Goal: Task Accomplishment & Management: Complete application form

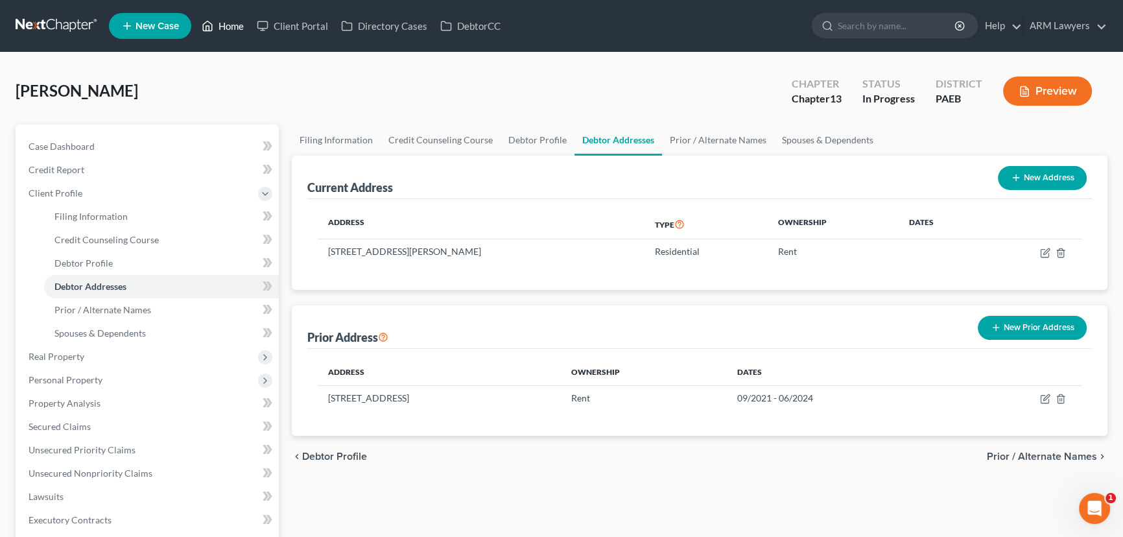
click at [232, 27] on link "Home" at bounding box center [222, 25] width 55 height 23
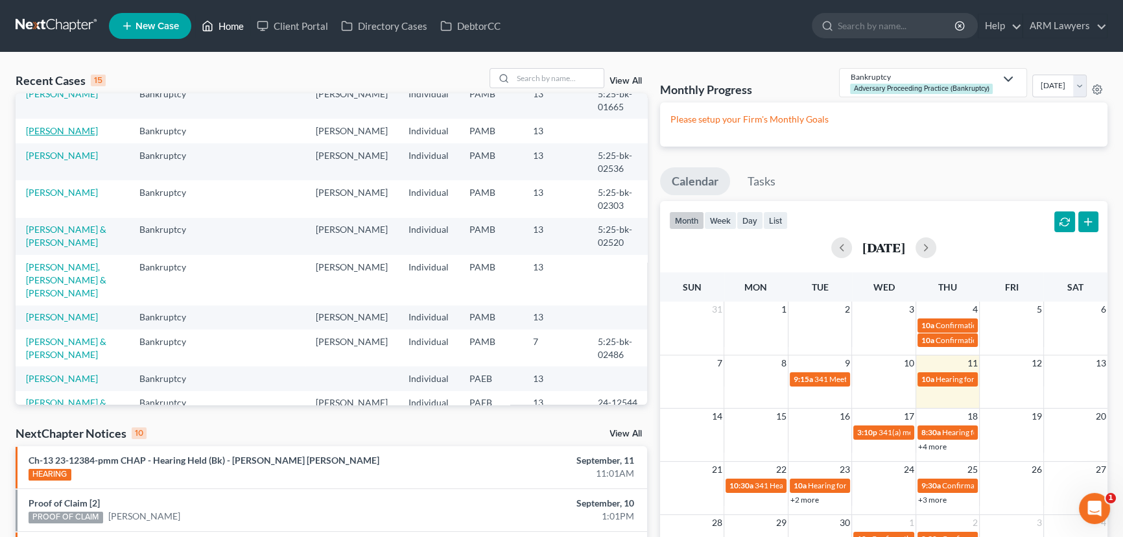
scroll to position [176, 0]
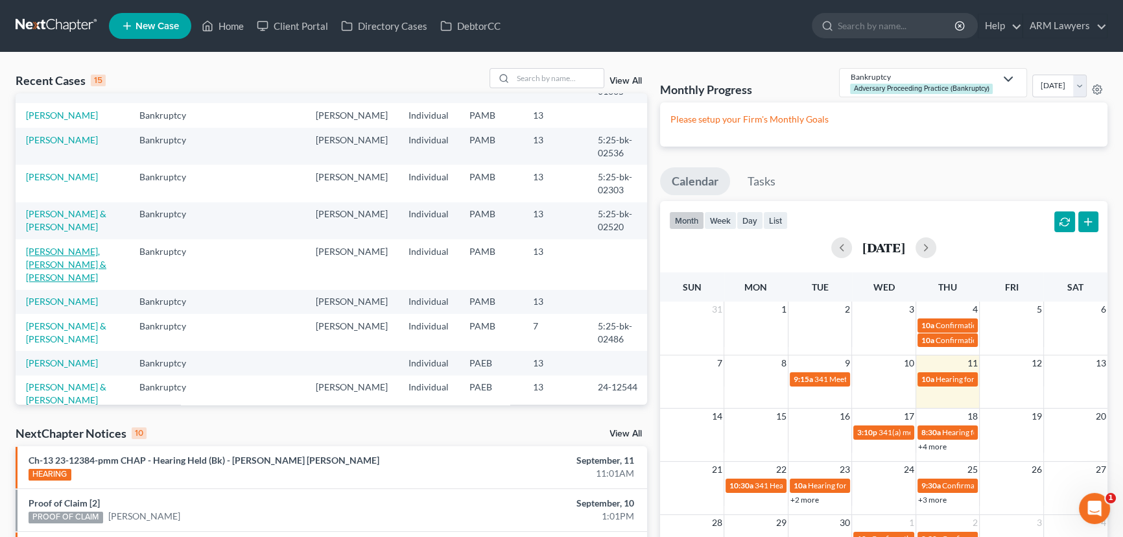
click at [80, 258] on link "[PERSON_NAME], [PERSON_NAME] & [PERSON_NAME]" at bounding box center [66, 264] width 80 height 37
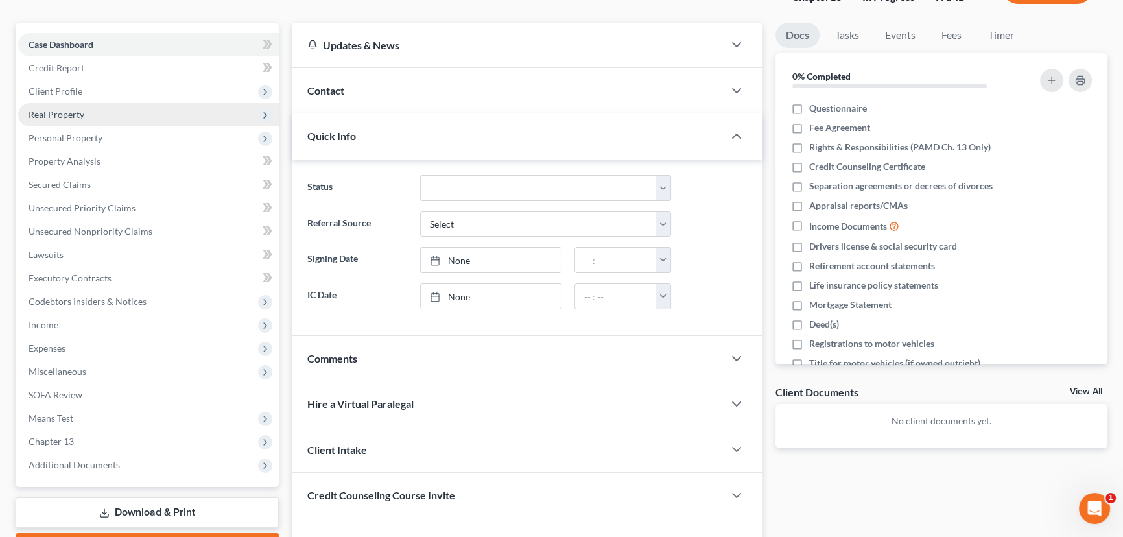
scroll to position [117, 0]
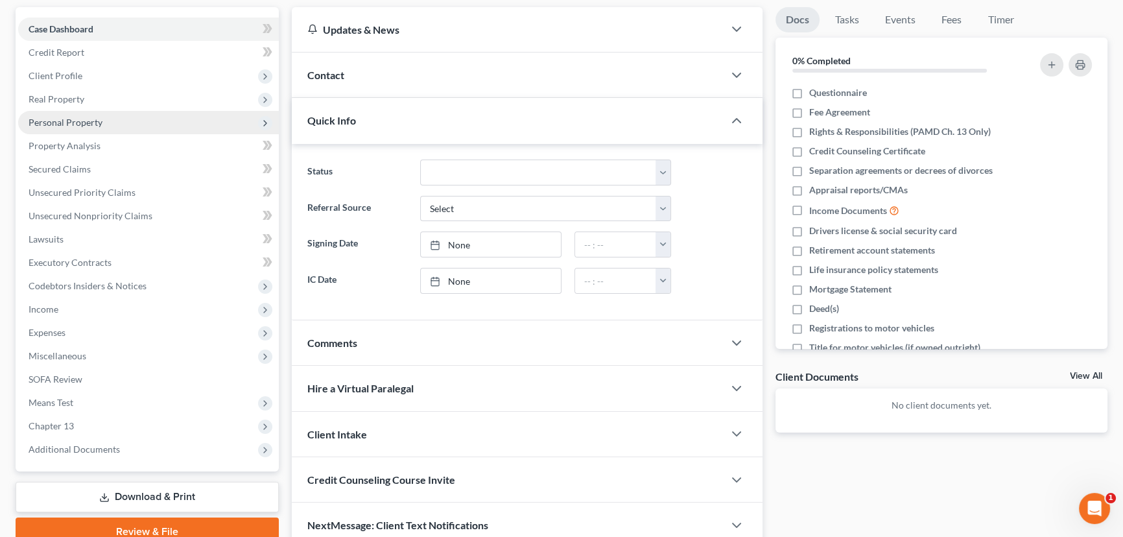
click at [84, 127] on span "Personal Property" at bounding box center [148, 122] width 261 height 23
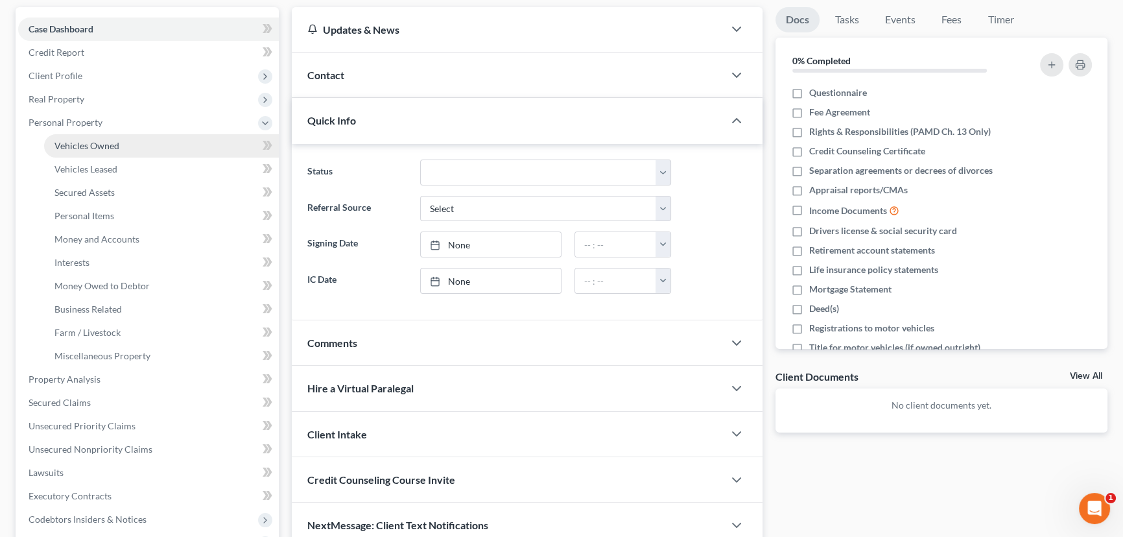
click at [110, 149] on span "Vehicles Owned" at bounding box center [86, 145] width 65 height 11
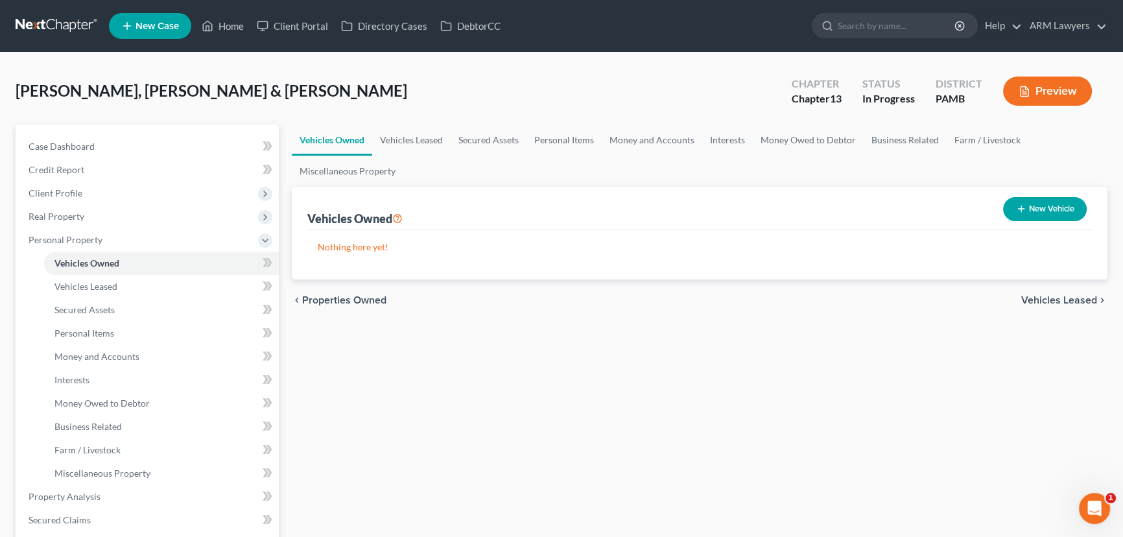
click at [1044, 201] on button "New Vehicle" at bounding box center [1045, 209] width 84 height 24
select select "0"
select select "2"
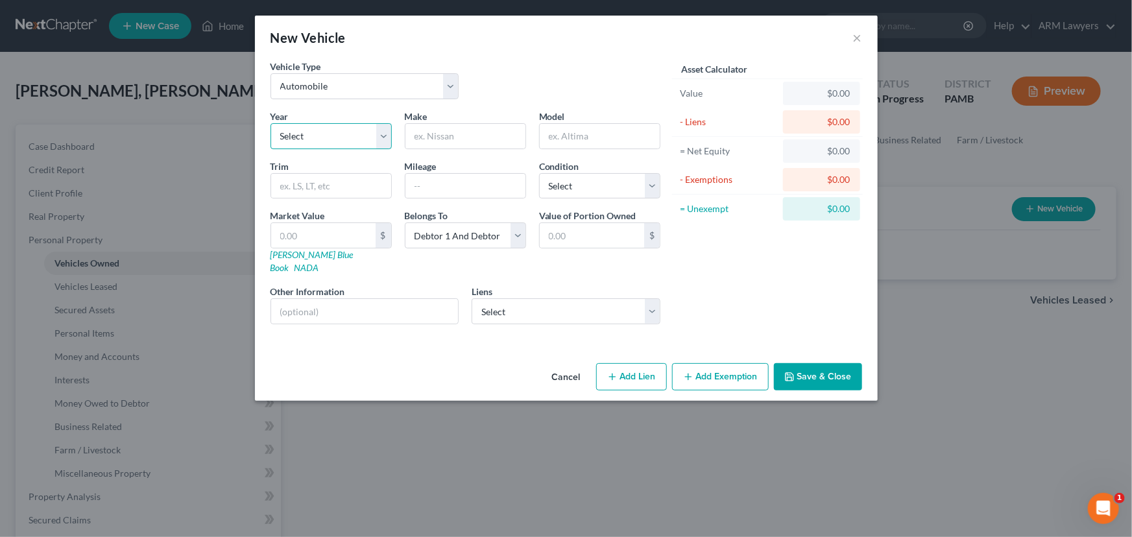
click at [368, 142] on select "Select 2026 2025 2024 2023 2022 2021 2020 2019 2018 2017 2016 2015 2014 2013 20…" at bounding box center [330, 136] width 121 height 26
select select "25"
click at [270, 123] on select "Select 2026 2025 2024 2023 2022 2021 2020 2019 2018 2017 2016 2015 2014 2013 20…" at bounding box center [330, 136] width 121 height 26
click at [464, 134] on input "text" at bounding box center [465, 136] width 120 height 25
type input "Buick"
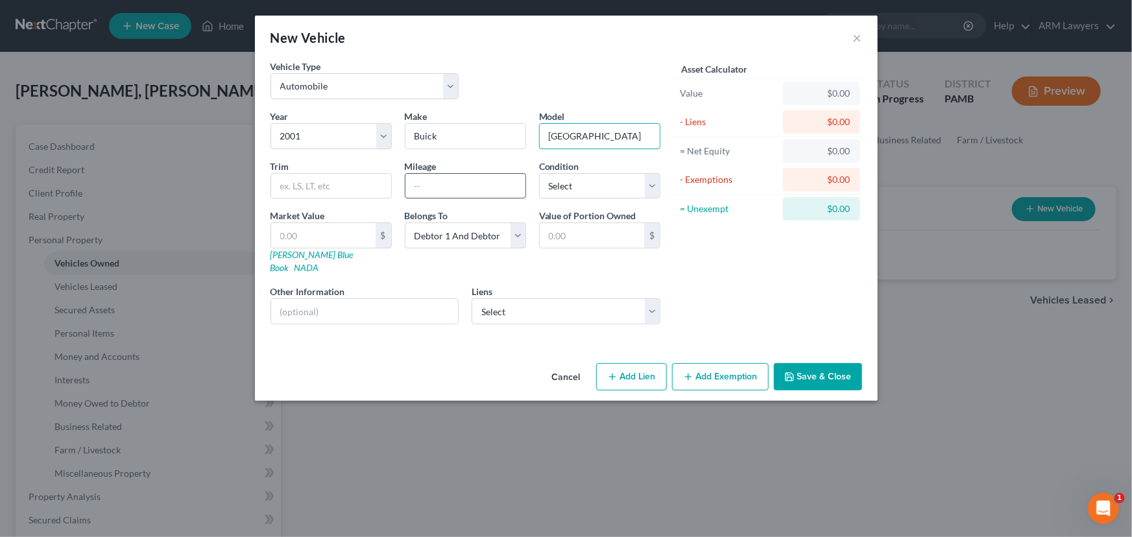
type input "[GEOGRAPHIC_DATA]"
click at [454, 186] on input "text" at bounding box center [465, 186] width 120 height 25
type input "185000"
click at [588, 182] on select "Select Excellent Very Good Good Fair Poor" at bounding box center [599, 186] width 121 height 26
select select "2"
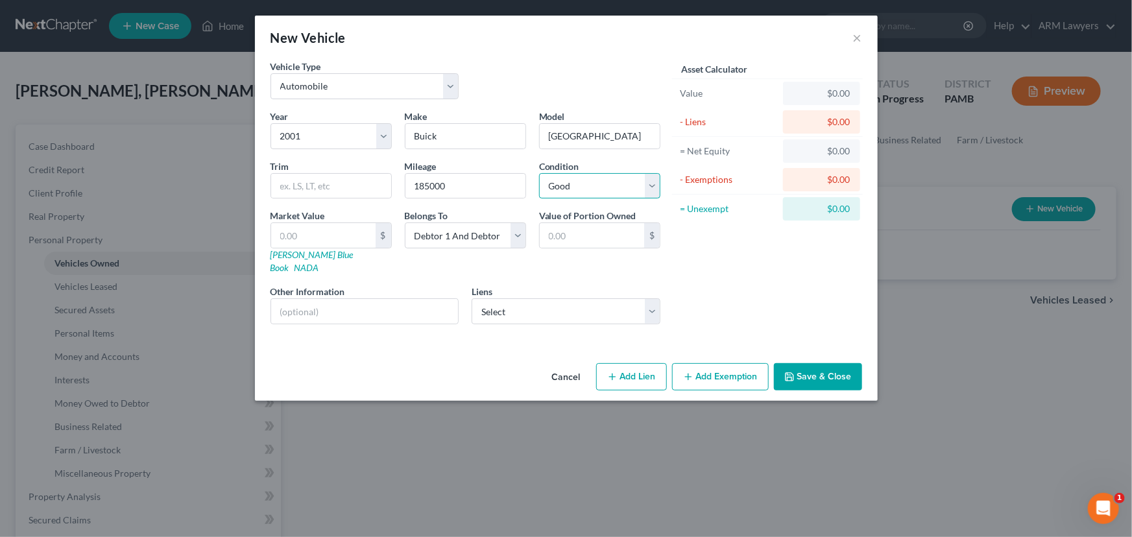
click at [539, 173] on select "Select Excellent Very Good Good Fair Poor" at bounding box center [599, 186] width 121 height 26
click at [338, 232] on input "text" at bounding box center [323, 235] width 104 height 25
type input "1"
type input "1.00"
type input "12"
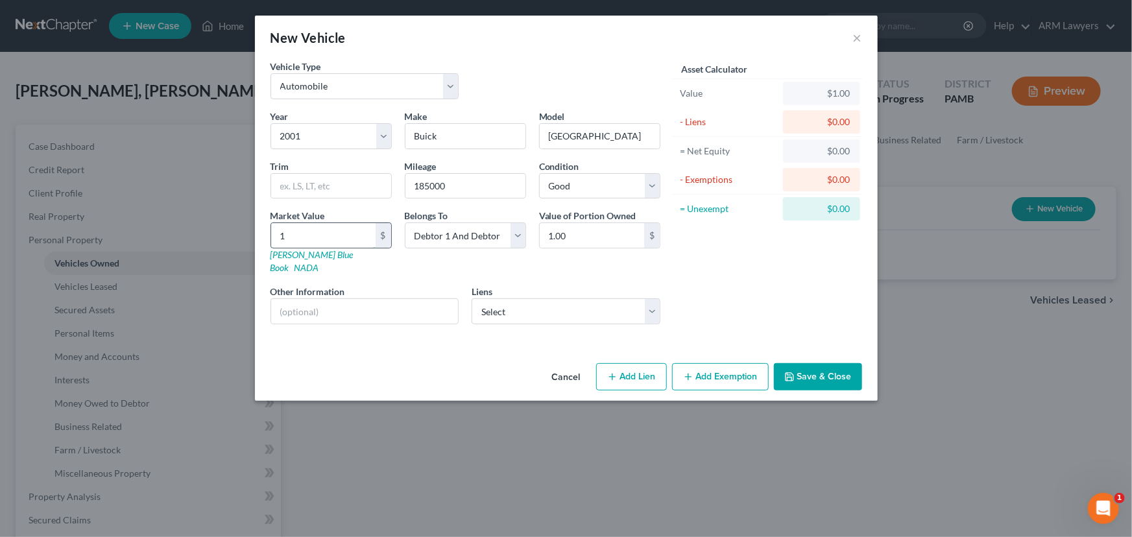
type input "12.00"
type input "121"
type input "121.00"
type input "1212"
type input "1,212.00"
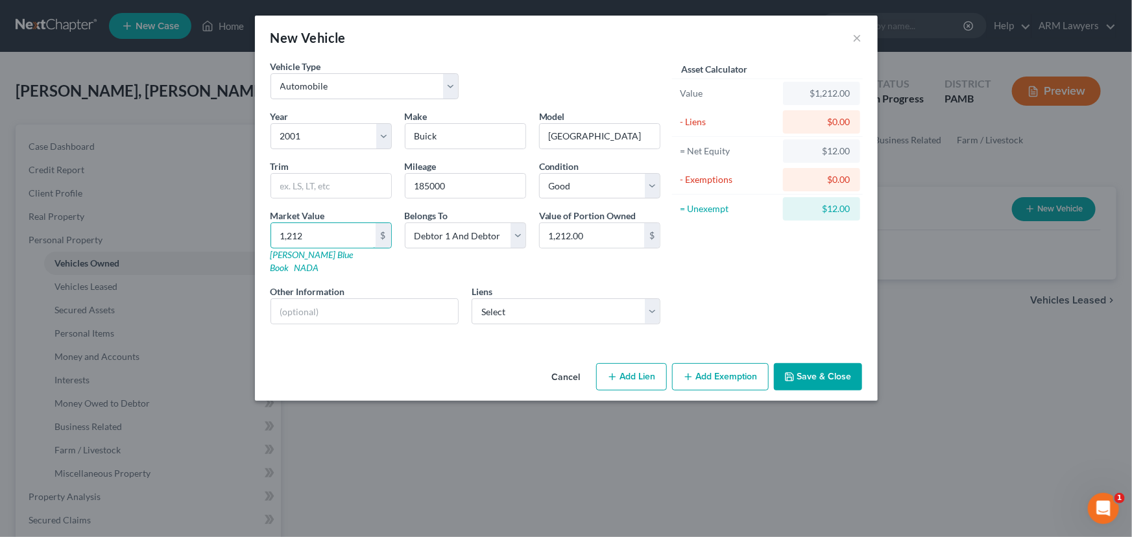
type input "1,212"
click at [710, 372] on button "Add Exemption" at bounding box center [720, 376] width 97 height 27
select select "2"
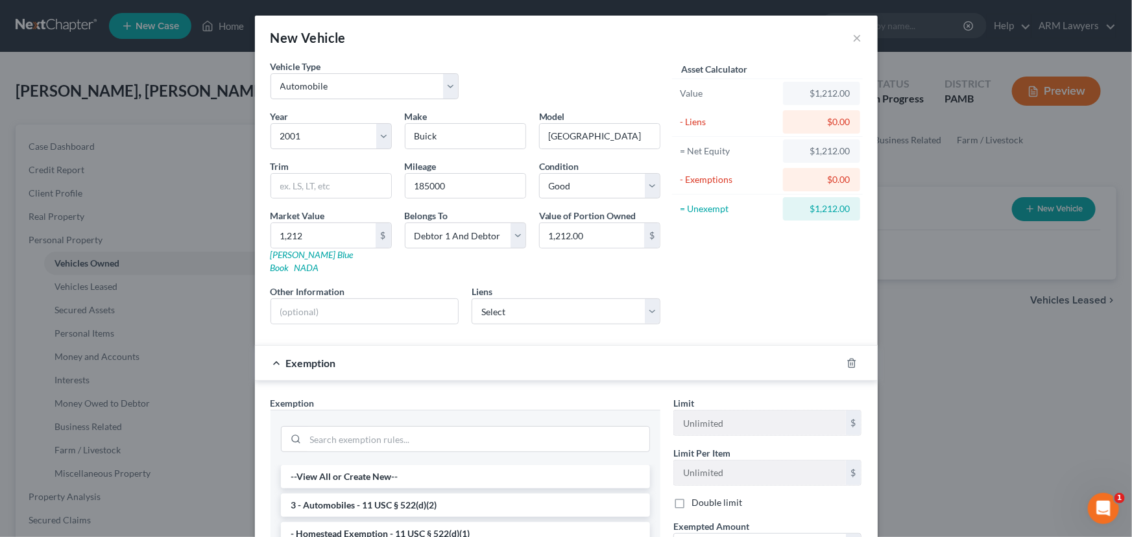
drag, startPoint x: 475, startPoint y: 486, endPoint x: 484, endPoint y: 489, distance: 10.3
click at [475, 494] on li "3 - Automobiles - 11 USC § 522(d)(2)" at bounding box center [465, 505] width 369 height 23
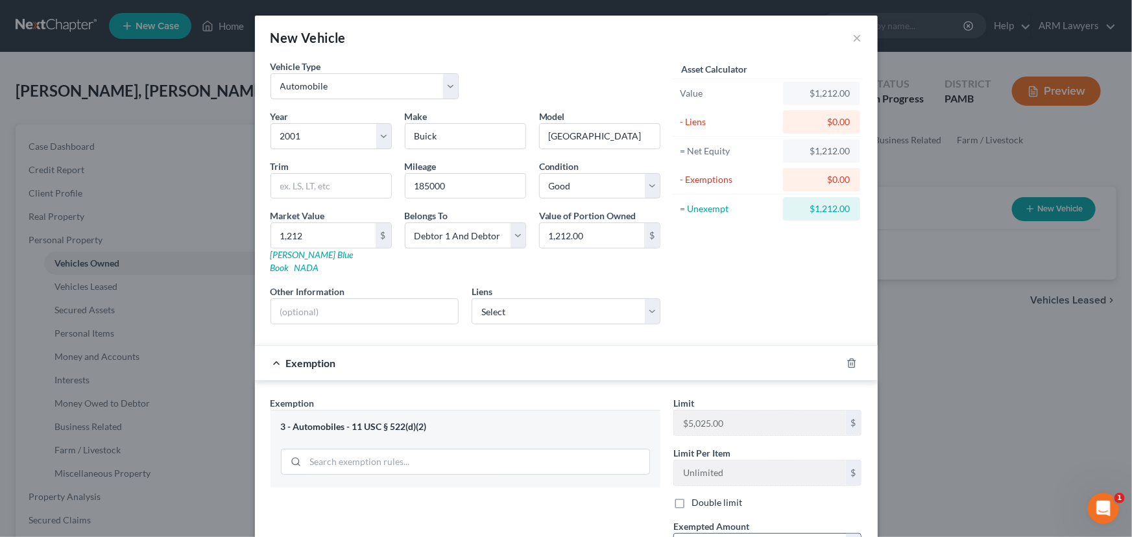
click at [712, 534] on input "text" at bounding box center [760, 546] width 172 height 25
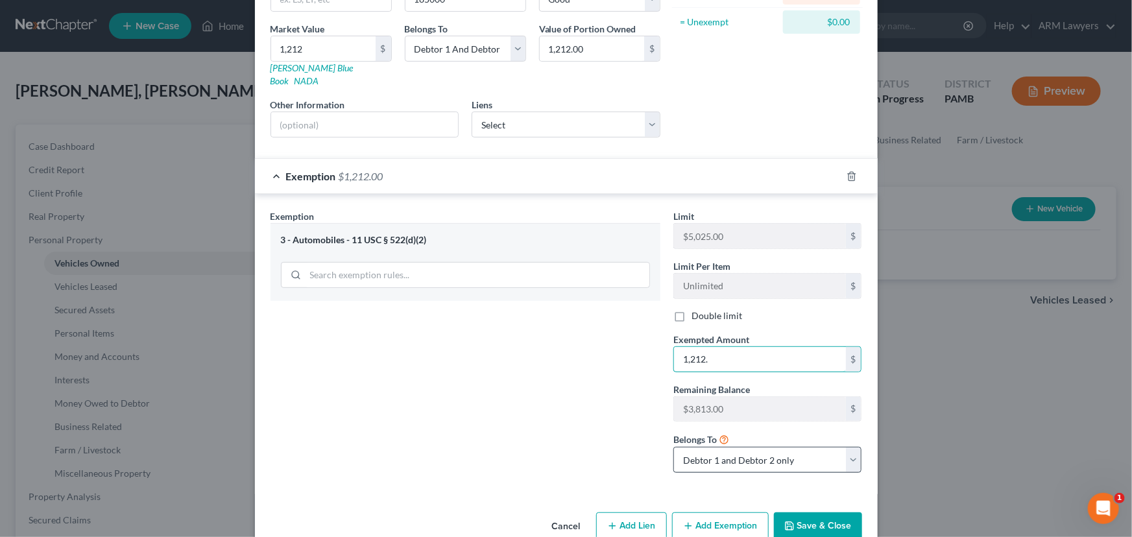
scroll to position [200, 0]
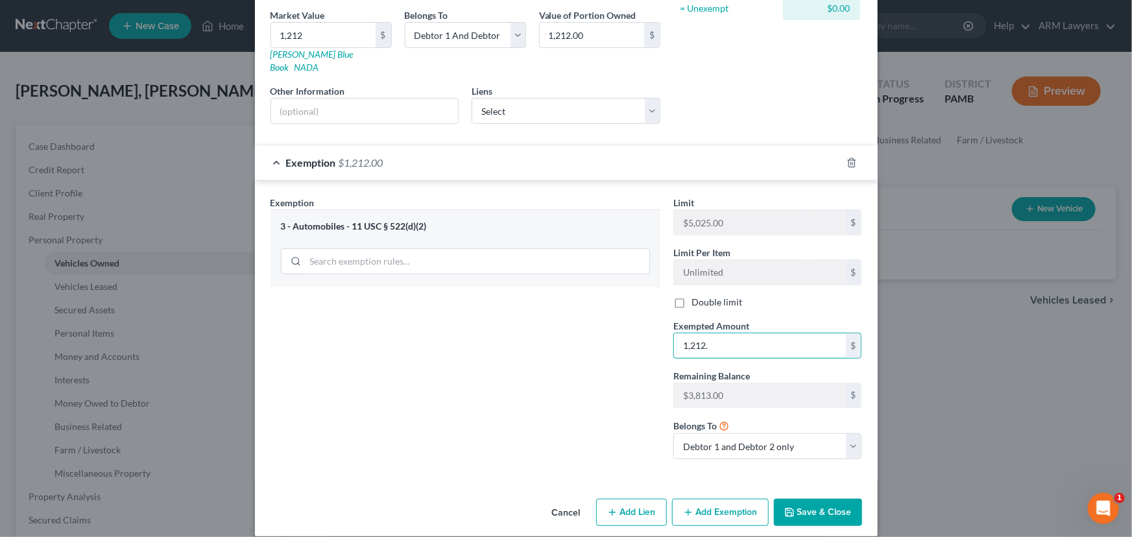
type input "1,212."
click at [815, 499] on button "Save & Close" at bounding box center [818, 512] width 88 height 27
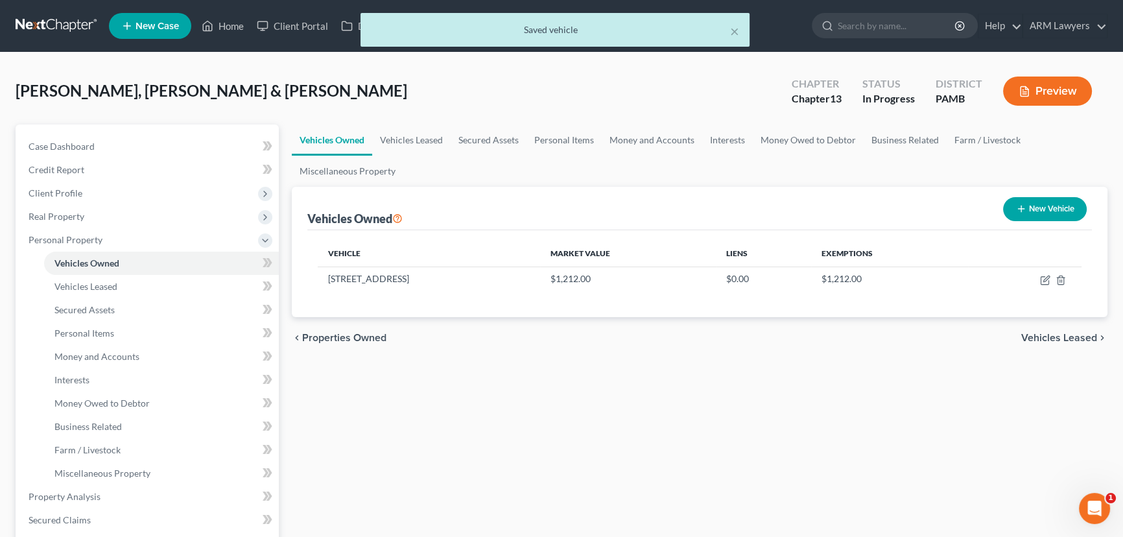
click at [1043, 207] on button "New Vehicle" at bounding box center [1045, 209] width 84 height 24
select select "0"
select select "2"
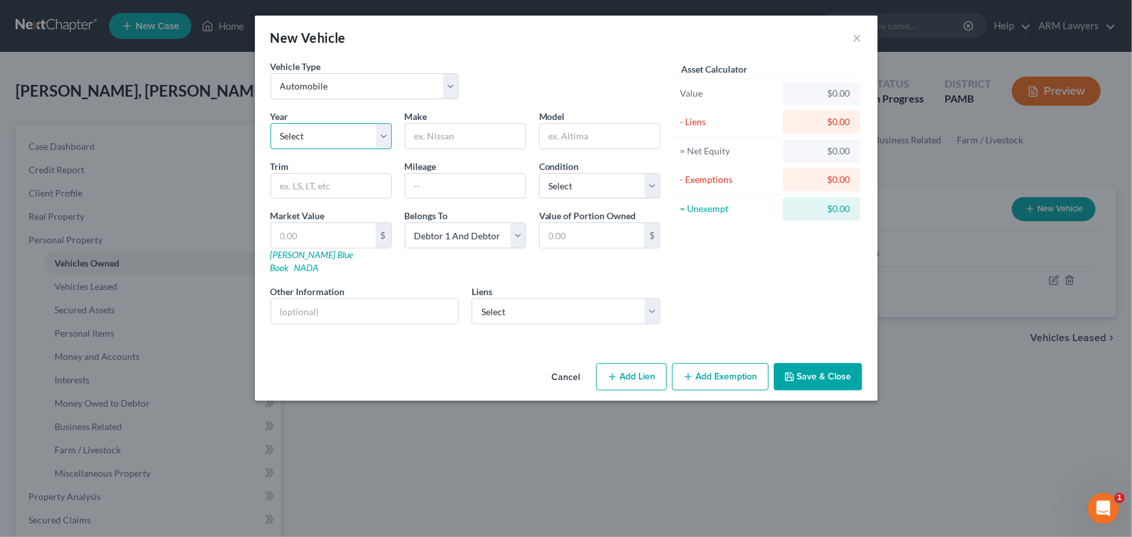
click at [355, 135] on select "Select 2026 2025 2024 2023 2022 2021 2020 2019 2018 2017 2016 2015 2014 2013 20…" at bounding box center [330, 136] width 121 height 26
select select "21"
click at [270, 123] on select "Select 2026 2025 2024 2023 2022 2021 2020 2019 2018 2017 2016 2015 2014 2013 20…" at bounding box center [330, 136] width 121 height 26
click at [431, 128] on input "text" at bounding box center [465, 136] width 120 height 25
type input "Buick"
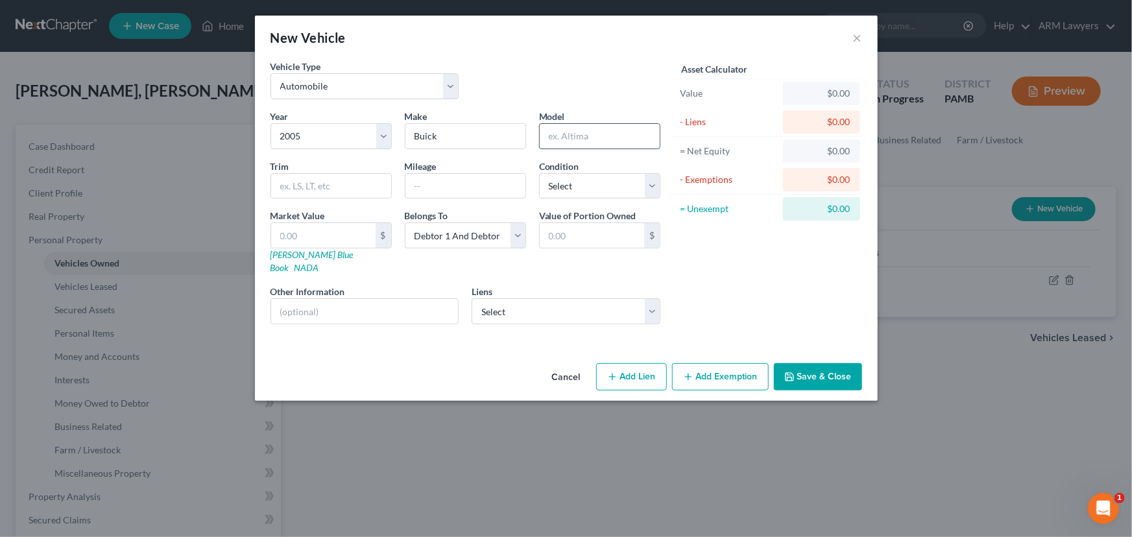
click at [596, 138] on input "text" at bounding box center [600, 136] width 120 height 25
type input "Lesabre"
click at [457, 188] on input "text" at bounding box center [465, 186] width 120 height 25
type input "159000"
click at [330, 237] on input "text" at bounding box center [323, 235] width 104 height 25
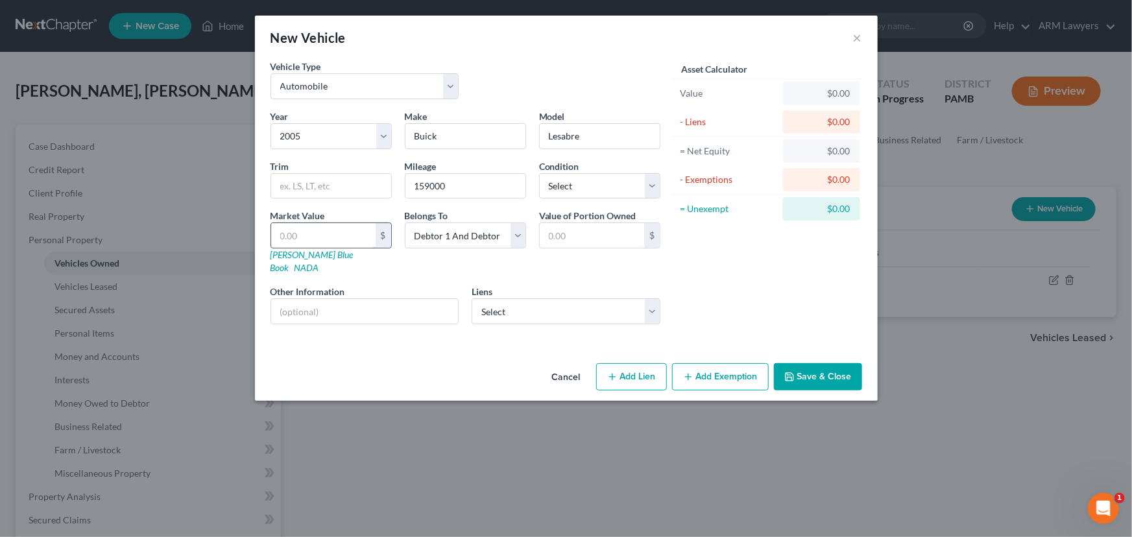
type input "2"
type input "2.00"
type input "25"
type input "25.00"
type input "254"
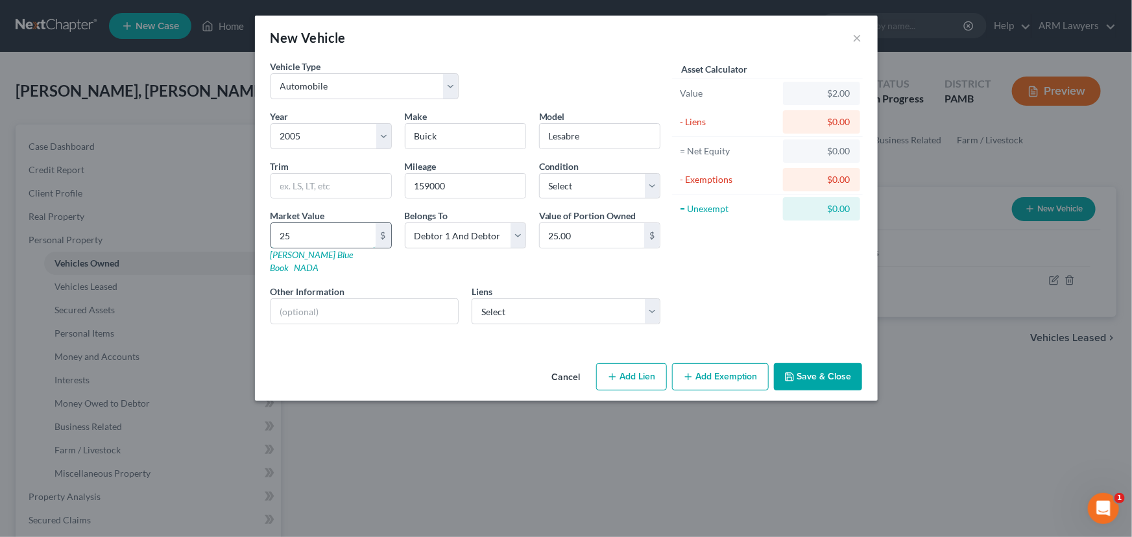
type input "254.00"
type input "2541"
type input "2,541.00"
type input "2,541"
click at [714, 363] on button "Add Exemption" at bounding box center [720, 376] width 97 height 27
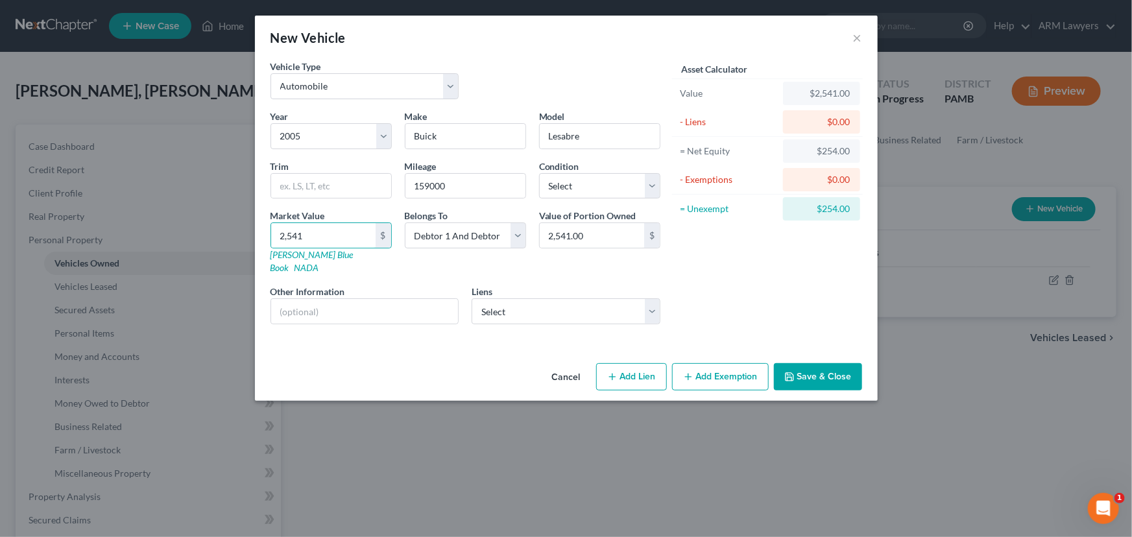
select select "2"
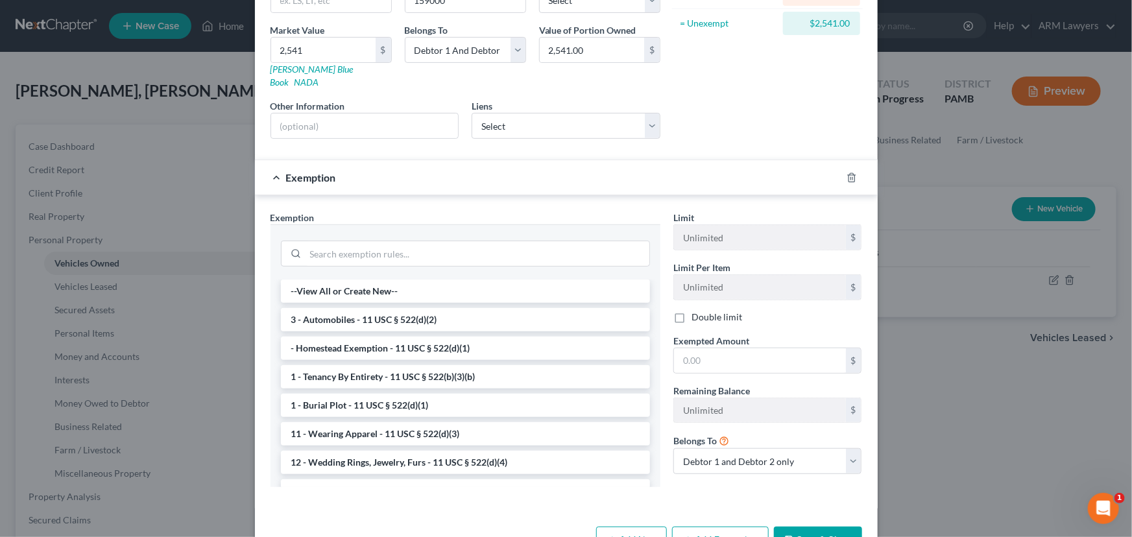
scroll to position [214, 0]
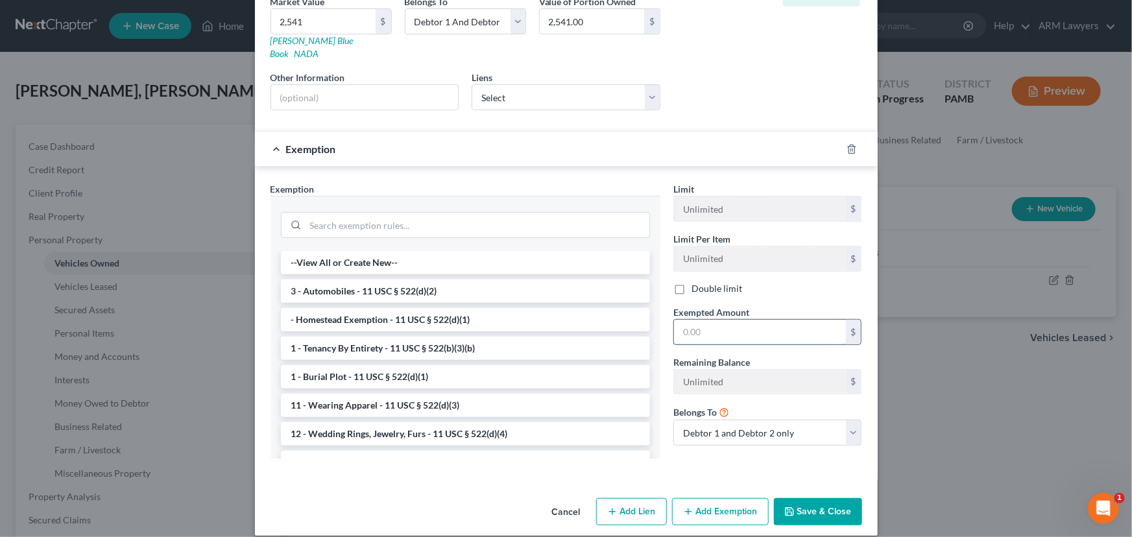
click at [711, 321] on input "text" at bounding box center [760, 332] width 172 height 25
type input "2,541"
click at [454, 282] on li "3 - Automobiles - 11 USC § 522(d)(2)" at bounding box center [465, 291] width 369 height 23
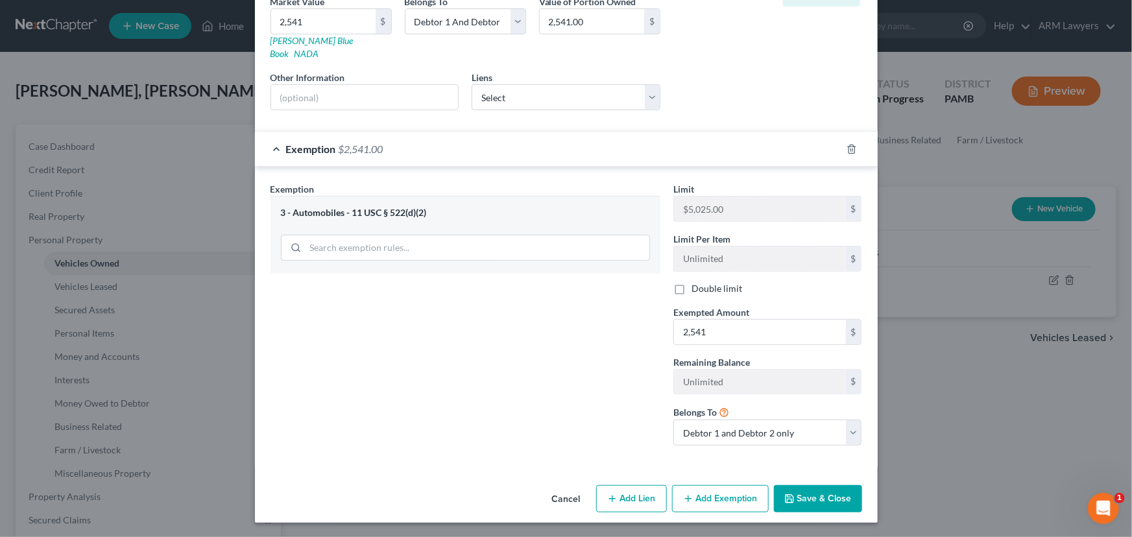
scroll to position [200, 0]
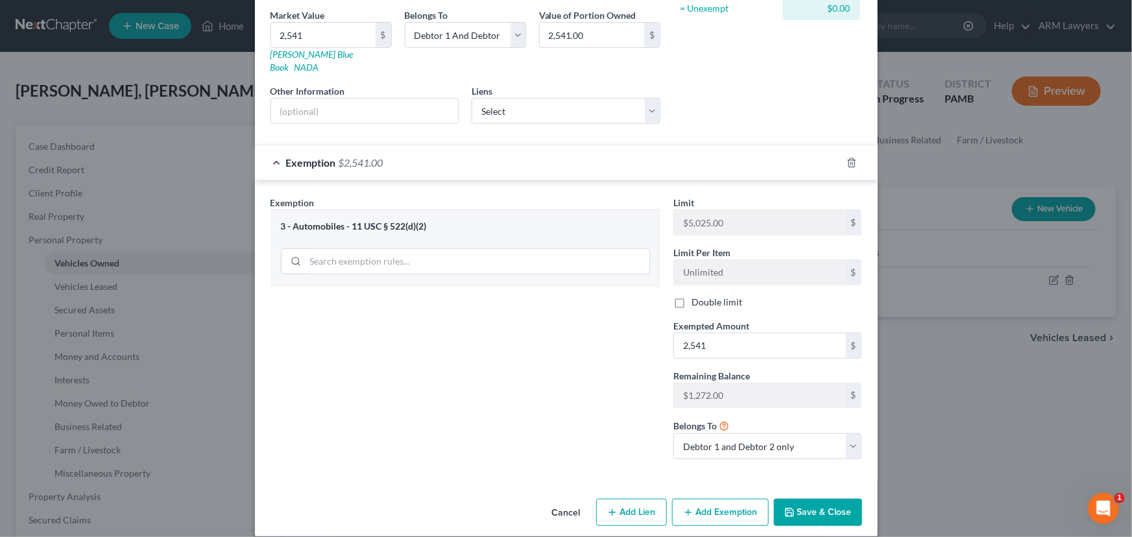
click at [822, 502] on button "Save & Close" at bounding box center [818, 512] width 88 height 27
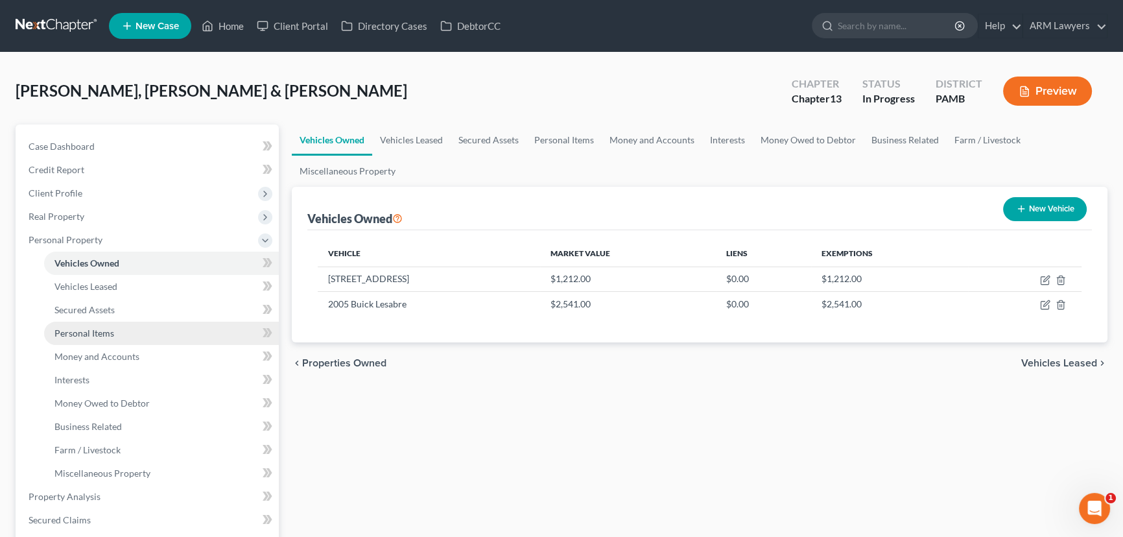
click at [120, 333] on link "Personal Items" at bounding box center [161, 333] width 235 height 23
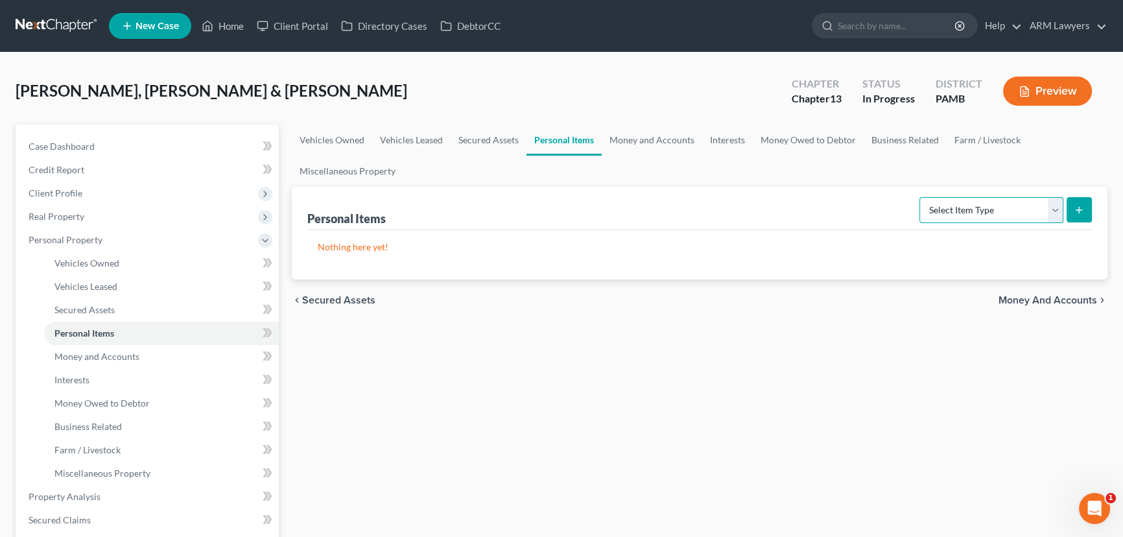
click at [1029, 208] on select "Select Item Type Clothing Collectibles Of Value Electronics Firearms Household …" at bounding box center [992, 210] width 144 height 26
select select "household_goods"
click at [921, 197] on select "Select Item Type Clothing Collectibles Of Value Electronics Firearms Household …" at bounding box center [992, 210] width 144 height 26
click at [1077, 213] on icon "submit" at bounding box center [1079, 210] width 10 height 10
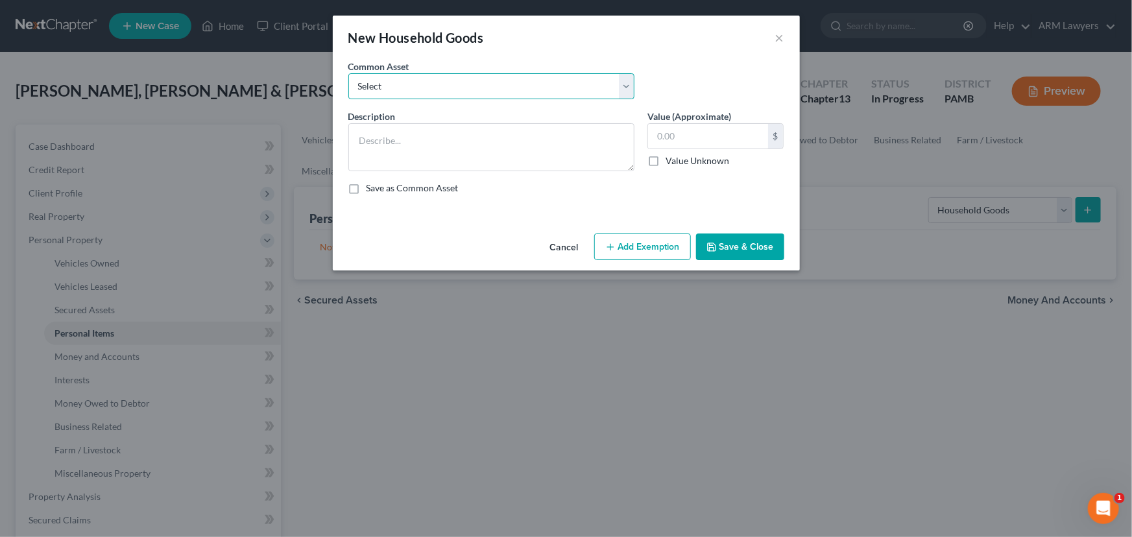
click at [464, 93] on select "Select Assorted electronics including television, cell phone and computer Assor…" at bounding box center [491, 86] width 286 height 26
select select "1"
click at [348, 73] on select "Select Assorted electronics including television, cell phone and computer Assor…" at bounding box center [491, 86] width 286 height 26
type textarea "Assorted household furniture including couch, beds, dresser, desk, chairs and n…"
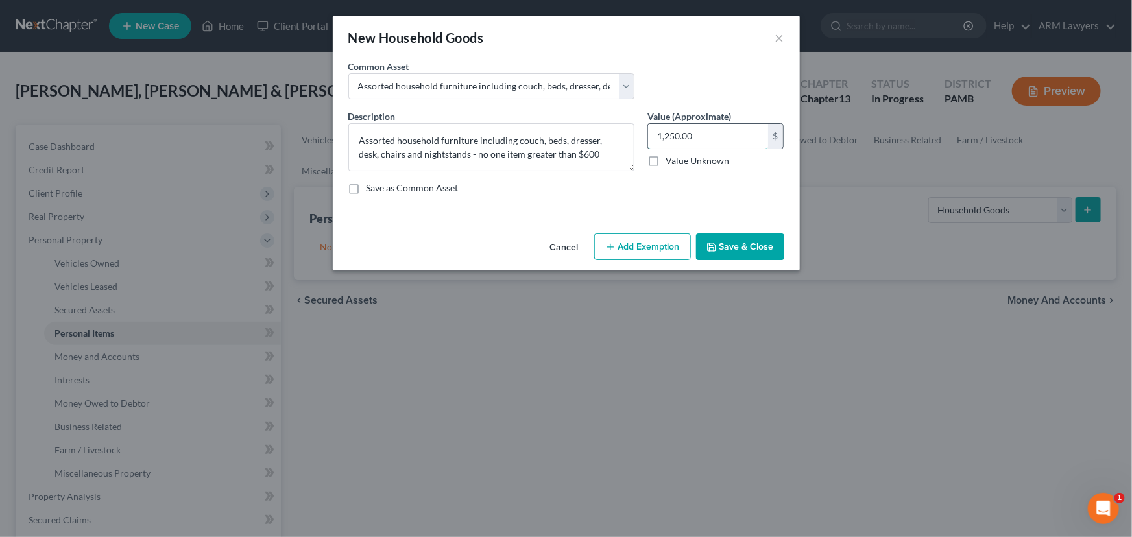
click at [680, 133] on input "1,250.00" at bounding box center [708, 136] width 120 height 25
type input "5,000.00"
click at [660, 239] on button "Add Exemption" at bounding box center [642, 246] width 97 height 27
select select "2"
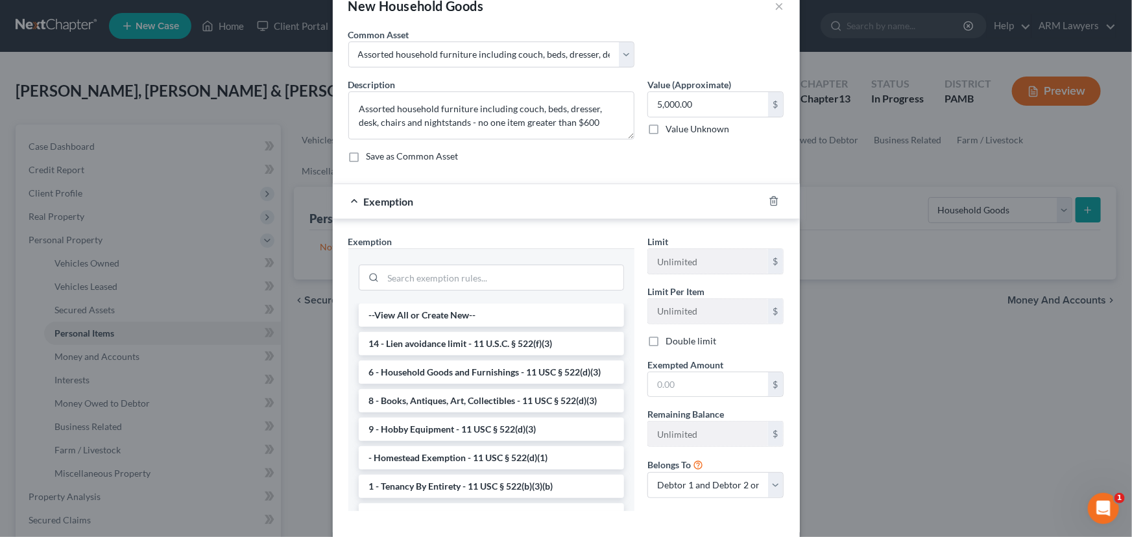
scroll to position [58, 0]
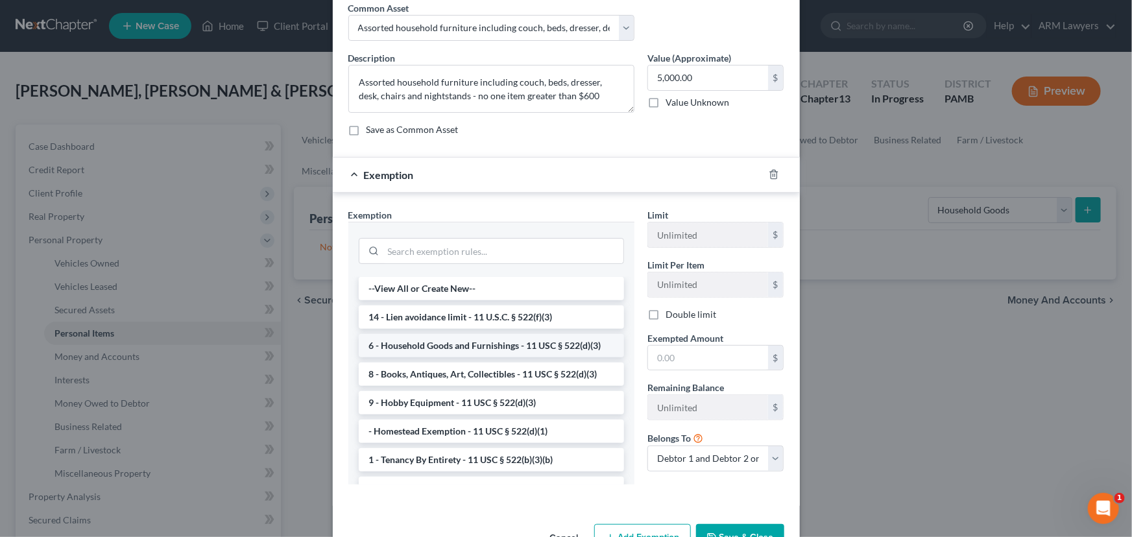
click at [499, 345] on li "6 - Household Goods and Furnishings - 11 USC § 522(d)(3)" at bounding box center [491, 345] width 265 height 23
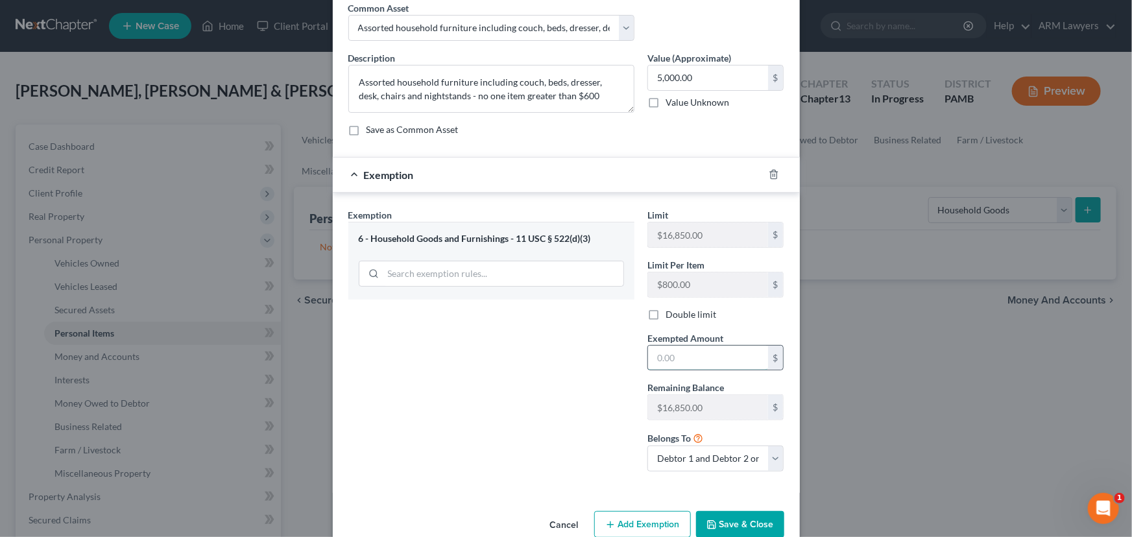
click at [706, 358] on input "text" at bounding box center [708, 358] width 120 height 25
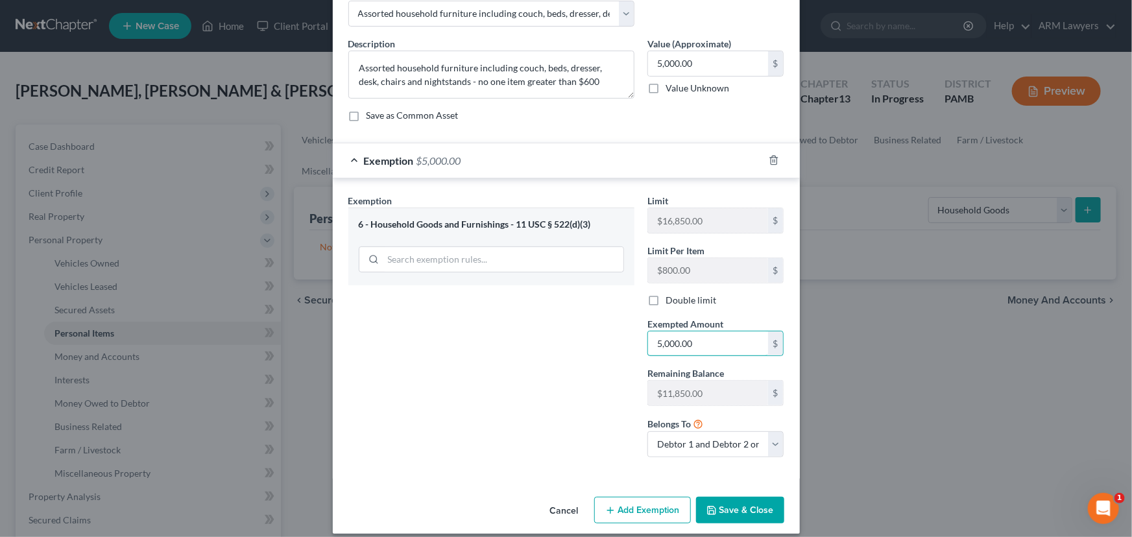
scroll to position [84, 0]
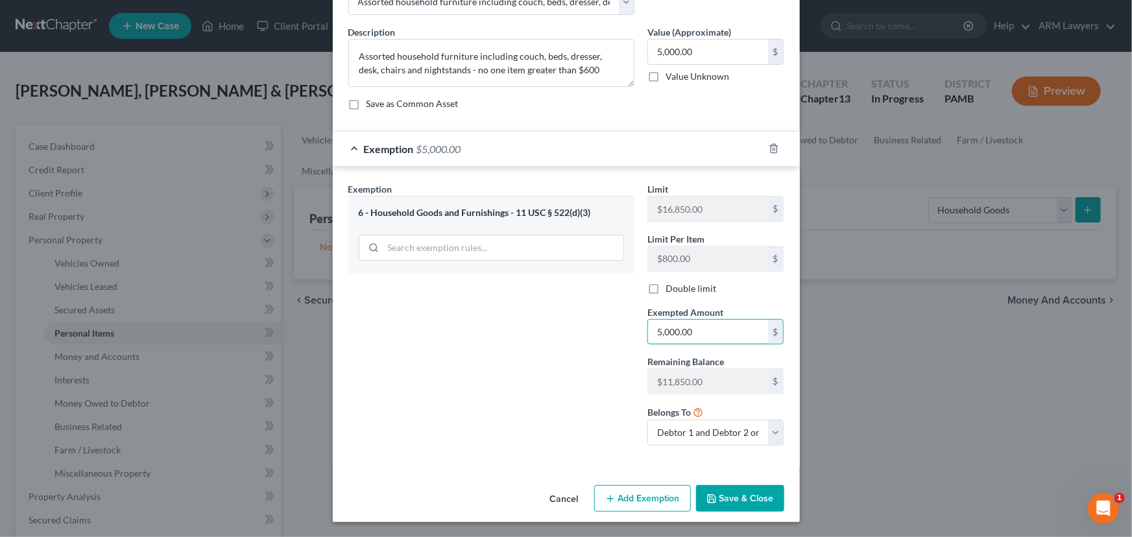
type input "5,000.00"
click at [660, 493] on button "Add Exemption" at bounding box center [642, 498] width 97 height 27
select select "2"
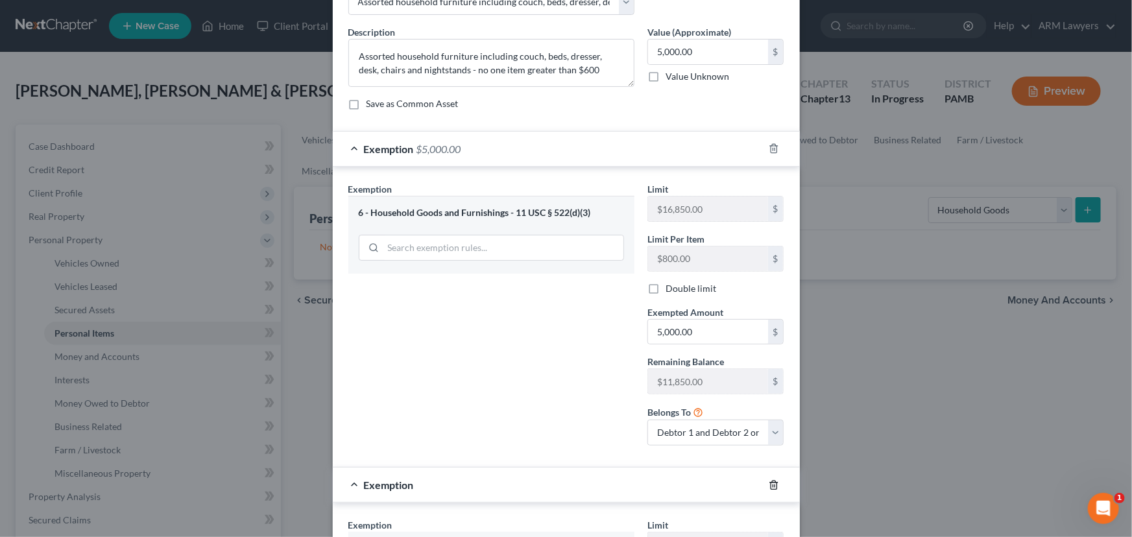
click at [770, 482] on icon "button" at bounding box center [773, 485] width 10 height 10
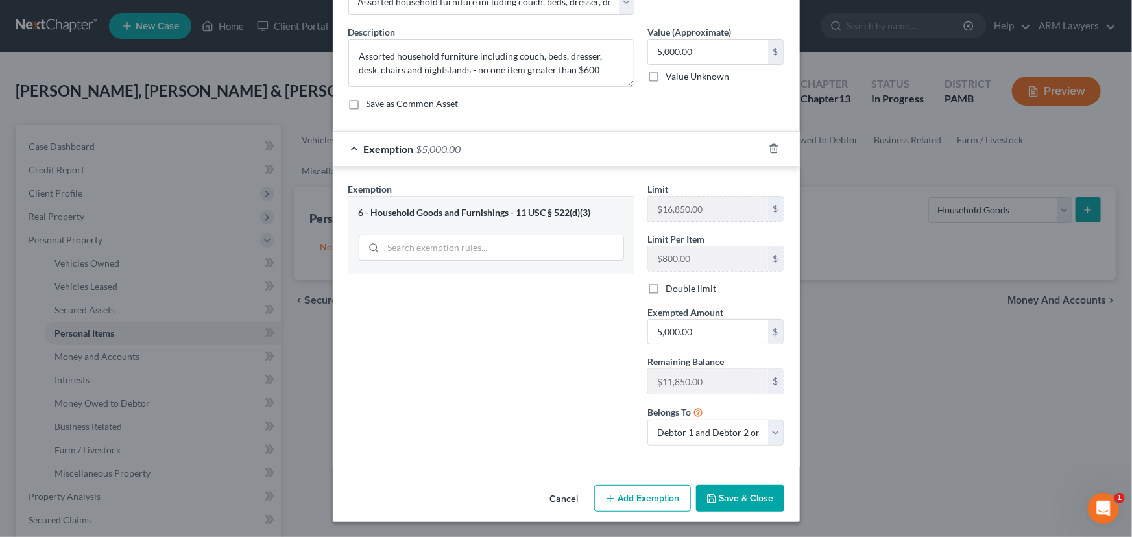
click at [738, 490] on button "Save & Close" at bounding box center [740, 498] width 88 height 27
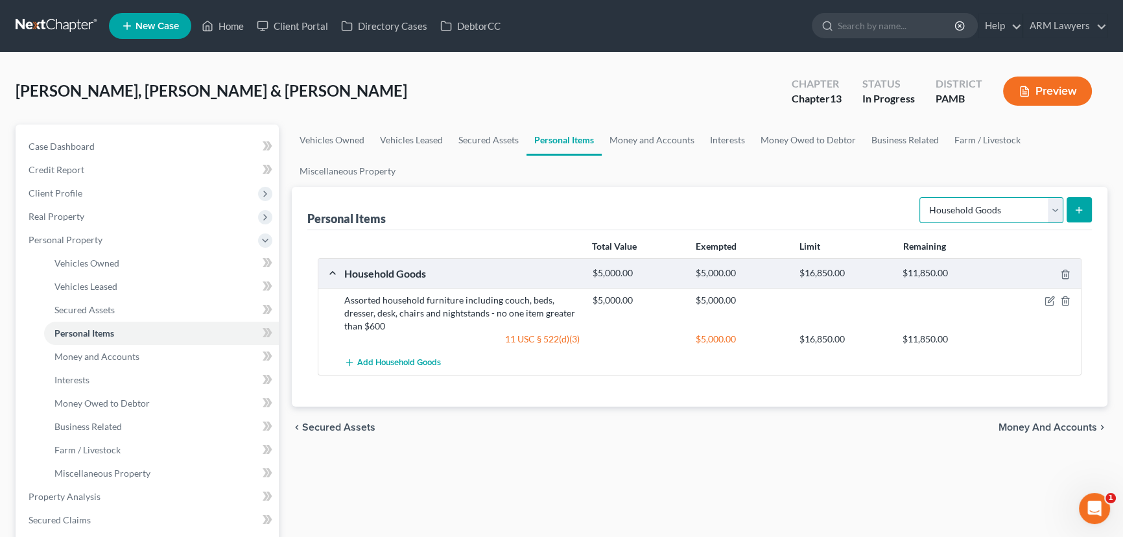
click at [1041, 200] on select "Select Item Type Clothing Collectibles Of Value Electronics Firearms Household …" at bounding box center [992, 210] width 144 height 26
select select "electronics"
click at [921, 197] on select "Select Item Type Clothing Collectibles Of Value Electronics Firearms Household …" at bounding box center [992, 210] width 144 height 26
click at [1077, 201] on button "submit" at bounding box center [1079, 209] width 25 height 25
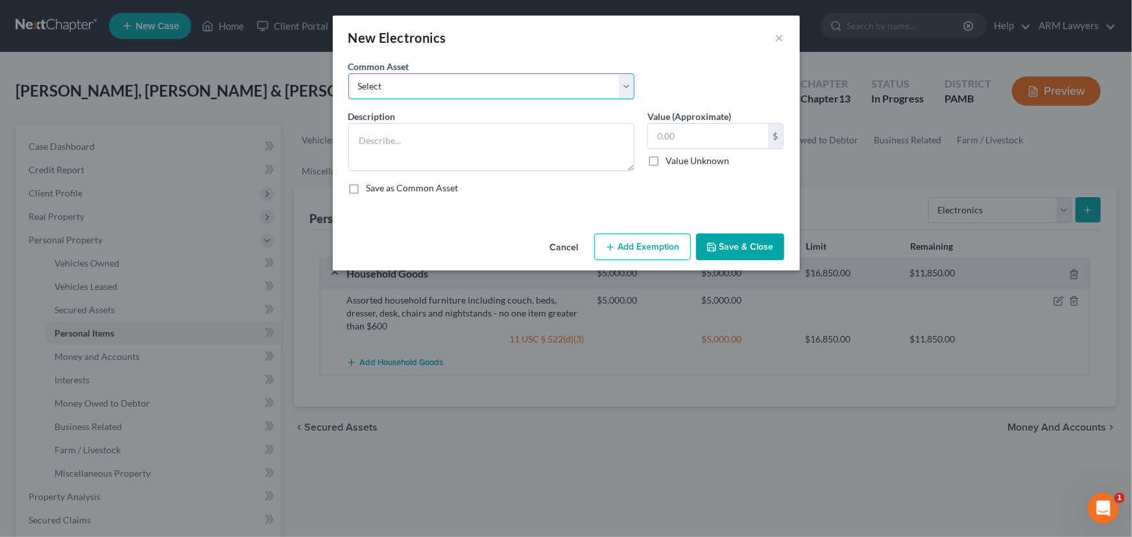
click at [422, 93] on select "Select Assorted electronics including television, cell phone, laptop - no one i…" at bounding box center [491, 86] width 286 height 26
select select "0"
click at [348, 73] on select "Select Assorted electronics including television, cell phone, laptop - no one i…" at bounding box center [491, 86] width 286 height 26
type textarea "Assorted electronics including television, cell phone, laptop - no one item mor…"
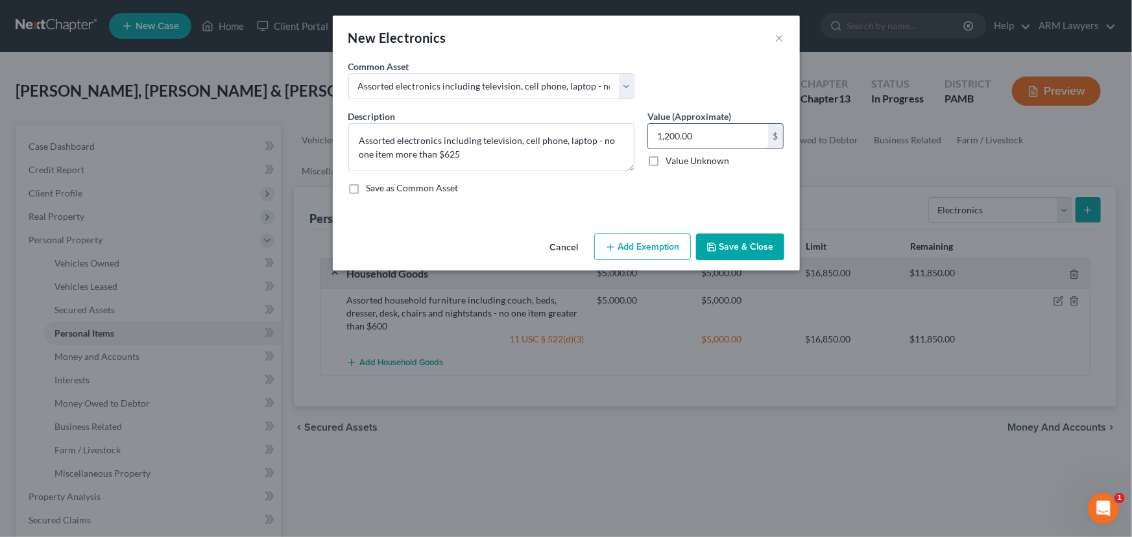
click at [682, 137] on input "1,200.00" at bounding box center [708, 136] width 120 height 25
type input "3,000.00"
click at [647, 244] on button "Add Exemption" at bounding box center [642, 246] width 97 height 27
select select "2"
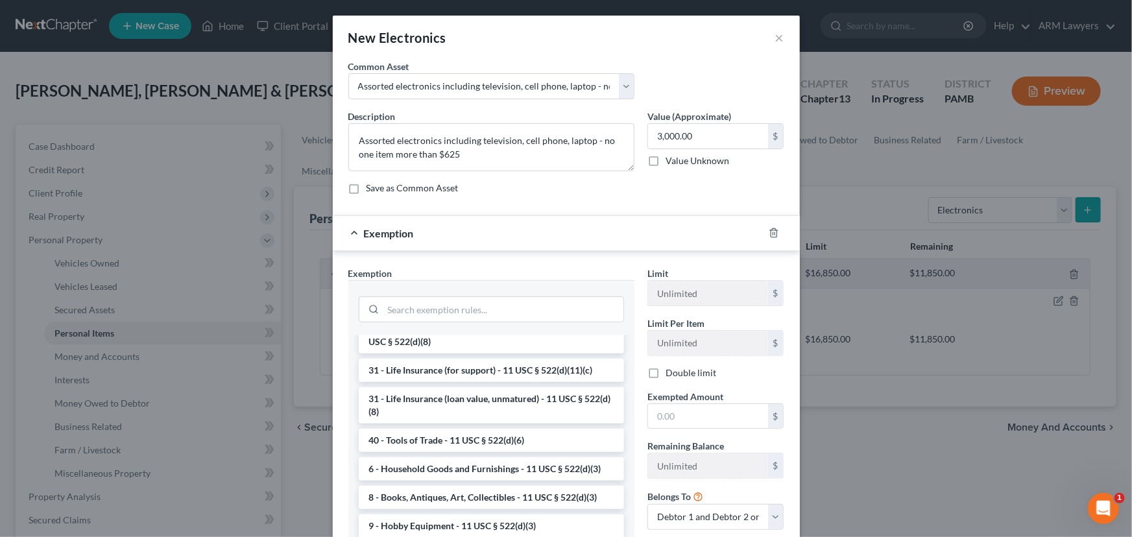
scroll to position [1042, 0]
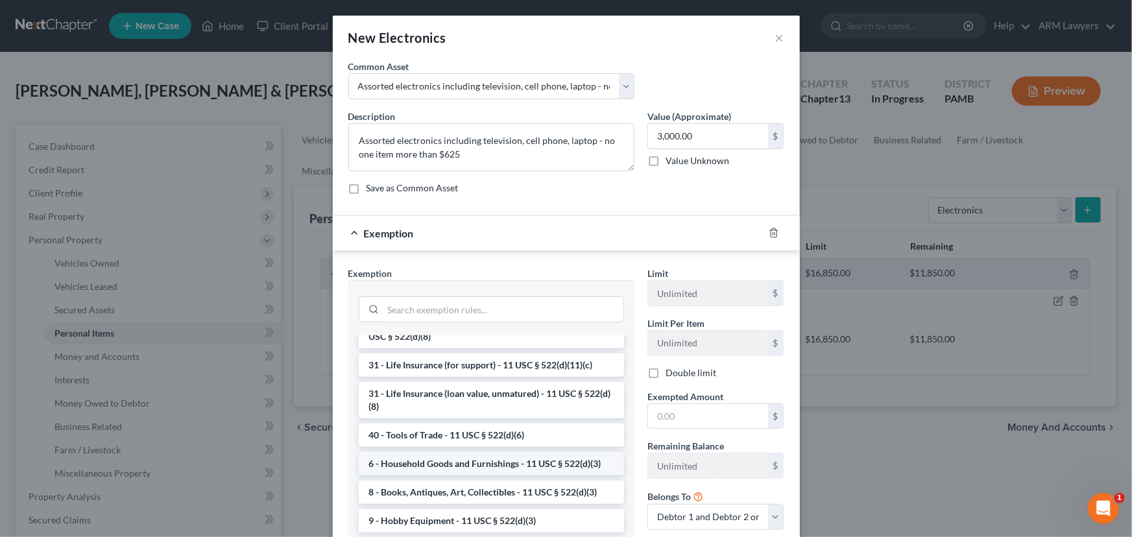
click at [472, 468] on li "6 - Household Goods and Furnishings - 11 USC § 522(d)(3)" at bounding box center [491, 463] width 265 height 23
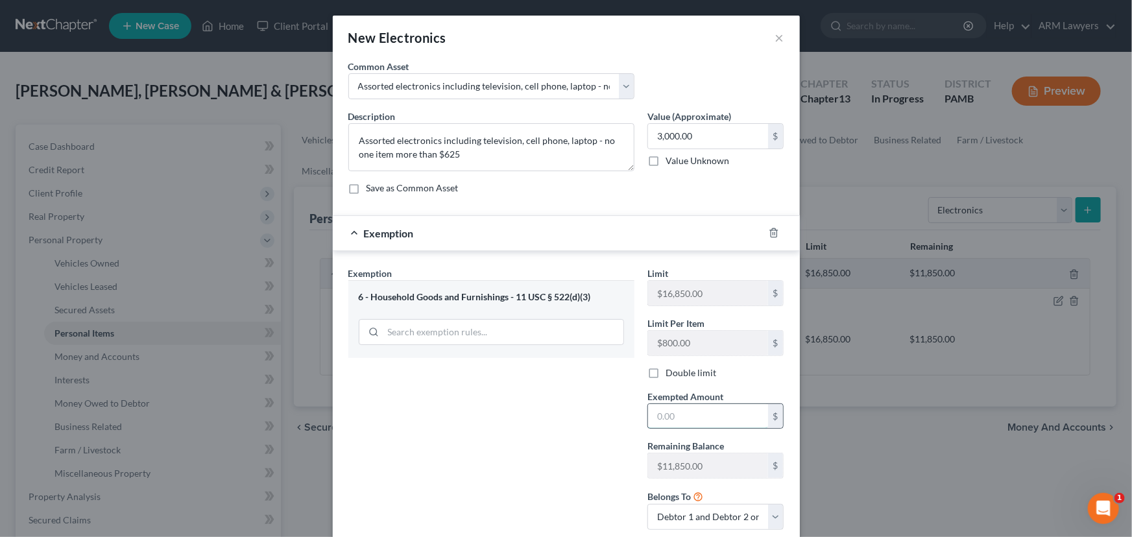
click at [694, 407] on input "text" at bounding box center [708, 416] width 120 height 25
drag, startPoint x: 668, startPoint y: 416, endPoint x: 667, endPoint y: 423, distance: 7.2
click at [668, 416] on input "300.00" at bounding box center [708, 416] width 120 height 25
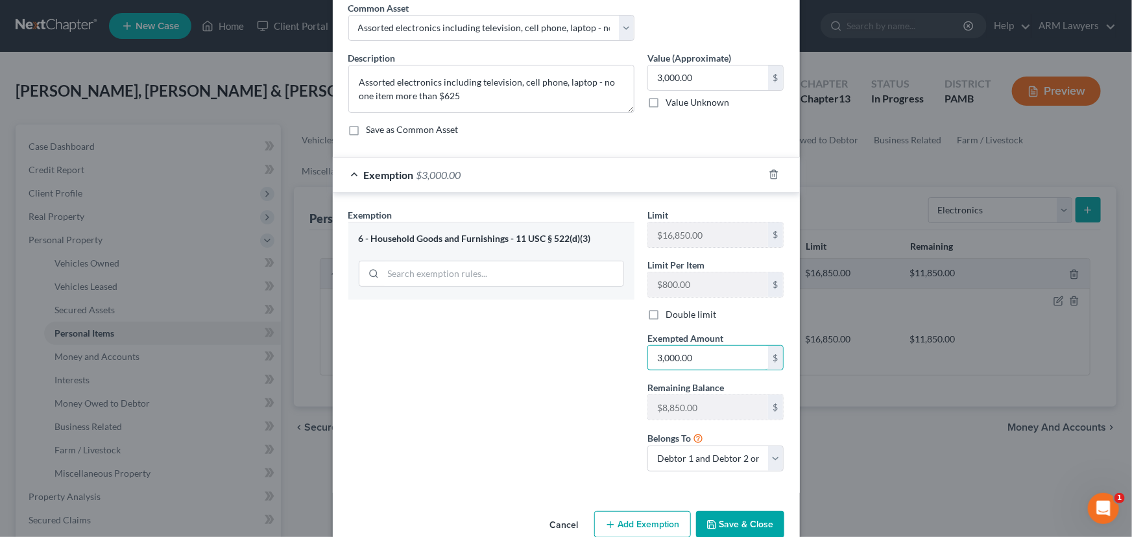
type input "3,000.00"
click at [732, 517] on button "Save & Close" at bounding box center [740, 524] width 88 height 27
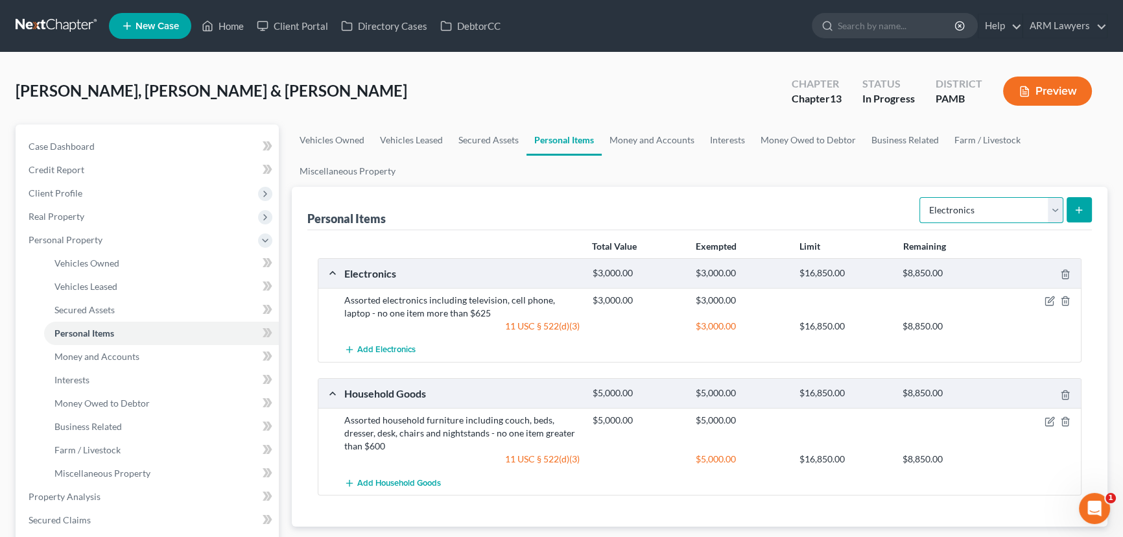
click at [985, 201] on select "Select Item Type Clothing Collectibles Of Value Electronics Firearms Household …" at bounding box center [992, 210] width 144 height 26
select select "jewelry"
click at [921, 197] on select "Select Item Type Clothing Collectibles Of Value Electronics Firearms Household …" at bounding box center [992, 210] width 144 height 26
click at [1078, 205] on icon "submit" at bounding box center [1079, 210] width 10 height 10
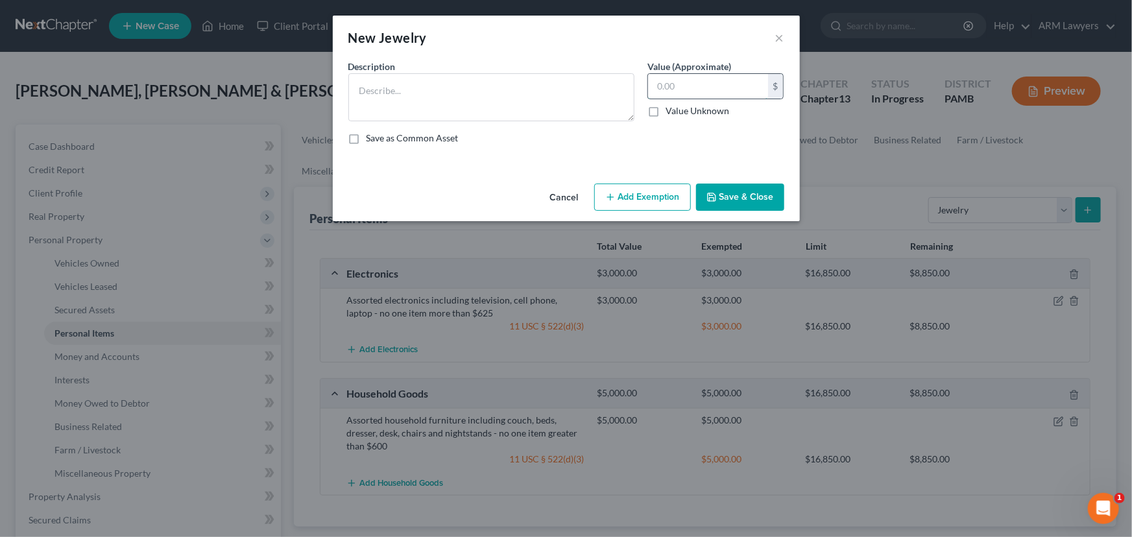
click at [675, 86] on input "text" at bounding box center [708, 86] width 120 height 25
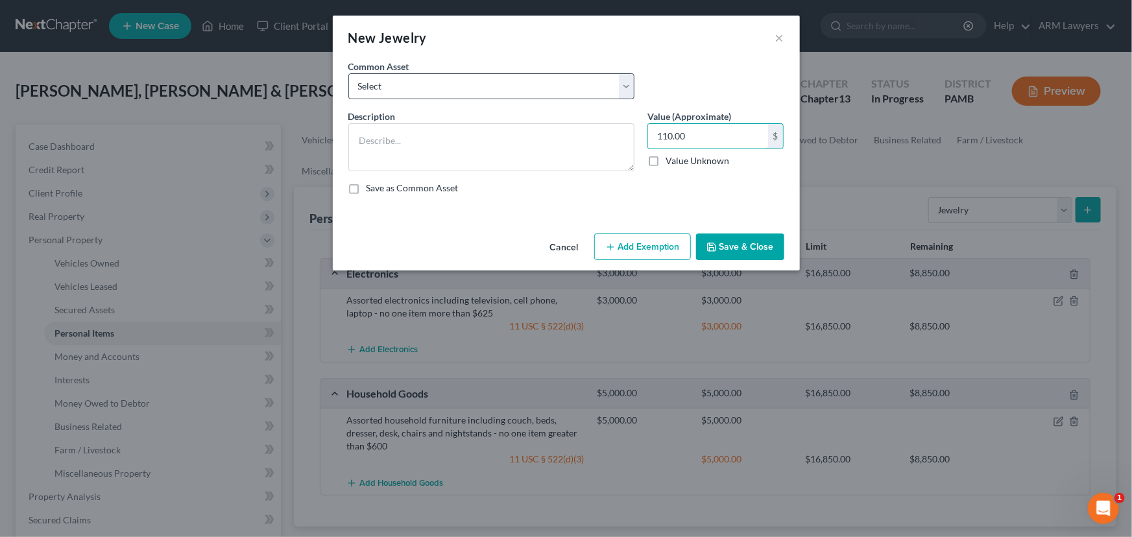
type input "110.00"
click at [537, 98] on select "Select Assorted jewelry including engagement and wedding rings and small costum…" at bounding box center [491, 86] width 286 height 26
select select "0"
click at [348, 73] on select "Select Assorted jewelry including engagement and wedding rings and small costum…" at bounding box center [491, 86] width 286 height 26
type textarea "Assorted jewelry including engagement and wedding rings and small costume jewel…"
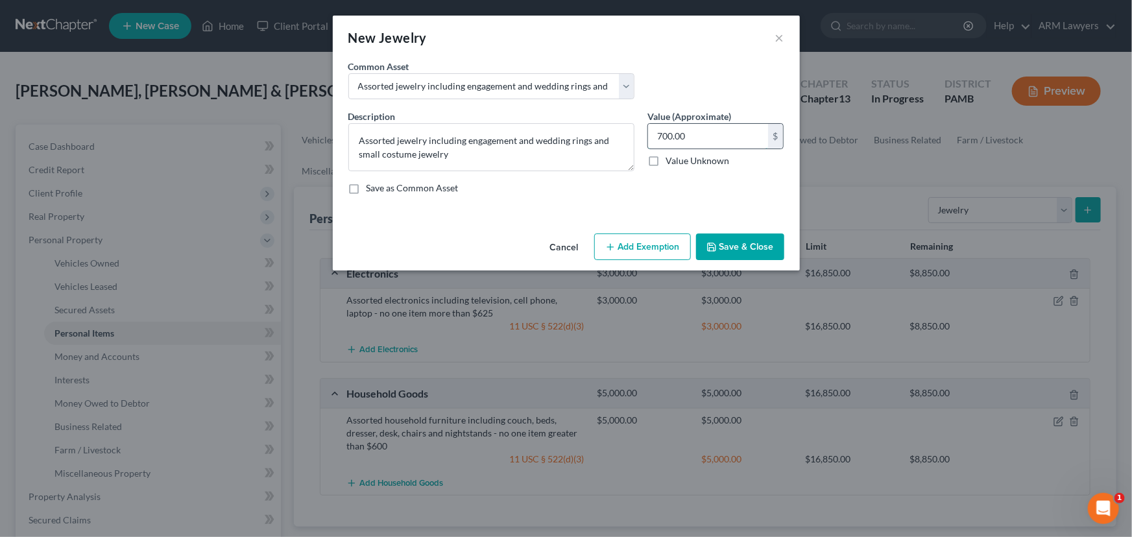
click at [681, 126] on input "700.00" at bounding box center [708, 136] width 120 height 25
type input "110.00"
click at [632, 248] on button "Add Exemption" at bounding box center [642, 246] width 97 height 27
select select "2"
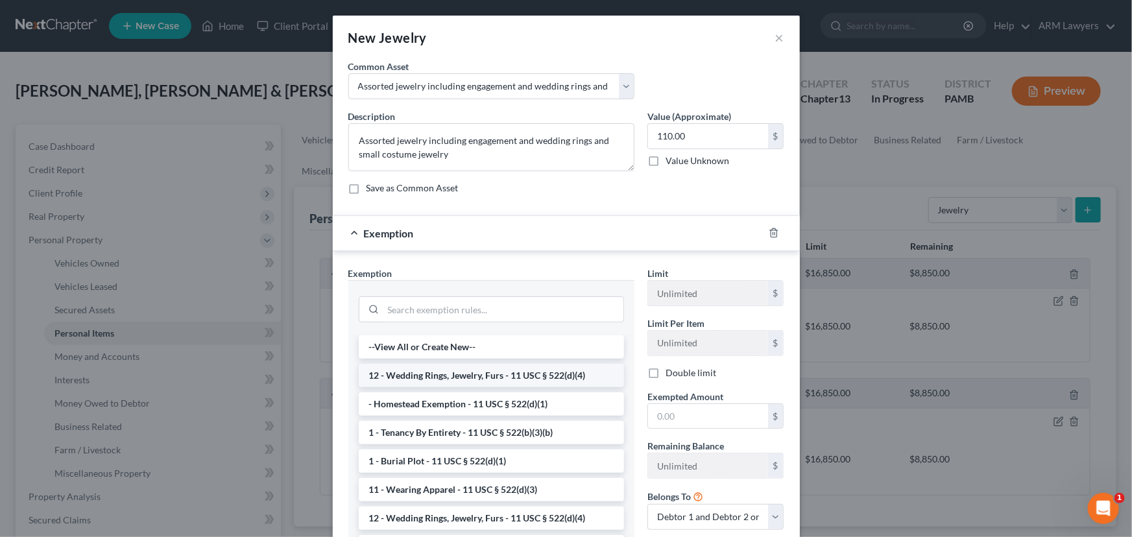
click at [484, 376] on li "12 - Wedding Rings, Jewelry, Furs - 11 USC § 522(d)(4)" at bounding box center [491, 375] width 265 height 23
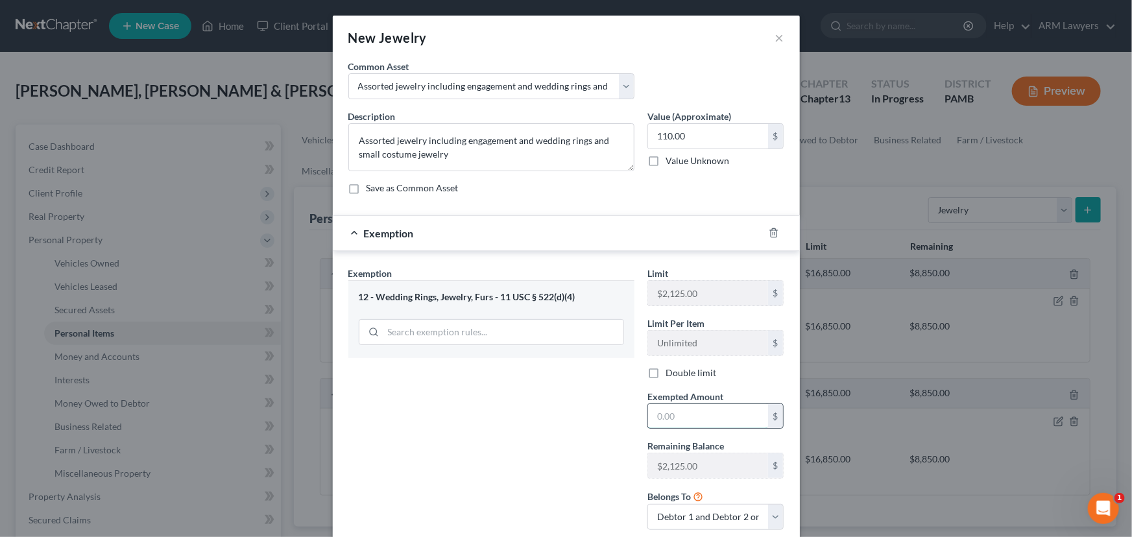
click at [683, 418] on input "text" at bounding box center [708, 416] width 120 height 25
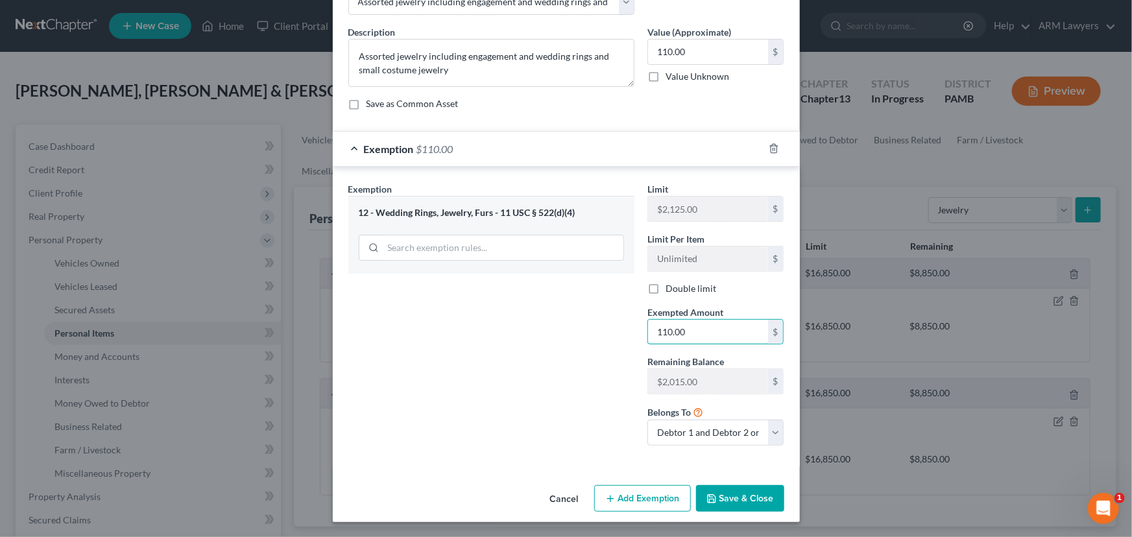
type input "110.00"
click at [746, 498] on button "Save & Close" at bounding box center [740, 498] width 88 height 27
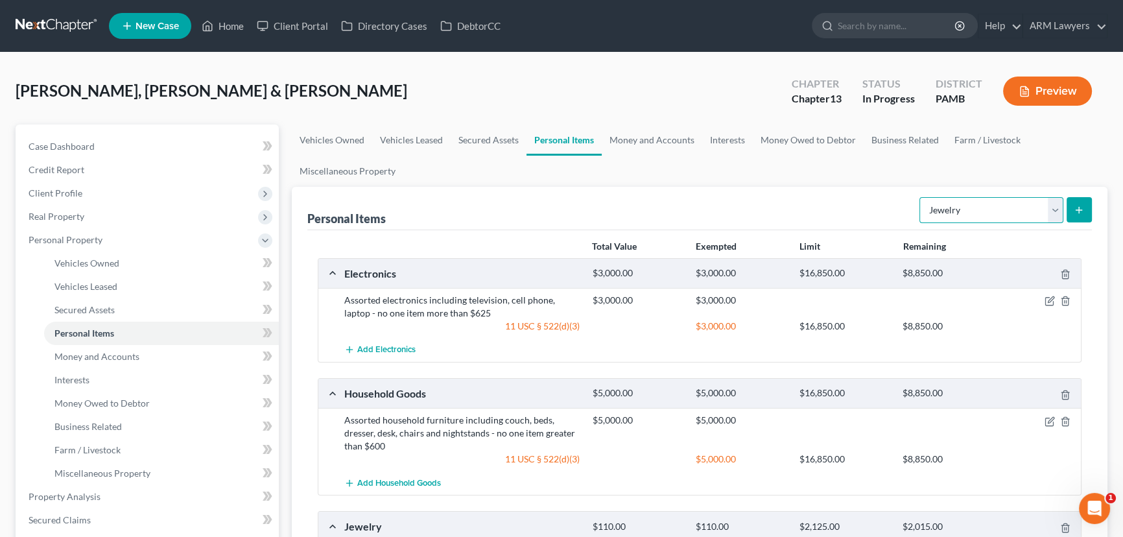
click at [1034, 206] on select "Select Item Type Clothing Collectibles Of Value Electronics Firearms Household …" at bounding box center [992, 210] width 144 height 26
select select "clothing"
click at [921, 197] on select "Select Item Type Clothing Collectibles Of Value Electronics Firearms Household …" at bounding box center [992, 210] width 144 height 26
click at [1074, 208] on icon "submit" at bounding box center [1079, 210] width 10 height 10
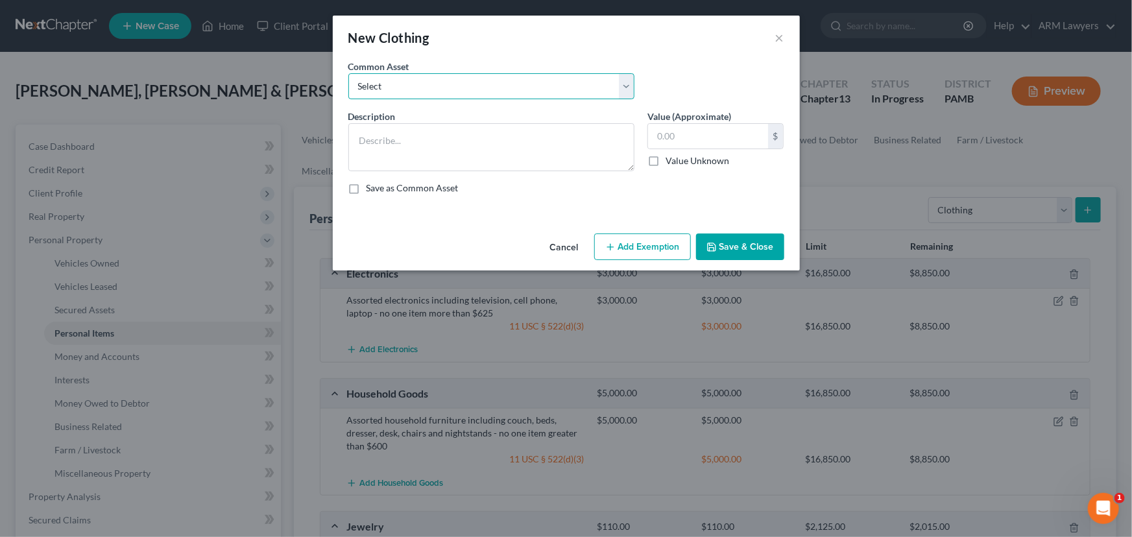
click at [517, 91] on select "Select Assorted clothing including pants, shirts, shoes and jackets" at bounding box center [491, 86] width 286 height 26
select select "0"
click at [348, 73] on select "Select Assorted clothing including pants, shirts, shoes and jackets" at bounding box center [491, 86] width 286 height 26
type textarea "Assorted clothing including pants, shirts, shoes and jackets"
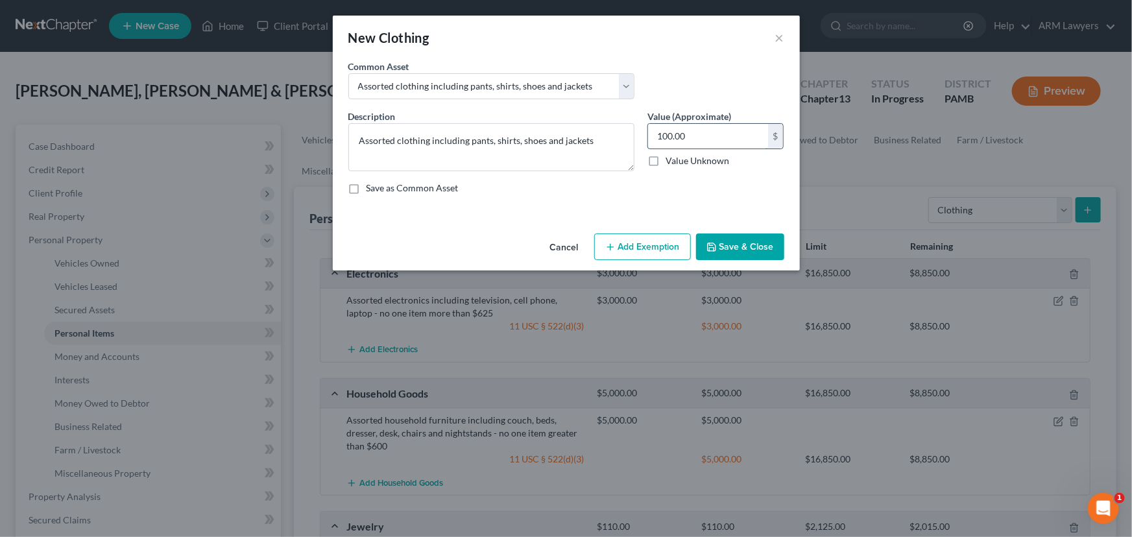
click at [711, 137] on input "100.00" at bounding box center [708, 136] width 120 height 25
type input "1,000.00"
click at [627, 254] on button "Add Exemption" at bounding box center [642, 246] width 97 height 27
select select "2"
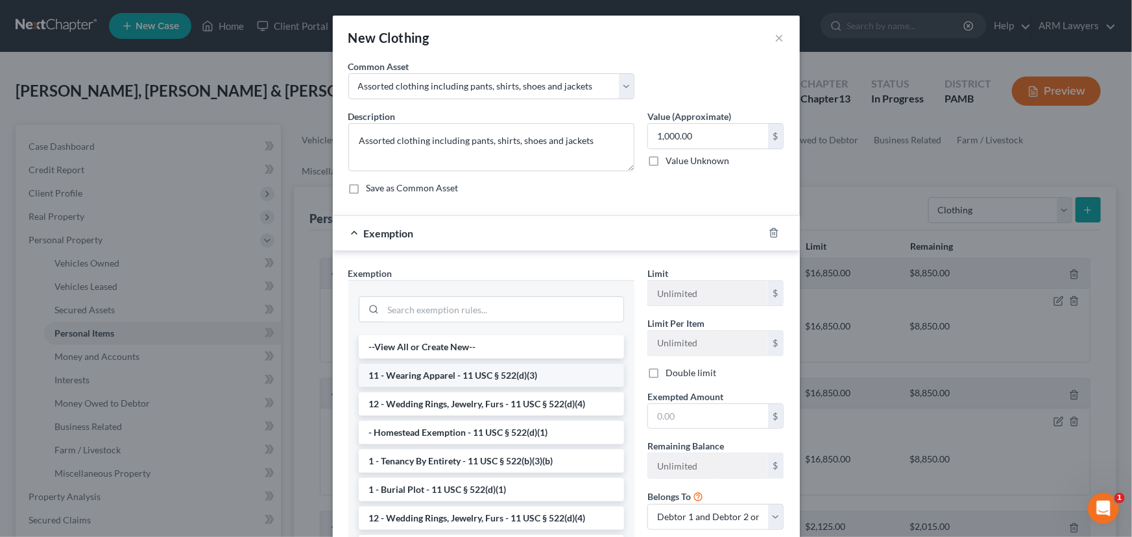
click at [493, 375] on li "11 - Wearing Apparel - 11 USC § 522(d)(3)" at bounding box center [491, 375] width 265 height 23
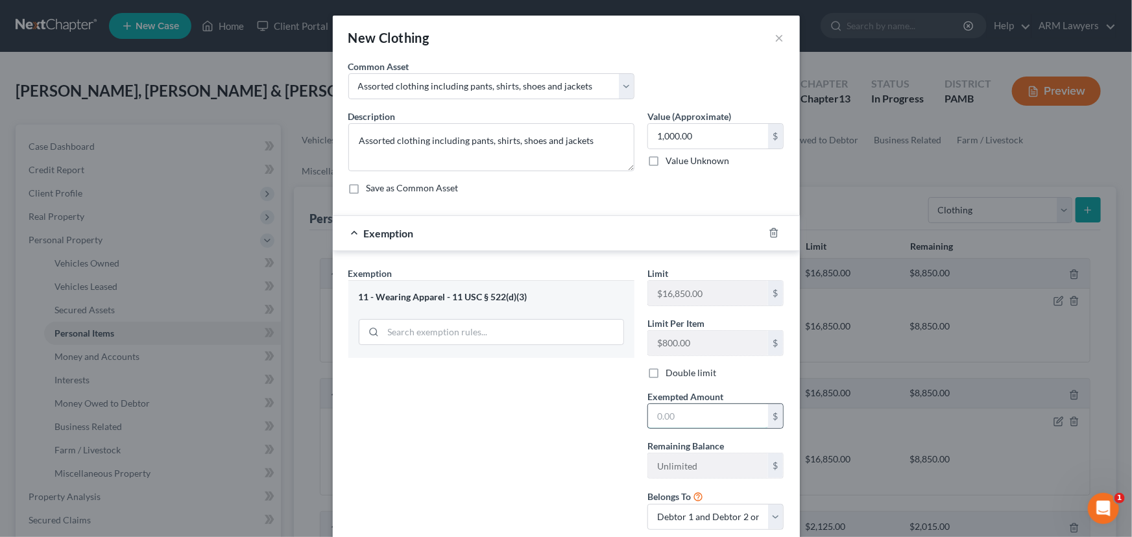
click at [693, 416] on input "text" at bounding box center [708, 416] width 120 height 25
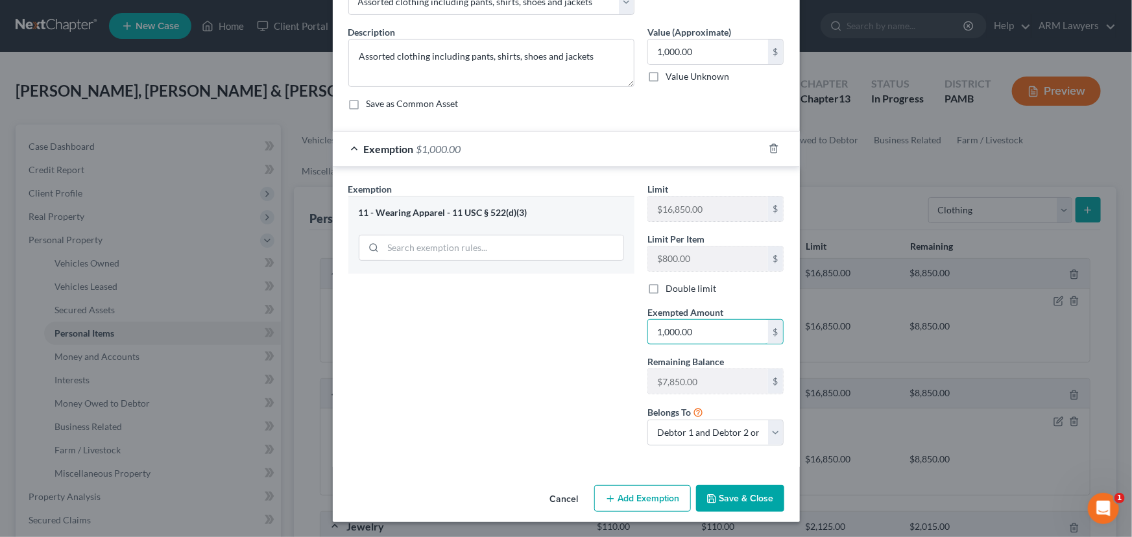
type input "1,000.00"
click at [732, 493] on button "Save & Close" at bounding box center [740, 498] width 88 height 27
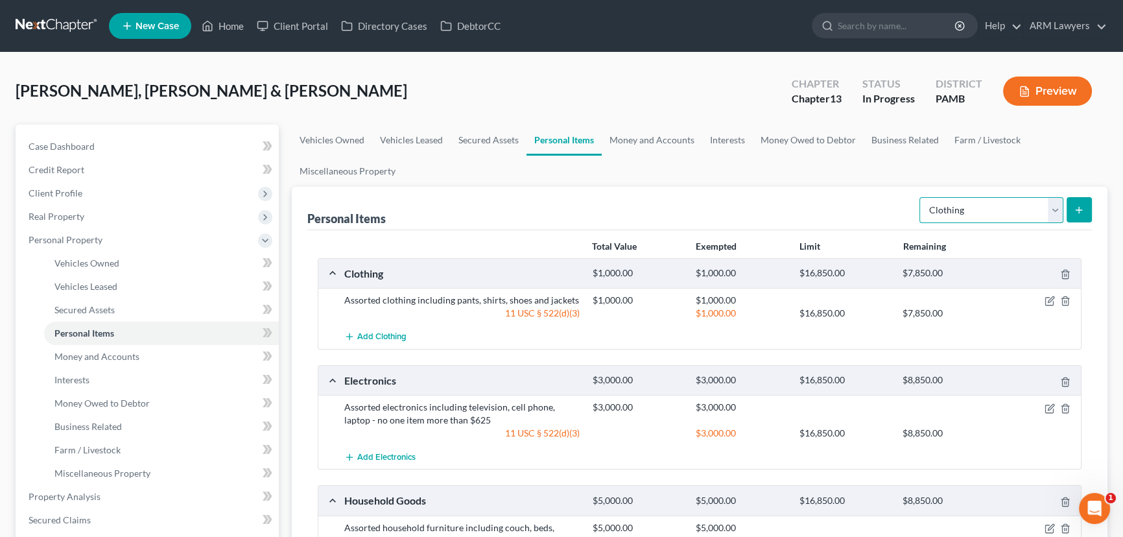
click at [1019, 206] on select "Select Item Type Clothing Collectibles Of Value Electronics Firearms Household …" at bounding box center [992, 210] width 144 height 26
select select "pets"
click at [921, 197] on select "Select Item Type Clothing Collectibles Of Value Electronics Firearms Household …" at bounding box center [992, 210] width 144 height 26
click at [1074, 209] on icon "submit" at bounding box center [1079, 210] width 10 height 10
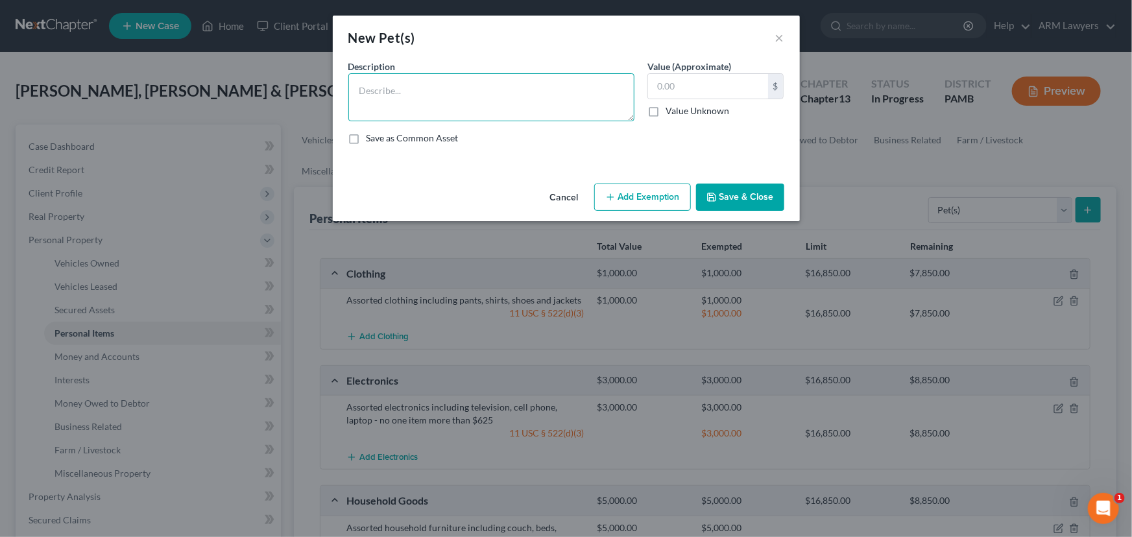
click at [602, 93] on textarea at bounding box center [491, 97] width 286 height 48
type textarea "2 cats"
click at [675, 95] on input "text" at bounding box center [708, 86] width 120 height 25
type input "100.00"
click at [652, 192] on button "Add Exemption" at bounding box center [642, 197] width 97 height 27
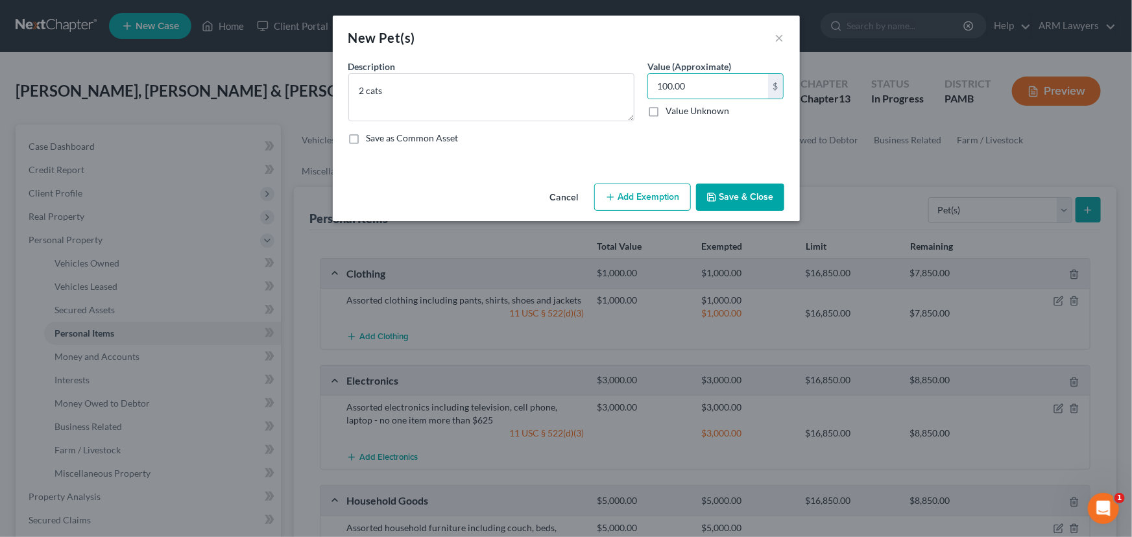
select select "2"
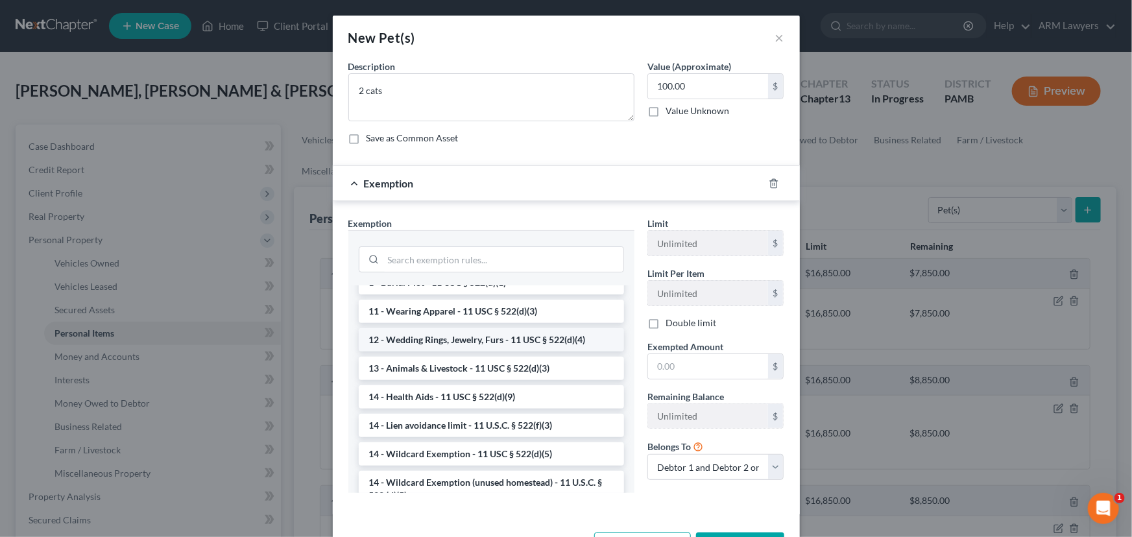
scroll to position [58, 0]
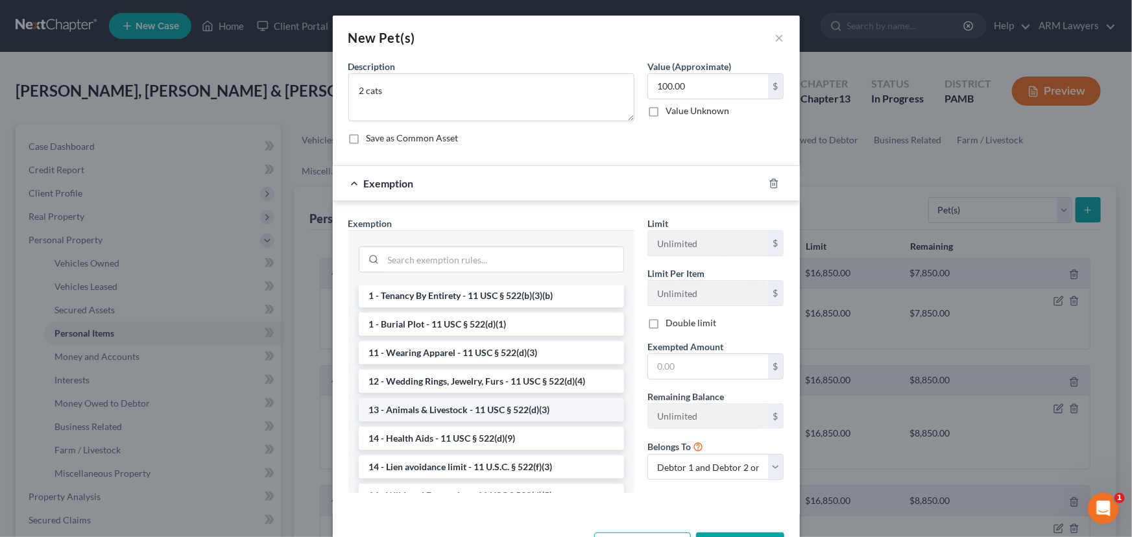
click at [428, 409] on li "13 - Animals & Livestock - 11 USC § 522(d)(3)" at bounding box center [491, 409] width 265 height 23
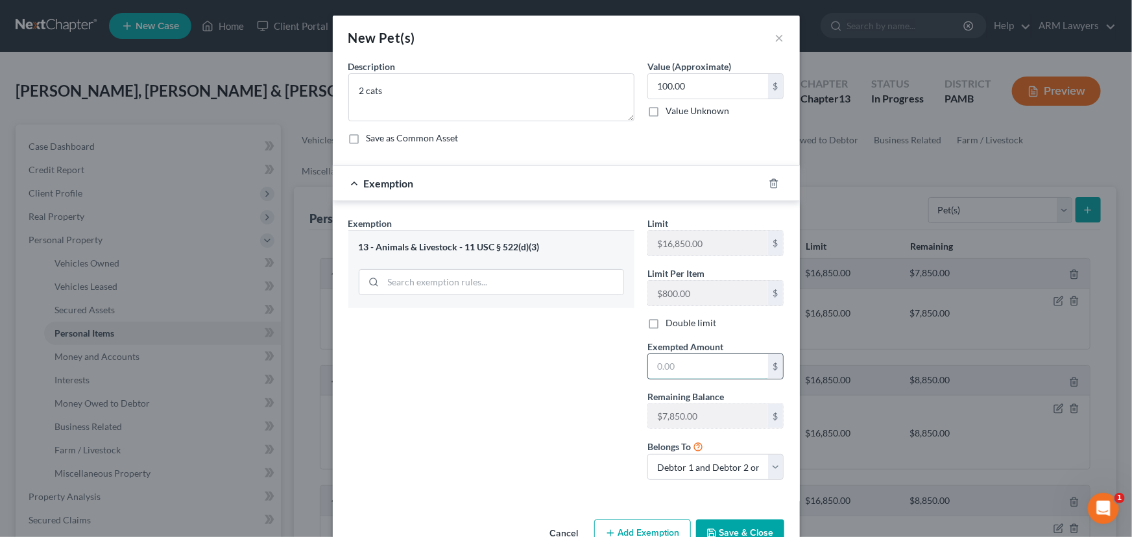
click at [693, 364] on input "text" at bounding box center [708, 366] width 120 height 25
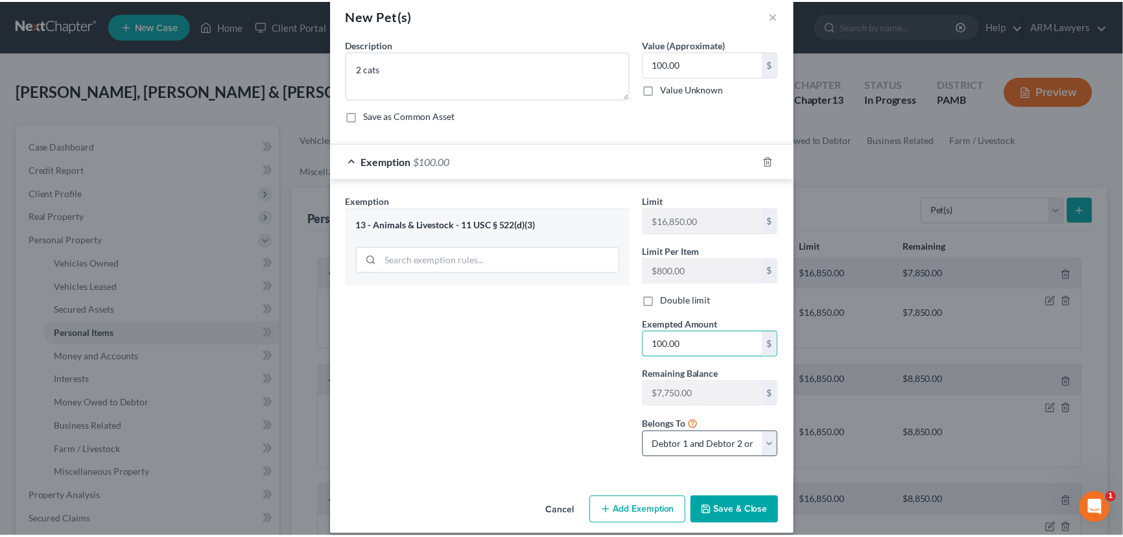
scroll to position [34, 0]
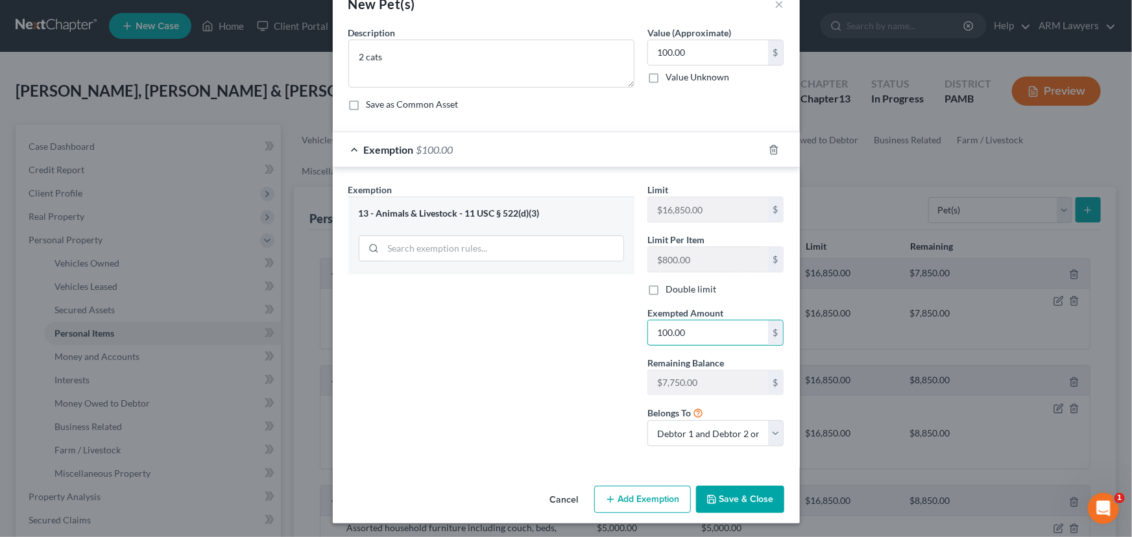
type input "100.00"
click at [723, 497] on button "Save & Close" at bounding box center [740, 499] width 88 height 27
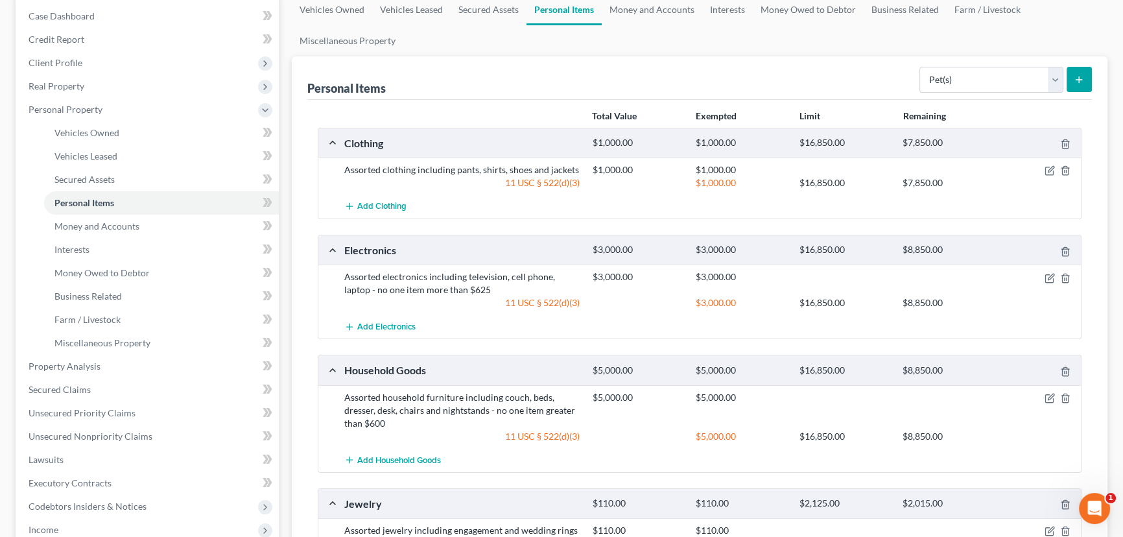
scroll to position [117, 0]
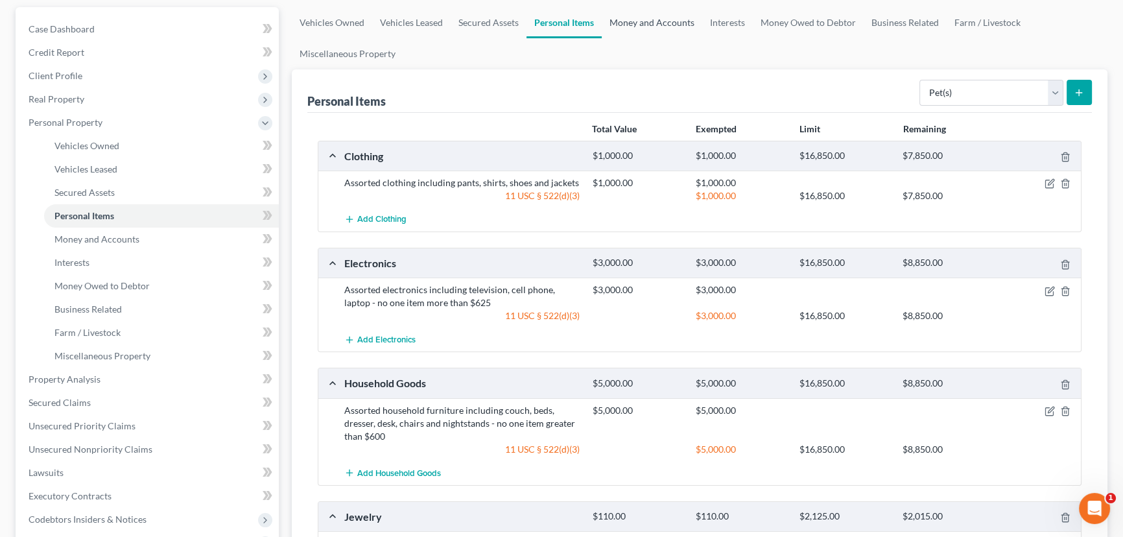
click at [634, 24] on link "Money and Accounts" at bounding box center [652, 22] width 101 height 31
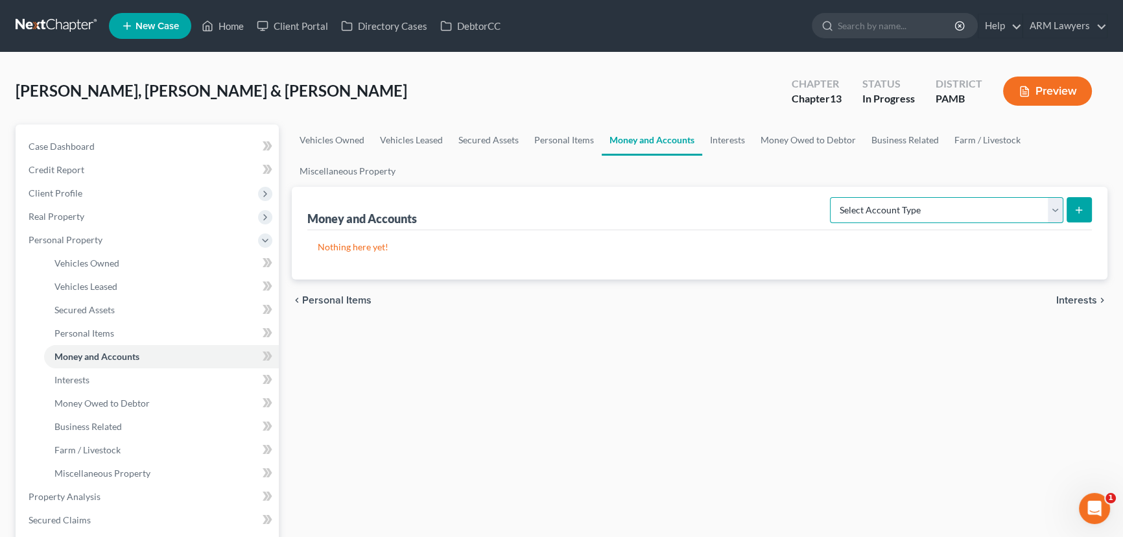
click at [957, 209] on select "Select Account Type Brokerage Cash on Hand Certificates of Deposit Checking Acc…" at bounding box center [946, 210] width 233 height 26
select select "checking"
click at [833, 197] on select "Select Account Type Brokerage Cash on Hand Certificates of Deposit Checking Acc…" at bounding box center [946, 210] width 233 height 26
click at [1086, 206] on button "submit" at bounding box center [1079, 209] width 25 height 25
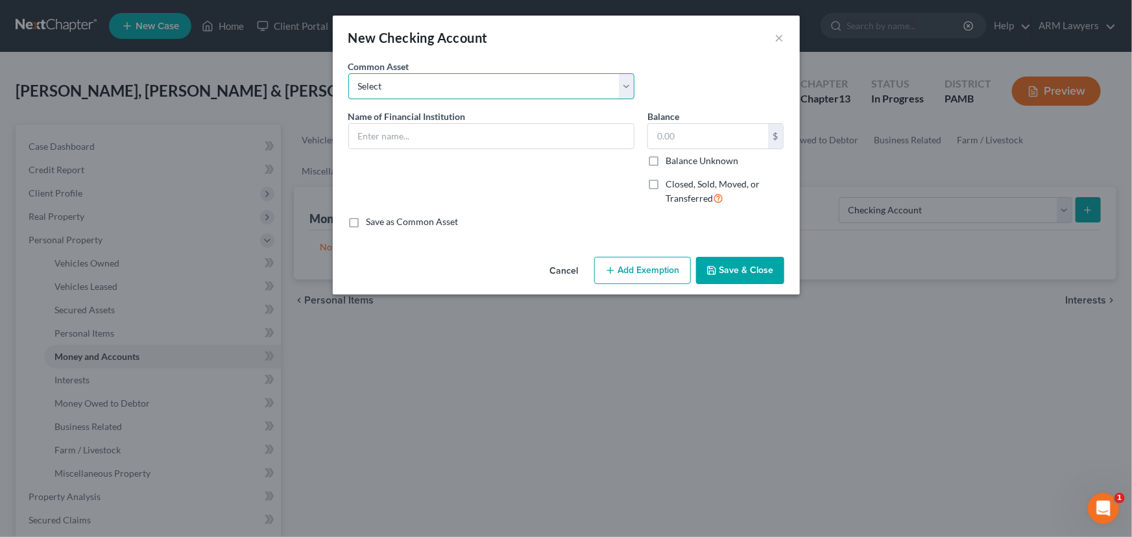
click at [428, 84] on select "Select First National Bank Belco Community Credit Union Citibank Chime Citizens…" at bounding box center [491, 86] width 286 height 26
select select "4"
click at [348, 73] on select "Select First National Bank Belco Community Credit Union Citibank Chime Citizens…" at bounding box center [491, 86] width 286 height 26
type input "Citizens Bank"
click at [711, 141] on input "0" at bounding box center [708, 136] width 120 height 25
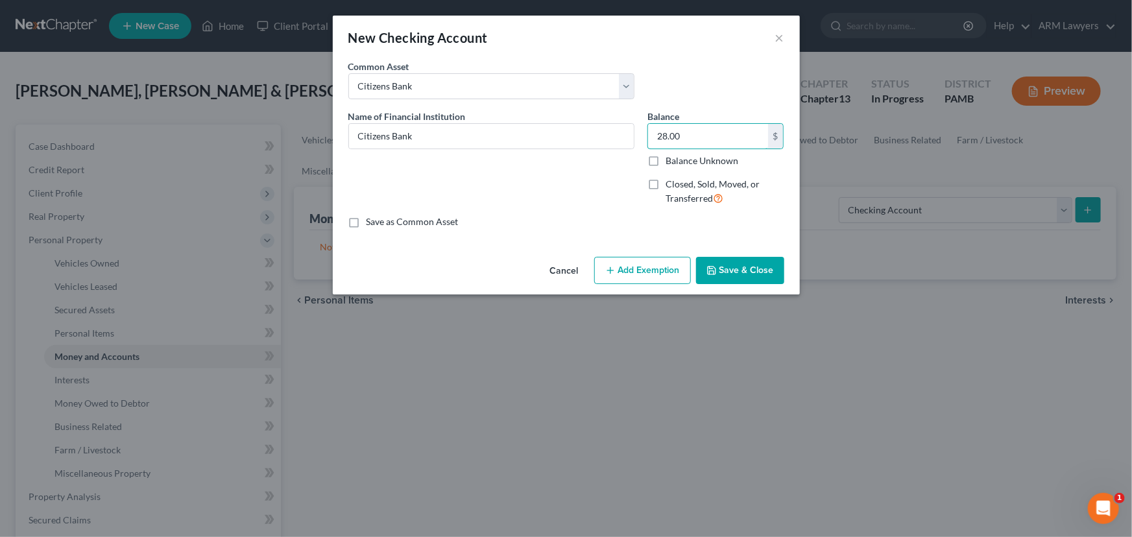
type input "28.00"
click at [639, 259] on button "Add Exemption" at bounding box center [642, 270] width 97 height 27
select select "2"
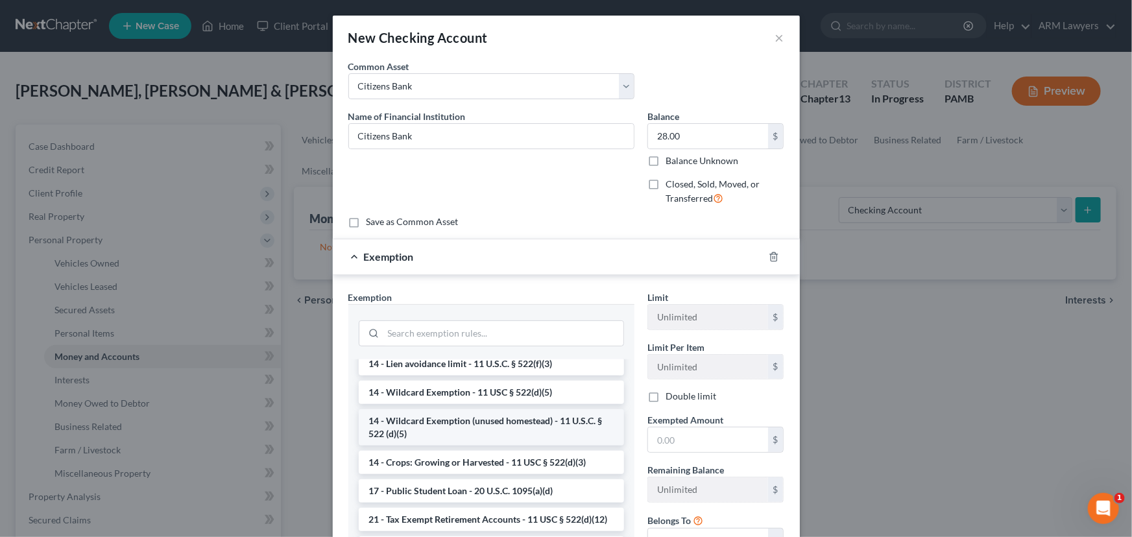
scroll to position [235, 0]
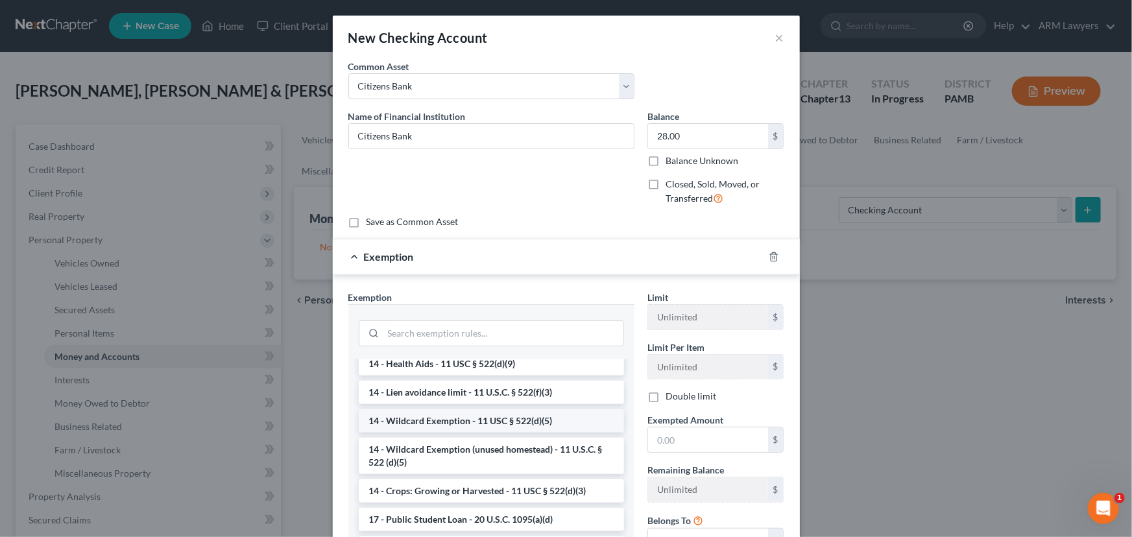
click at [495, 419] on li "14 - Wildcard Exemption - 11 USC § 522(d)(5)" at bounding box center [491, 420] width 265 height 23
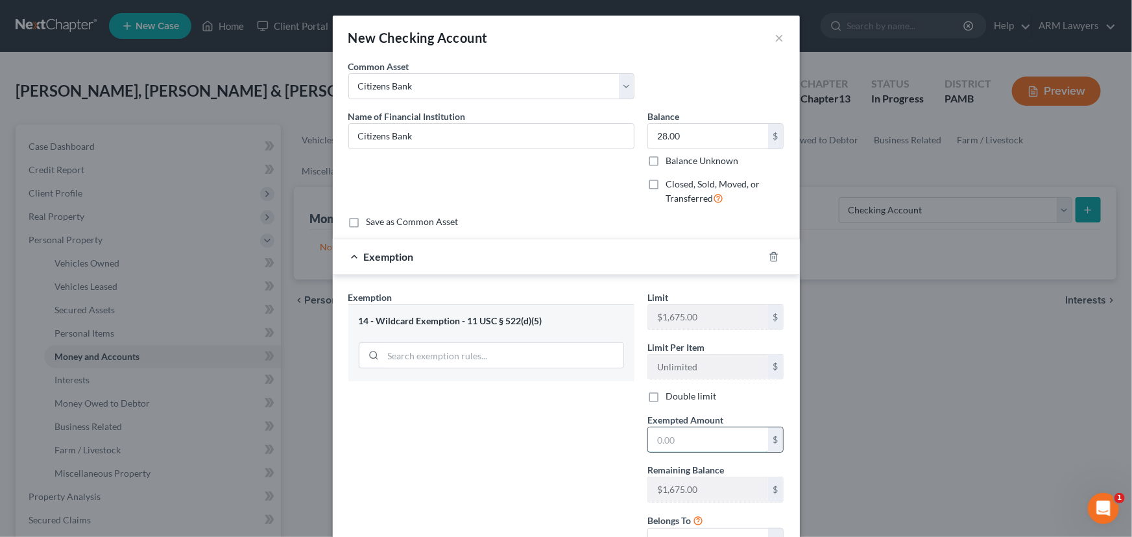
click at [685, 436] on input "text" at bounding box center [708, 439] width 120 height 25
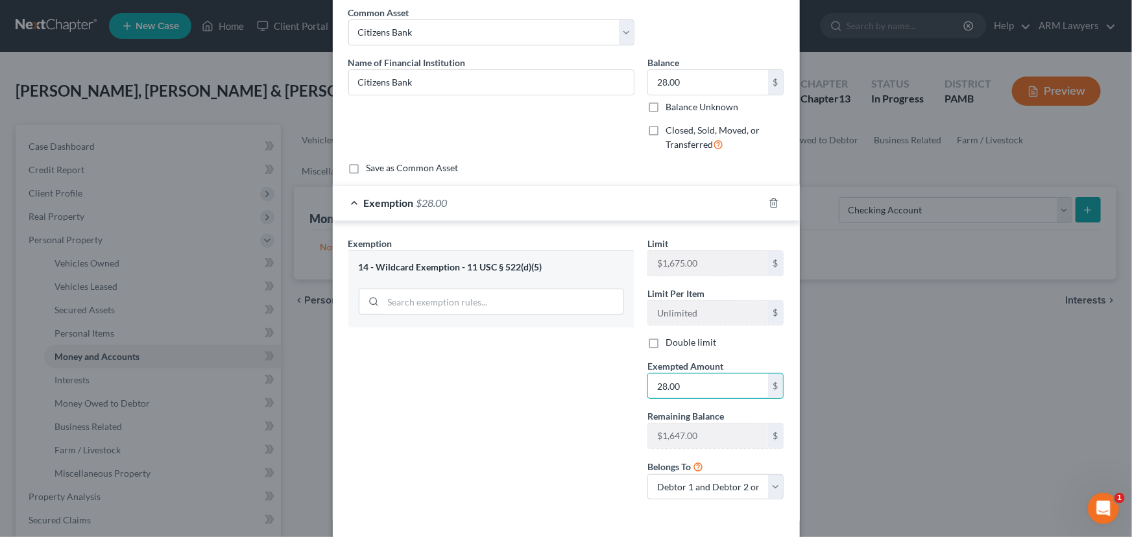
scroll to position [108, 0]
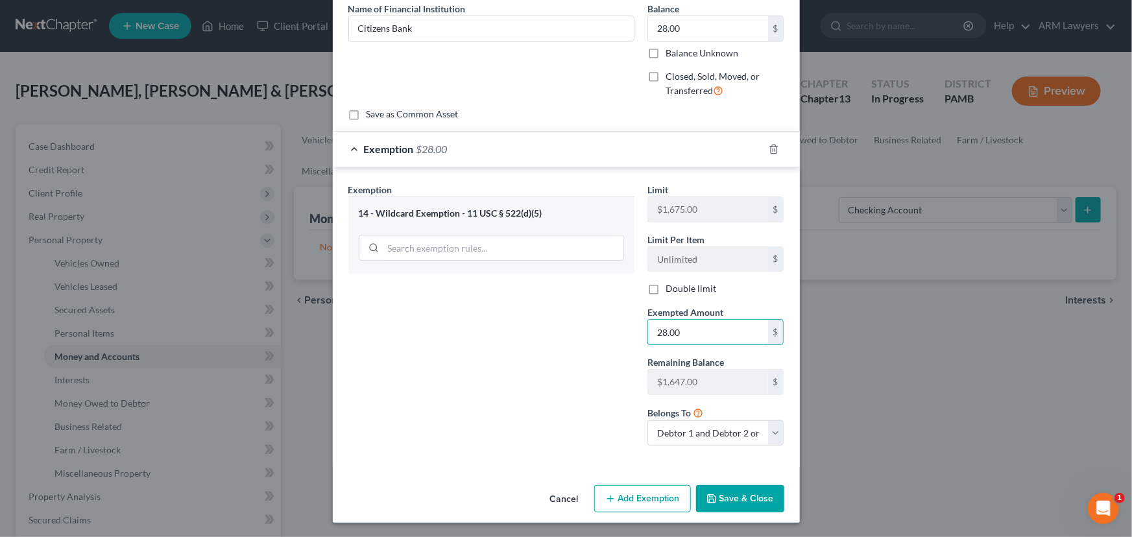
type input "28.00"
click at [735, 501] on button "Save & Close" at bounding box center [740, 498] width 88 height 27
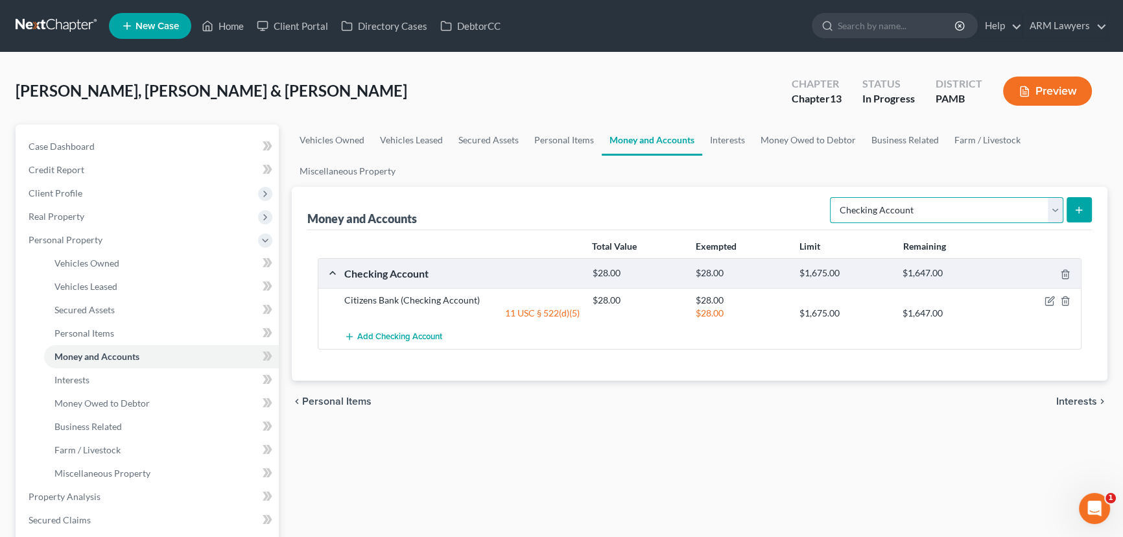
click at [931, 206] on select "Select Account Type Brokerage Cash on Hand Certificates of Deposit Checking Acc…" at bounding box center [946, 210] width 233 height 26
click at [833, 197] on select "Select Account Type Brokerage Cash on Hand Certificates of Deposit Checking Acc…" at bounding box center [946, 210] width 233 height 26
click at [1075, 202] on button "submit" at bounding box center [1079, 209] width 25 height 25
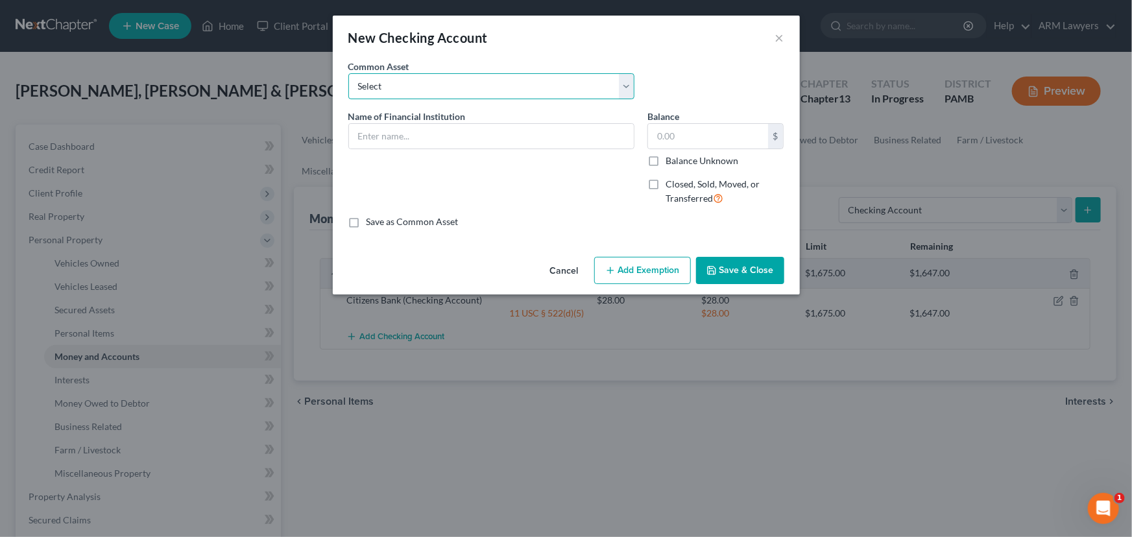
click at [515, 93] on select "Select First National Bank Belco Community Credit Union Citibank Chime Citizens…" at bounding box center [491, 86] width 286 height 26
select select "7"
click at [348, 73] on select "Select First National Bank Belco Community Credit Union Citibank Chime Citizens…" at bounding box center [491, 86] width 286 height 26
type input "[PERSON_NAME] Fargo"
click at [706, 130] on input "83.54" at bounding box center [708, 136] width 120 height 25
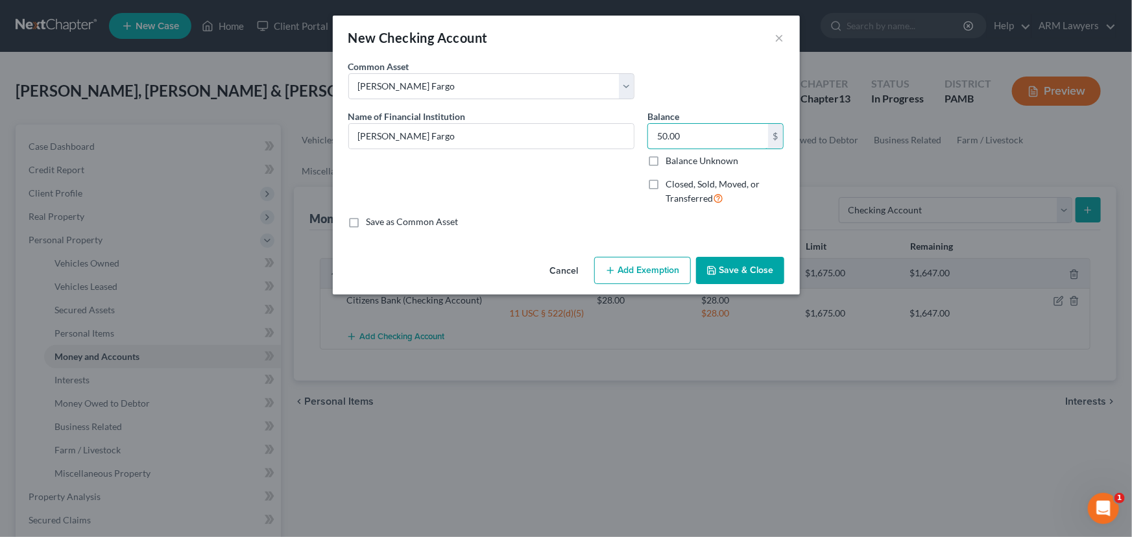
type input "50.00"
click at [639, 267] on button "Add Exemption" at bounding box center [642, 270] width 97 height 27
select select "2"
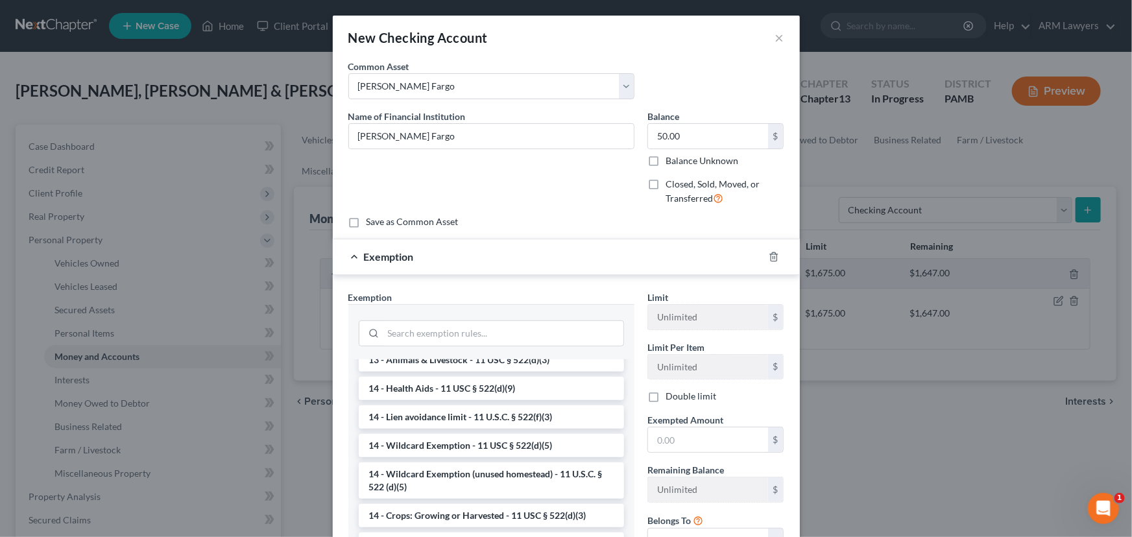
scroll to position [235, 0]
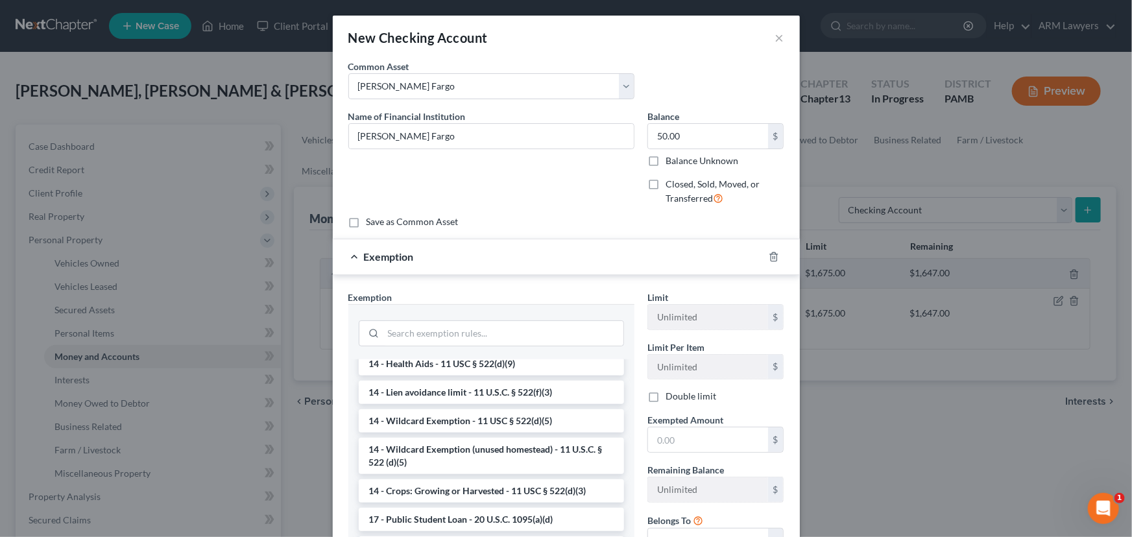
click at [473, 421] on li "14 - Wildcard Exemption - 11 USC § 522(d)(5)" at bounding box center [491, 420] width 265 height 23
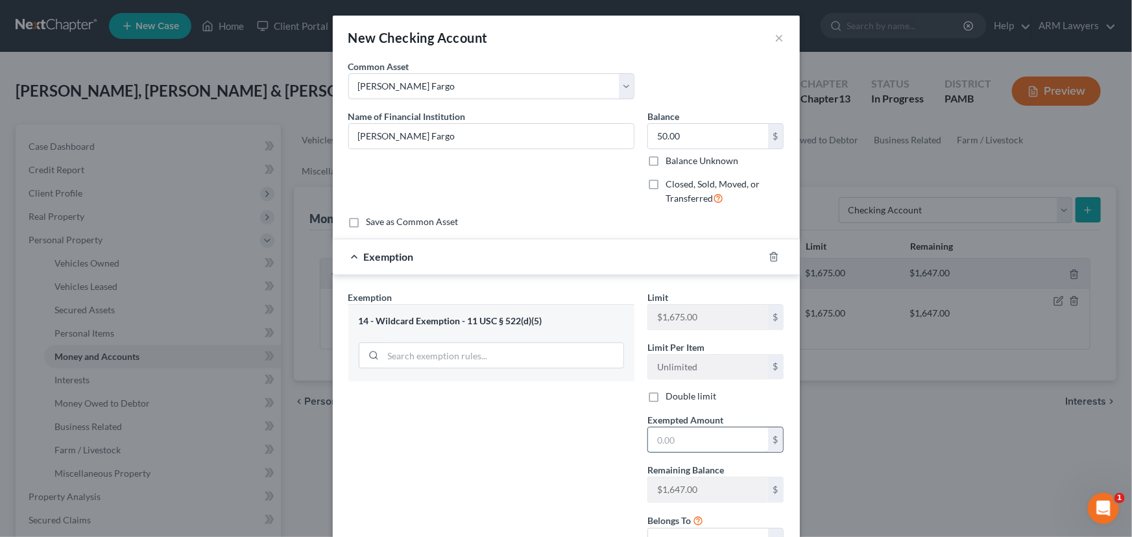
click at [677, 438] on input "text" at bounding box center [708, 439] width 120 height 25
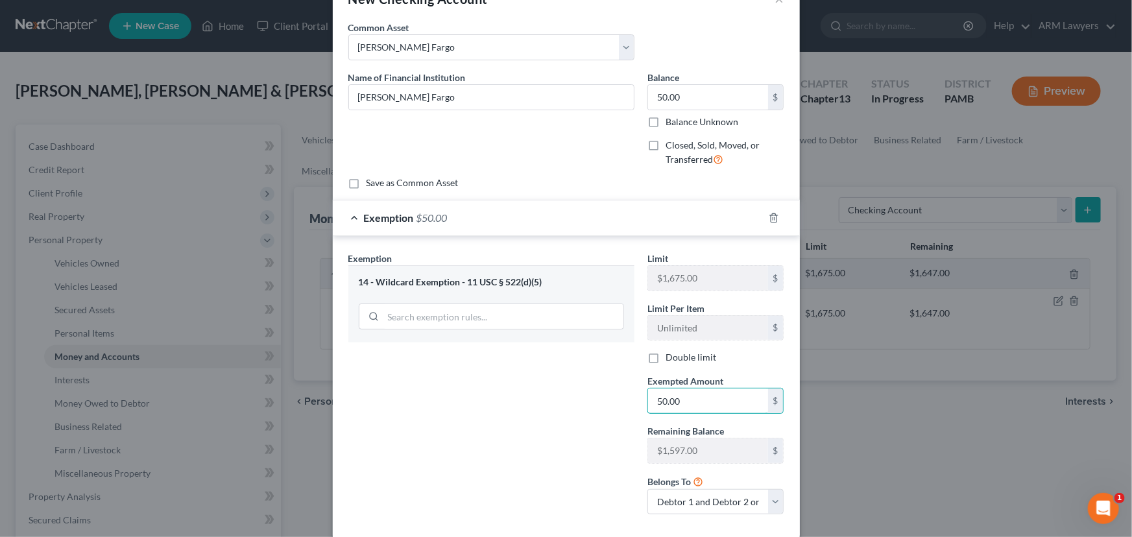
scroll to position [108, 0]
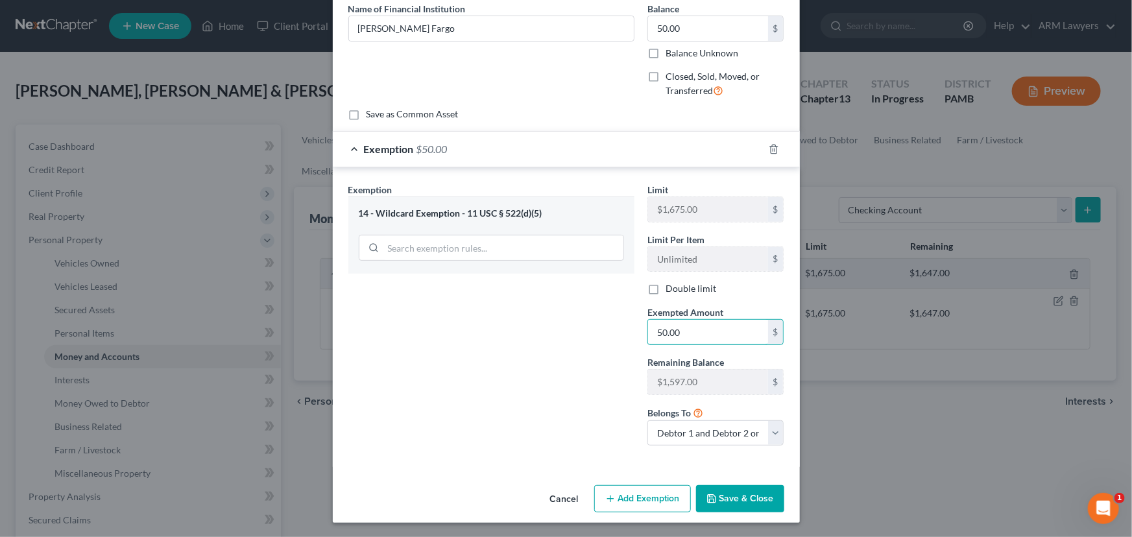
type input "50.00"
click at [728, 499] on button "Save & Close" at bounding box center [740, 498] width 88 height 27
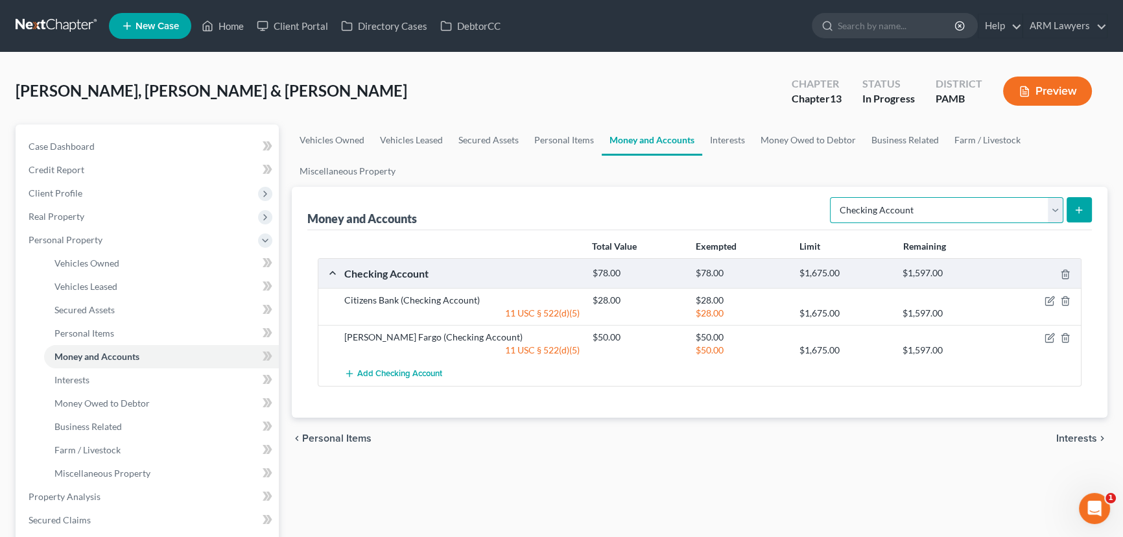
click at [955, 207] on select "Select Account Type Brokerage Cash on Hand Certificates of Deposit Checking Acc…" at bounding box center [946, 210] width 233 height 26
select select "savings"
click at [833, 197] on select "Select Account Type Brokerage Cash on Hand Certificates of Deposit Checking Acc…" at bounding box center [946, 210] width 233 height 26
click at [1078, 198] on button "submit" at bounding box center [1079, 209] width 25 height 25
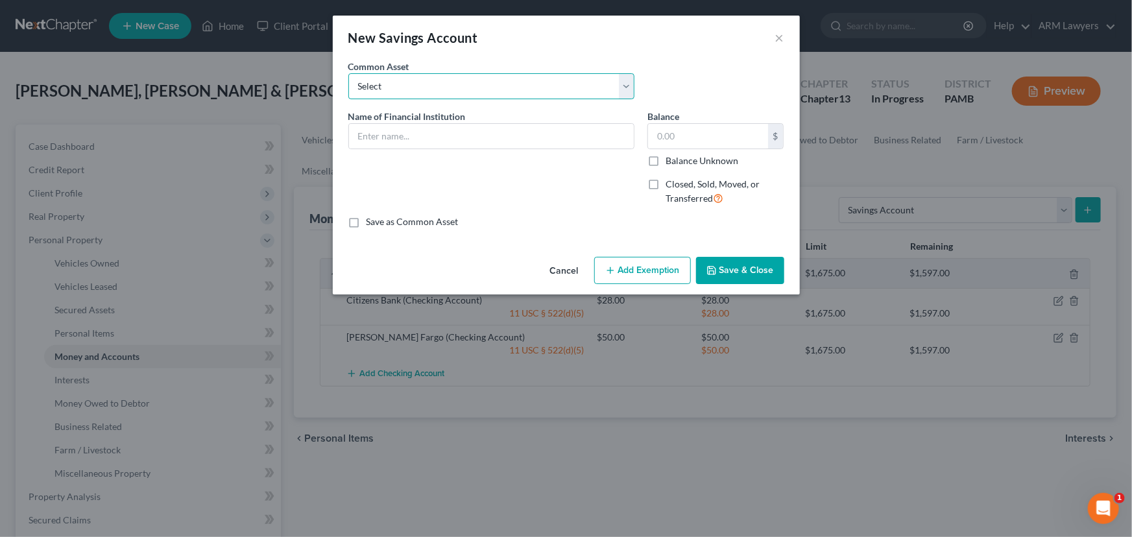
click at [437, 82] on select "Select First Northern Bank & Trust Ally PNC TD Bank [PERSON_NAME] Fargo" at bounding box center [491, 86] width 286 height 26
select select "4"
click at [348, 73] on select "Select First Northern Bank & Trust Ally PNC TD Bank [PERSON_NAME] Fargo" at bounding box center [491, 86] width 286 height 26
type input "[PERSON_NAME] Fargo"
type input "12.00"
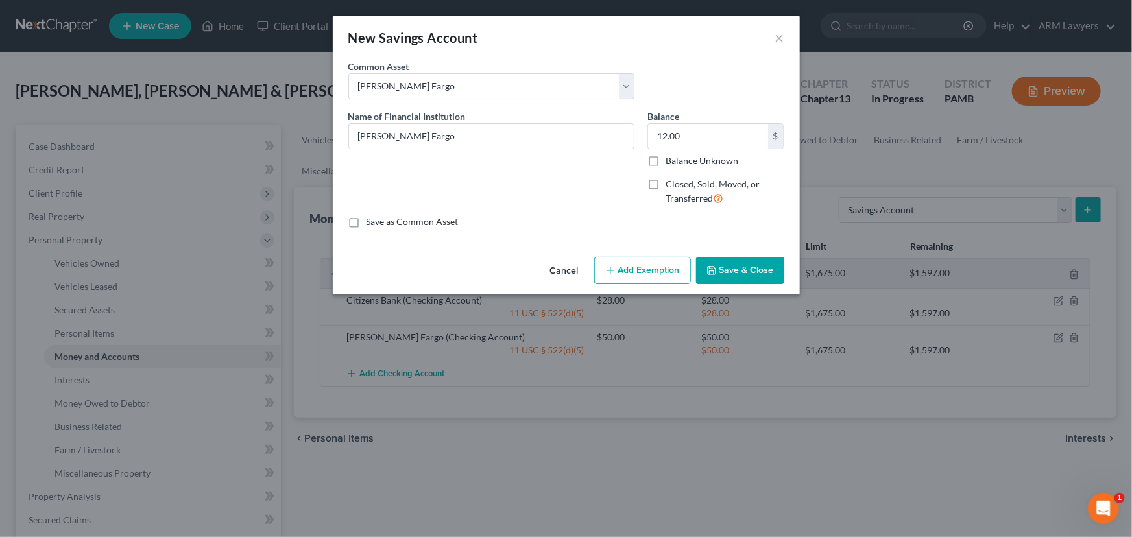
click at [642, 266] on button "Add Exemption" at bounding box center [642, 270] width 97 height 27
select select "2"
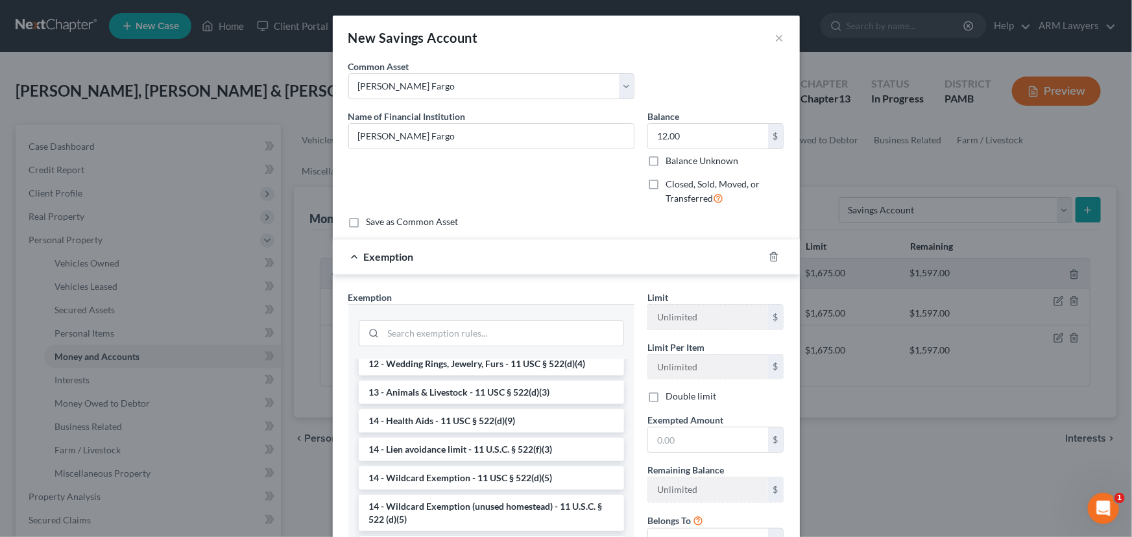
scroll to position [294, 0]
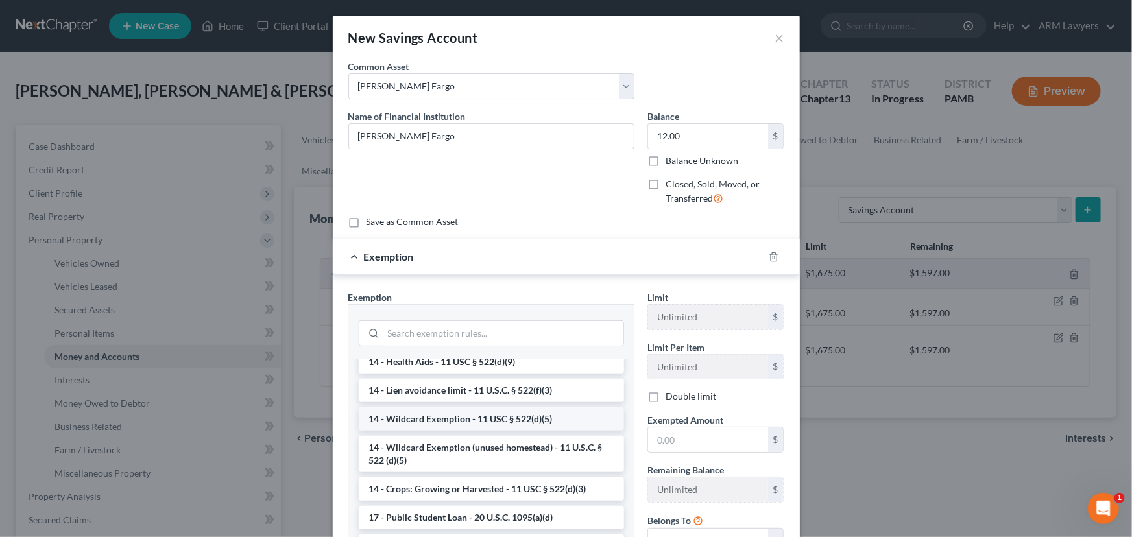
click at [492, 431] on li "14 - Wildcard Exemption - 11 USC § 522(d)(5)" at bounding box center [491, 418] width 265 height 23
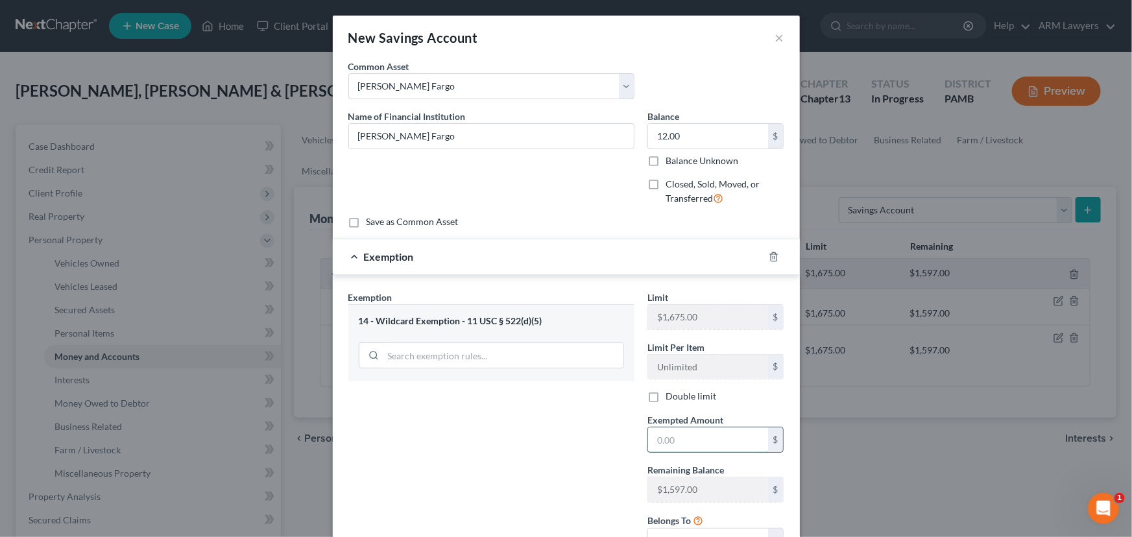
click at [680, 438] on input "text" at bounding box center [708, 439] width 120 height 25
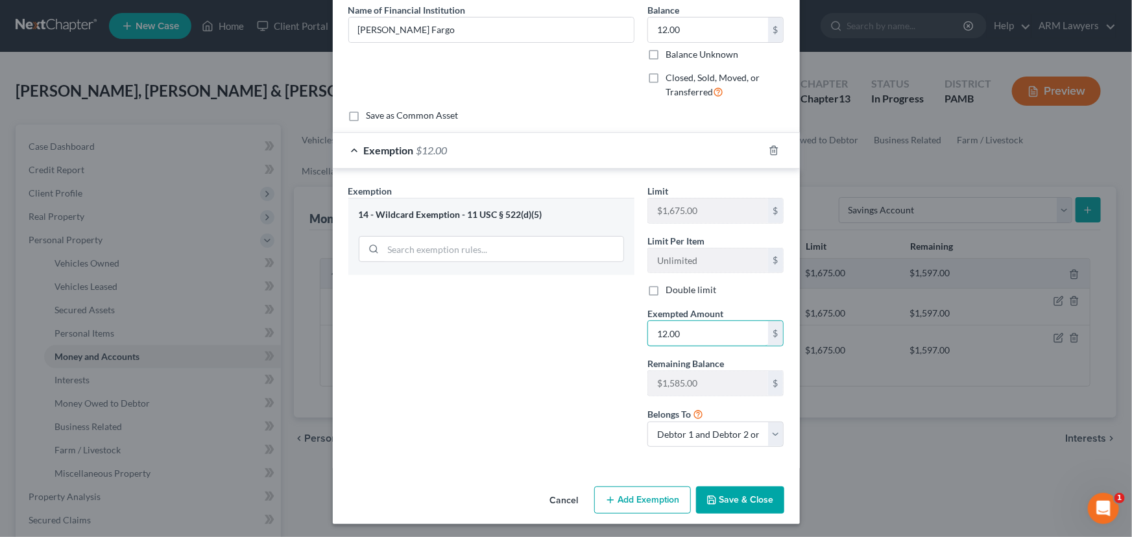
scroll to position [108, 0]
type input "12.00"
click at [726, 498] on button "Save & Close" at bounding box center [740, 498] width 88 height 27
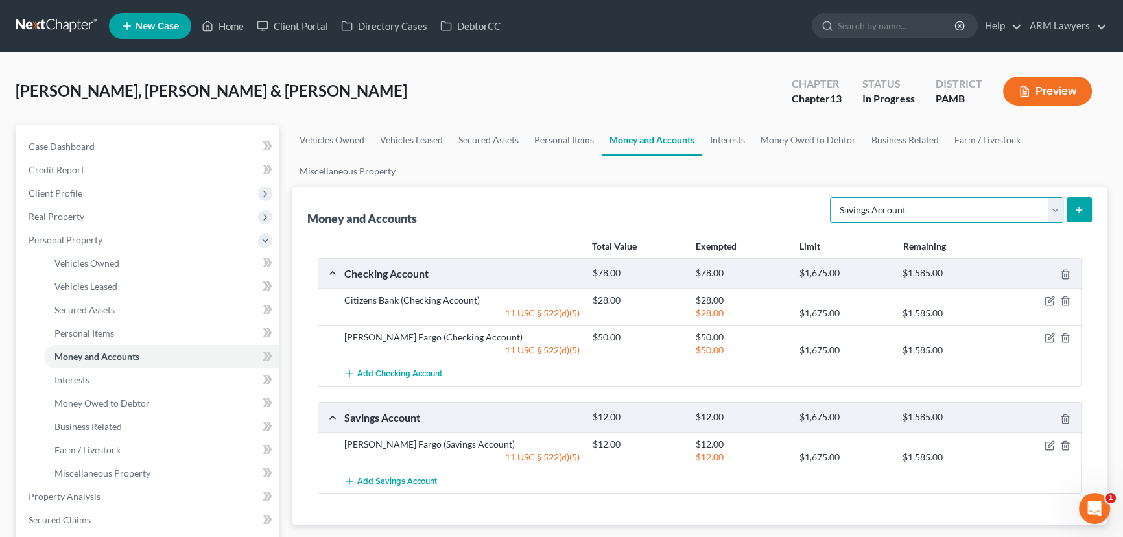
click at [997, 206] on select "Select Account Type Brokerage Cash on Hand Certificates of Deposit Checking Acc…" at bounding box center [946, 210] width 233 height 26
click at [833, 197] on select "Select Account Type Brokerage Cash on Hand Certificates of Deposit Checking Acc…" at bounding box center [946, 210] width 233 height 26
click at [1076, 205] on icon "submit" at bounding box center [1079, 210] width 10 height 10
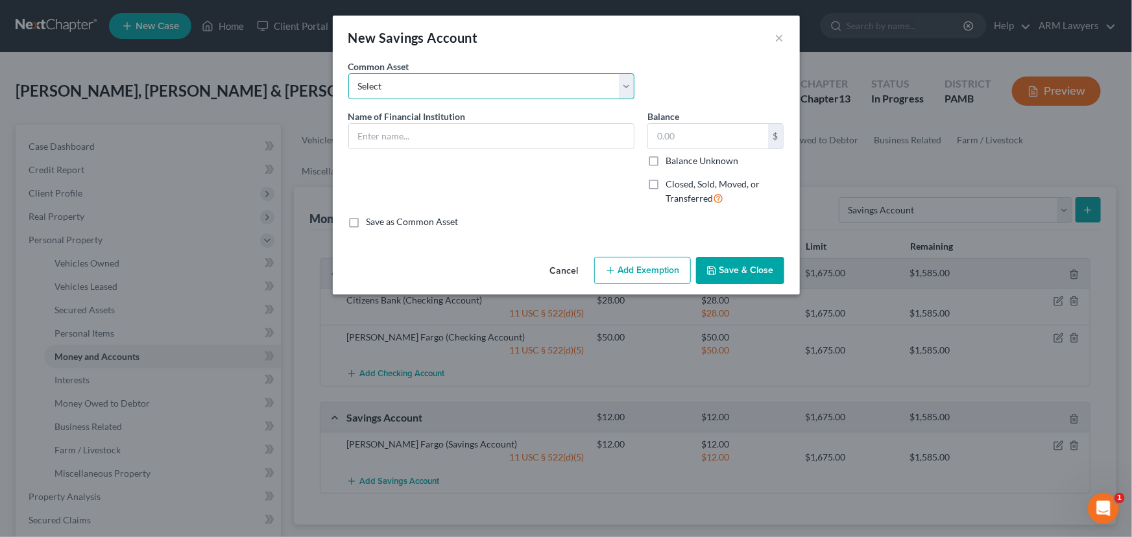
click at [518, 84] on select "Select First Northern Bank & Trust Ally PNC TD Bank [PERSON_NAME] Fargo" at bounding box center [491, 86] width 286 height 26
select select "4"
click at [348, 73] on select "Select First Northern Bank & Trust Ally PNC TD Bank [PERSON_NAME] Fargo" at bounding box center [491, 86] width 286 height 26
type input "[PERSON_NAME] Fargo"
click at [689, 137] on input "12.00" at bounding box center [708, 136] width 120 height 25
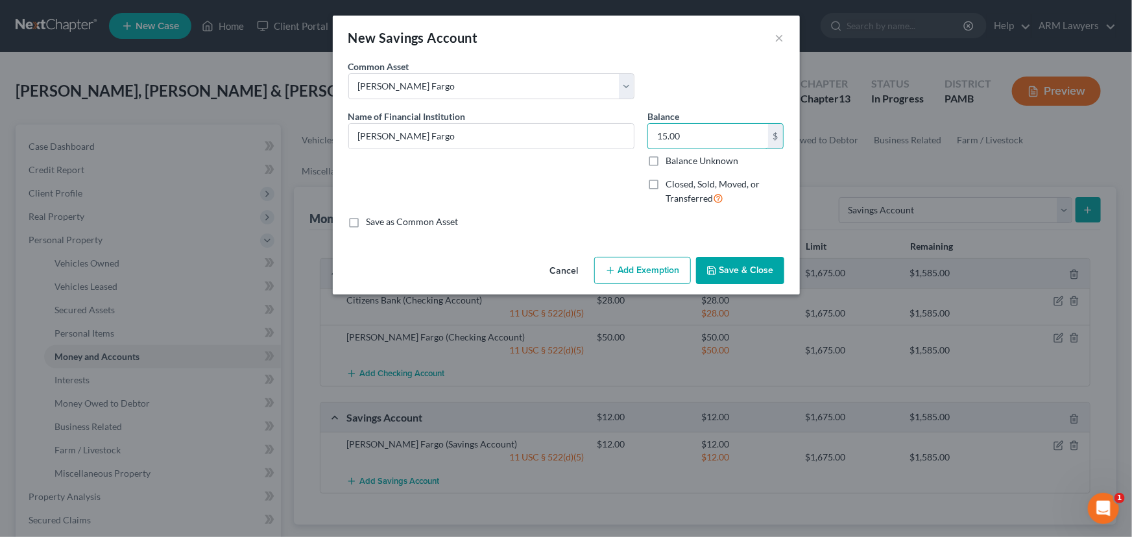
type input "15.00"
click at [641, 276] on button "Add Exemption" at bounding box center [642, 270] width 97 height 27
select select "2"
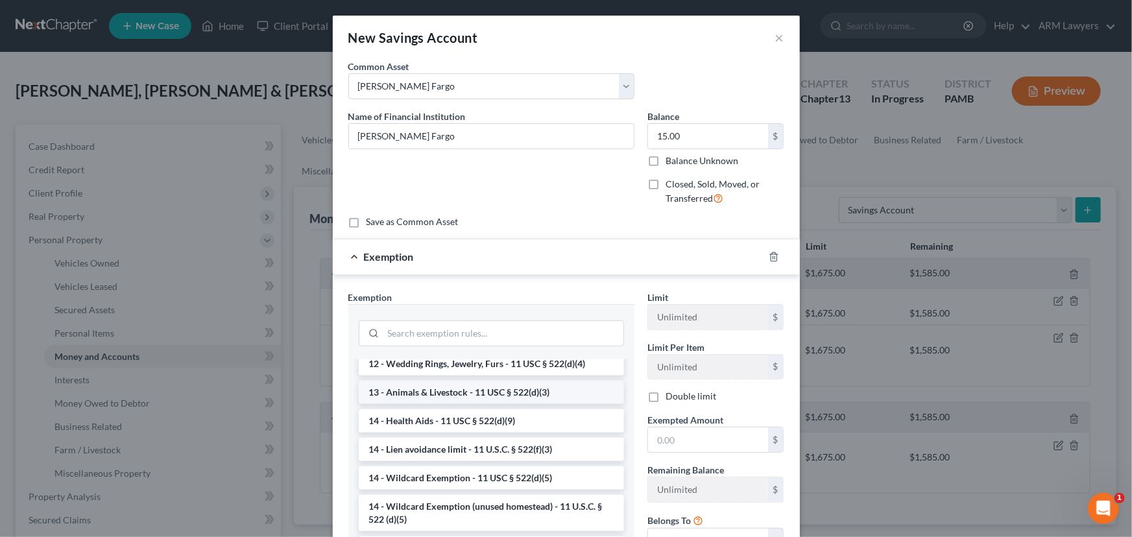
scroll to position [294, 0]
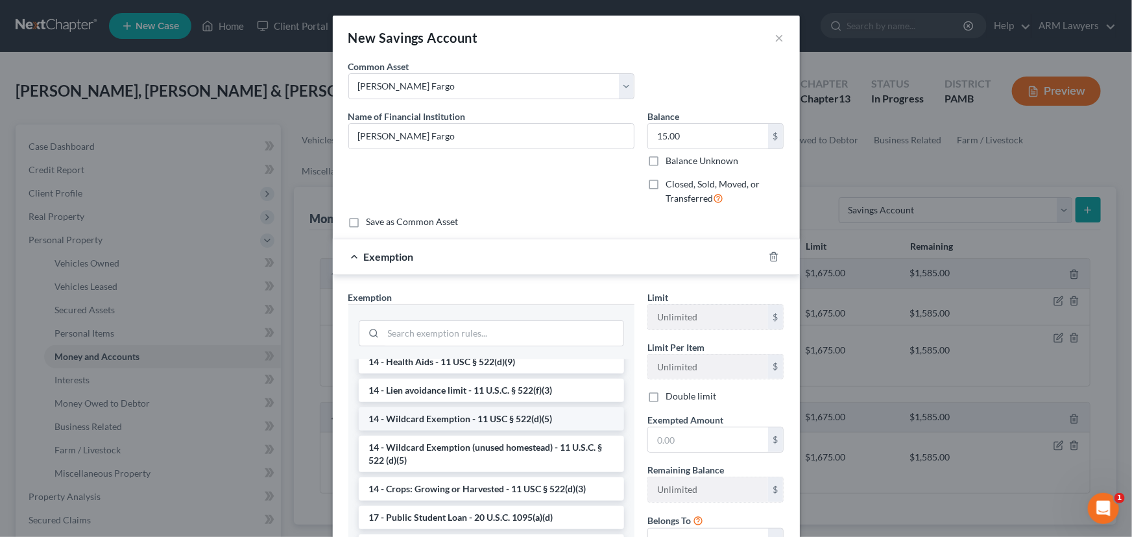
click at [476, 431] on li "14 - Wildcard Exemption - 11 USC § 522(d)(5)" at bounding box center [491, 418] width 265 height 23
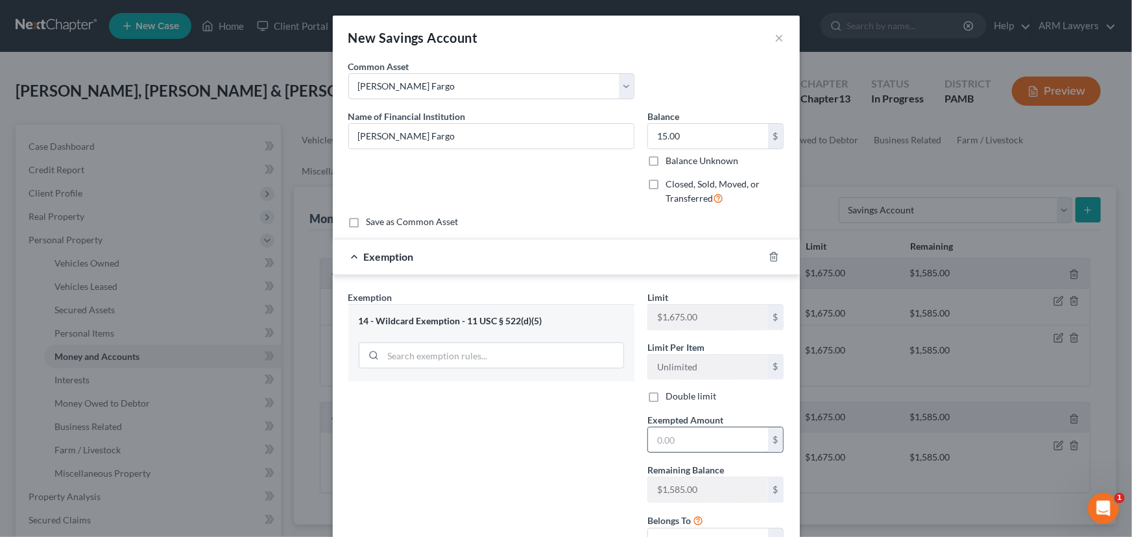
drag, startPoint x: 675, startPoint y: 438, endPoint x: 688, endPoint y: 438, distance: 13.0
click at [675, 438] on input "text" at bounding box center [708, 439] width 120 height 25
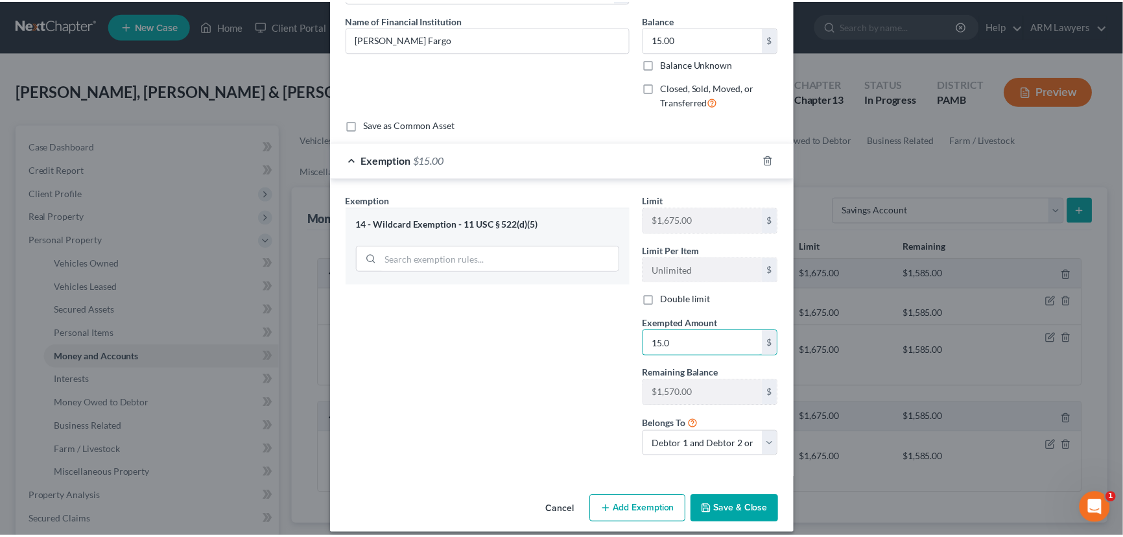
scroll to position [108, 0]
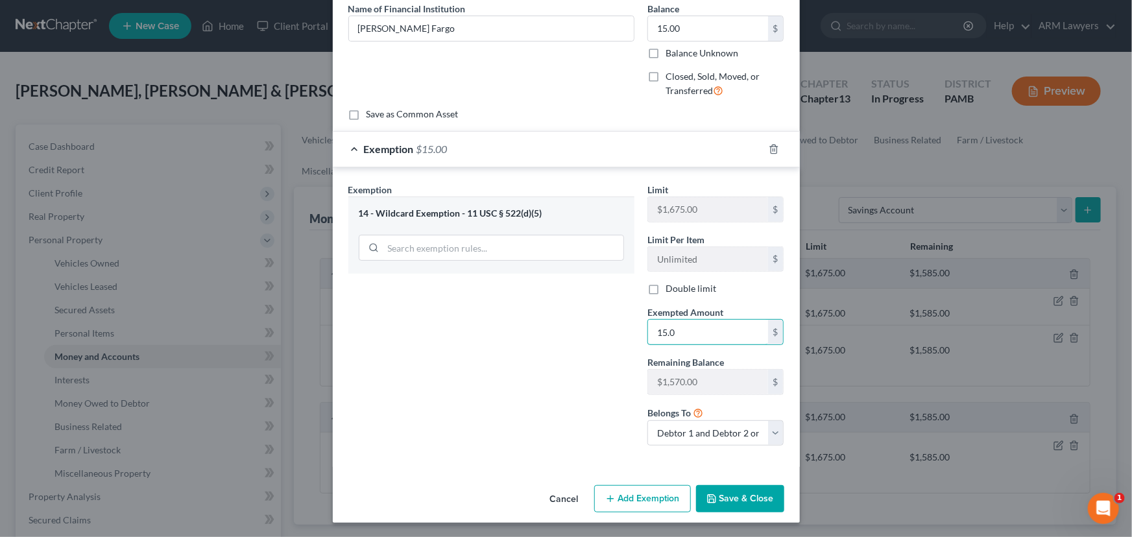
type input "15.0"
click at [647, 492] on button "Add Exemption" at bounding box center [642, 498] width 97 height 27
select select "2"
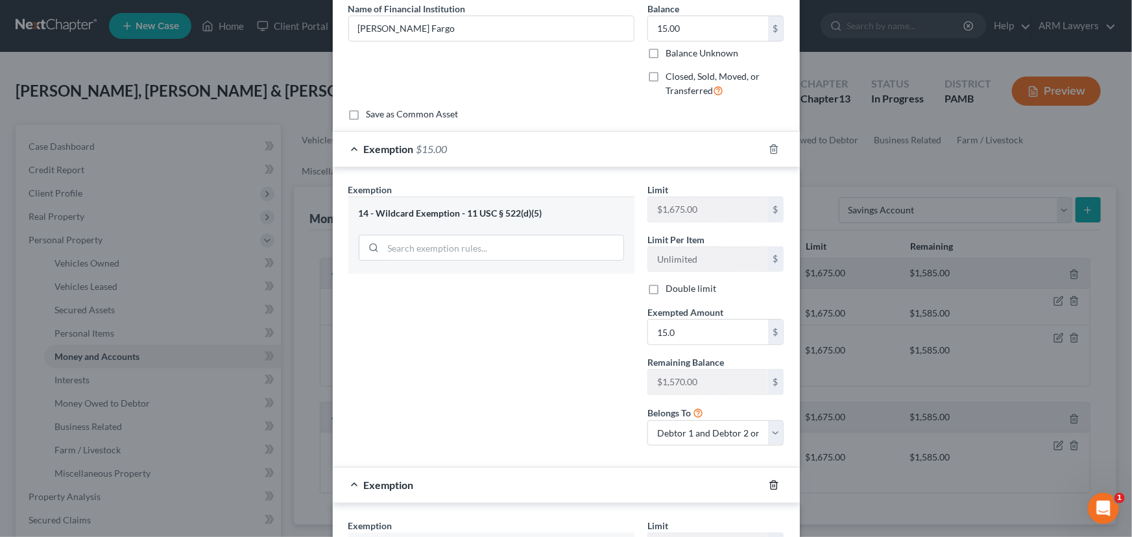
click at [772, 482] on icon "button" at bounding box center [773, 485] width 6 height 8
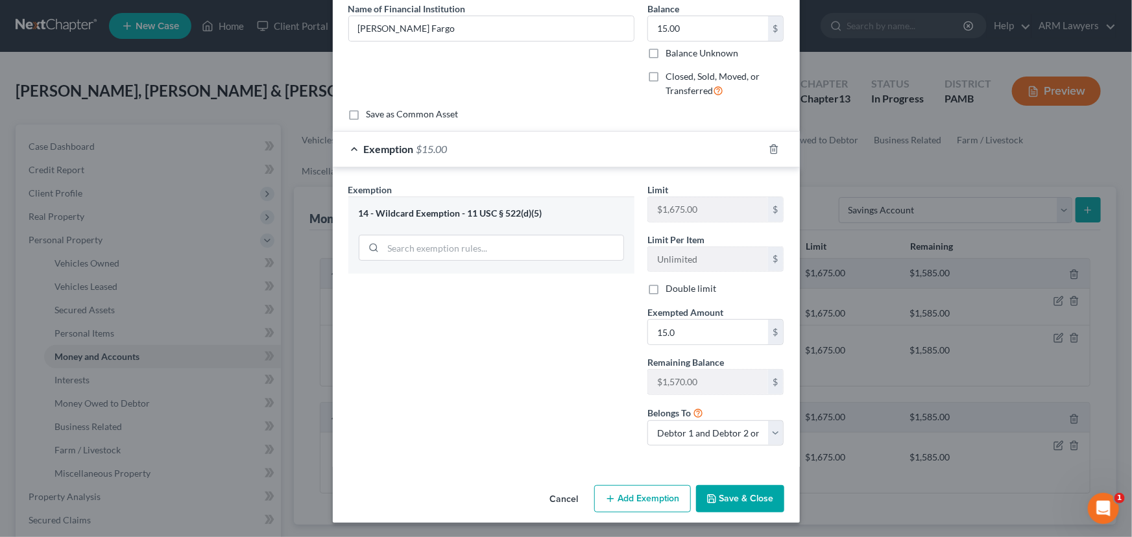
click at [733, 490] on button "Save & Close" at bounding box center [740, 498] width 88 height 27
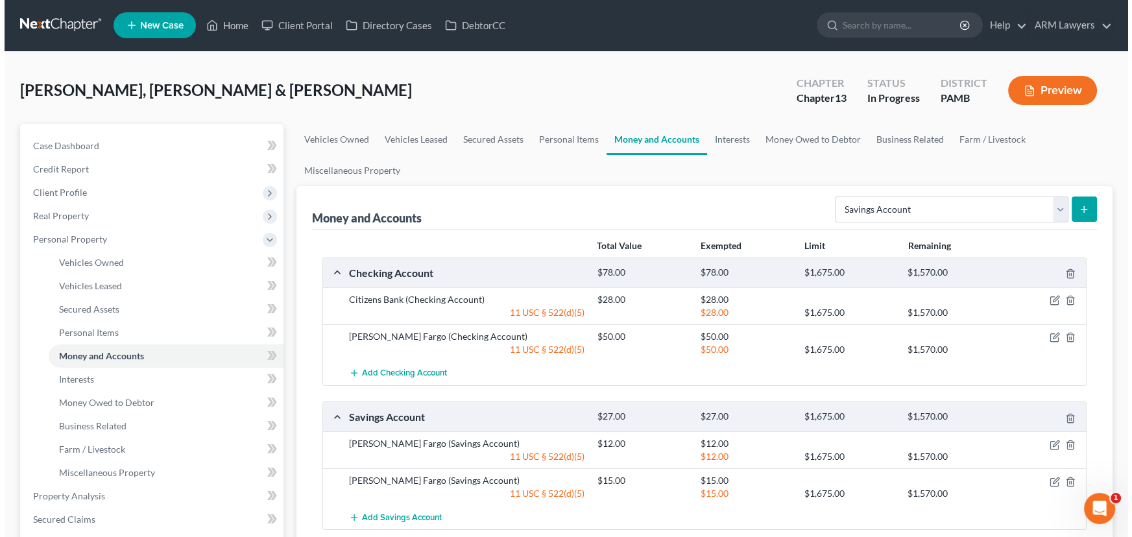
scroll to position [0, 0]
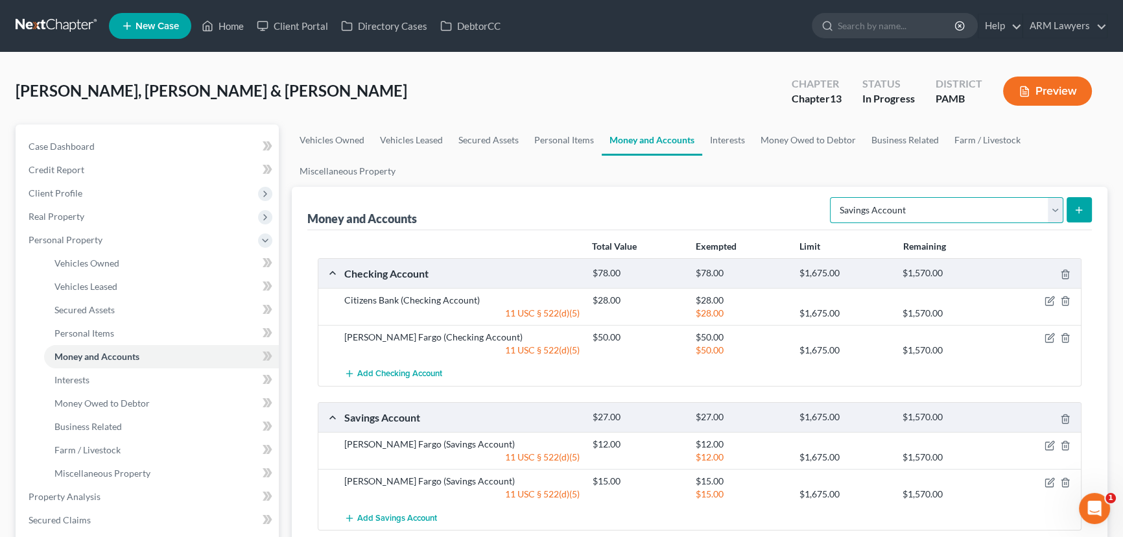
click at [1001, 214] on select "Select Account Type Brokerage Cash on Hand Certificates of Deposit Checking Acc…" at bounding box center [946, 210] width 233 height 26
select select "money_market"
click at [833, 197] on select "Select Account Type Brokerage Cash on Hand Certificates of Deposit Checking Acc…" at bounding box center [946, 210] width 233 height 26
click at [1077, 206] on icon "submit" at bounding box center [1079, 210] width 10 height 10
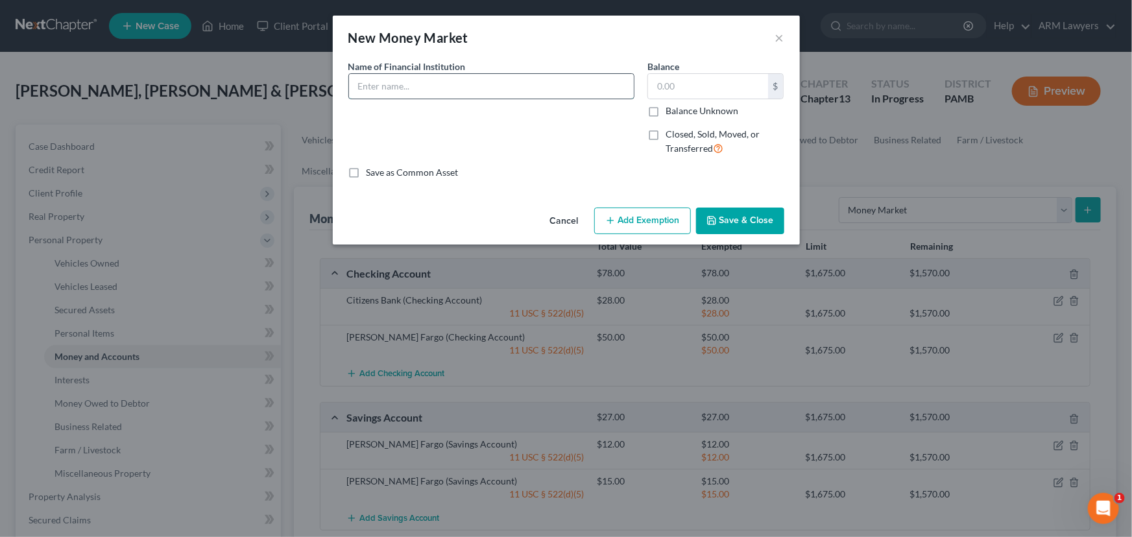
click at [564, 89] on input "text" at bounding box center [491, 86] width 285 height 25
type input "[PERSON_NAME] Fargo"
click at [687, 93] on input "text" at bounding box center [708, 86] width 120 height 25
type input "30.00"
click at [660, 216] on button "Add Exemption" at bounding box center [642, 221] width 97 height 27
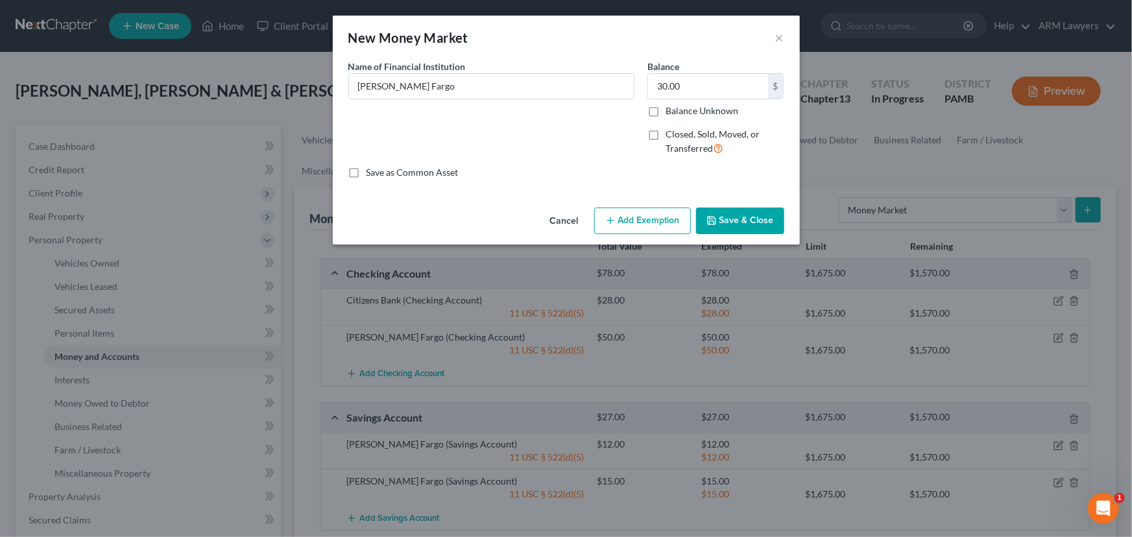
select select "2"
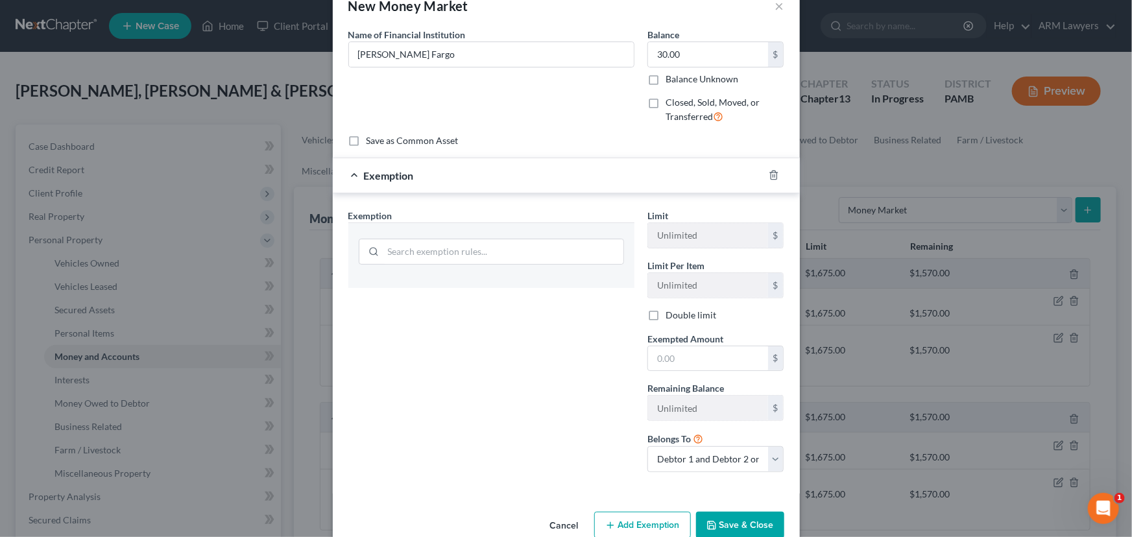
scroll to position [58, 0]
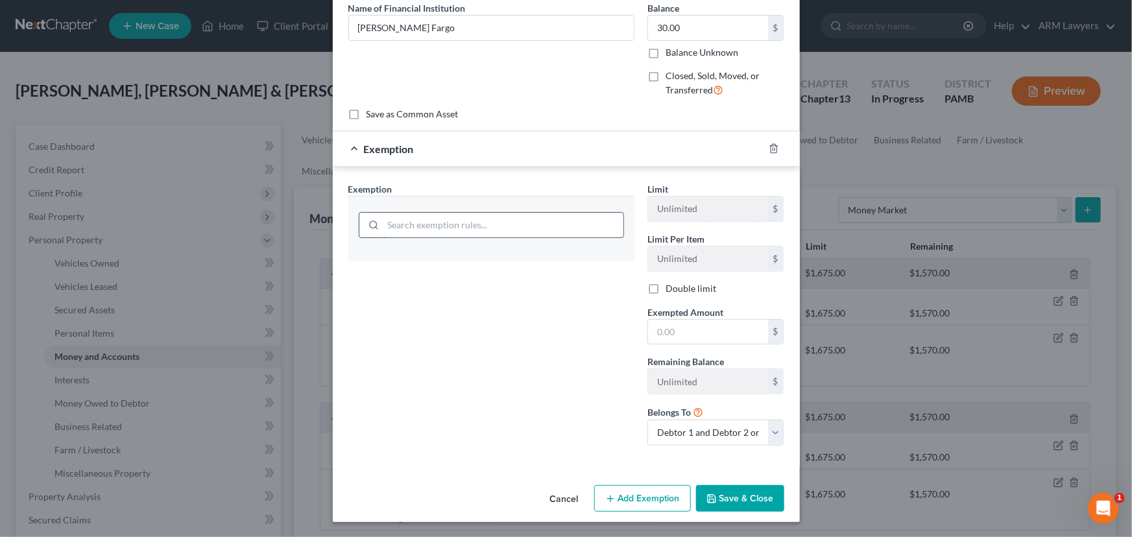
click at [545, 220] on input "search" at bounding box center [503, 225] width 240 height 25
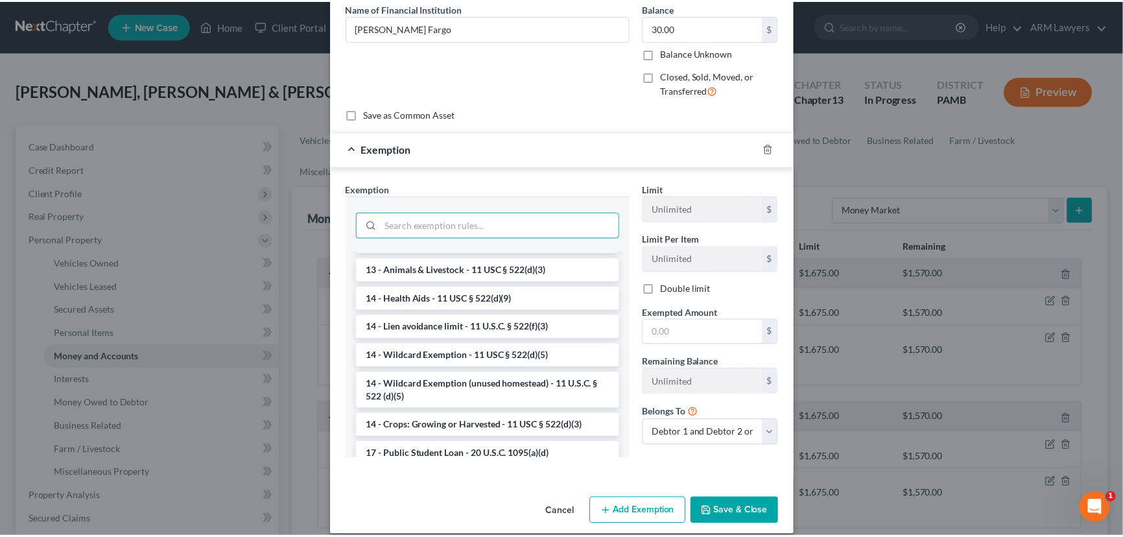
scroll to position [176, 0]
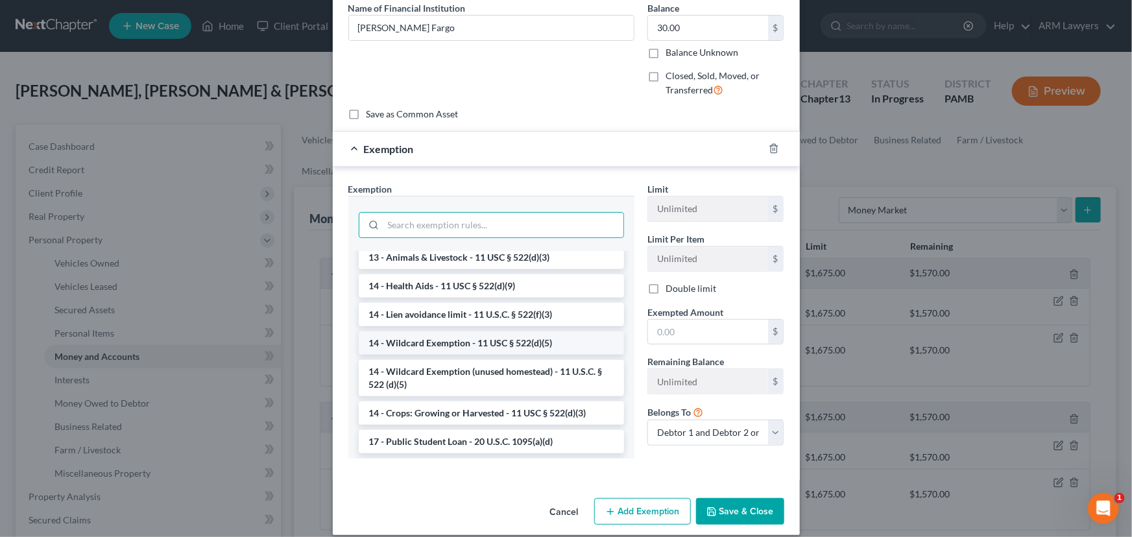
click at [456, 346] on li "14 - Wildcard Exemption - 11 USC § 522(d)(5)" at bounding box center [491, 342] width 265 height 23
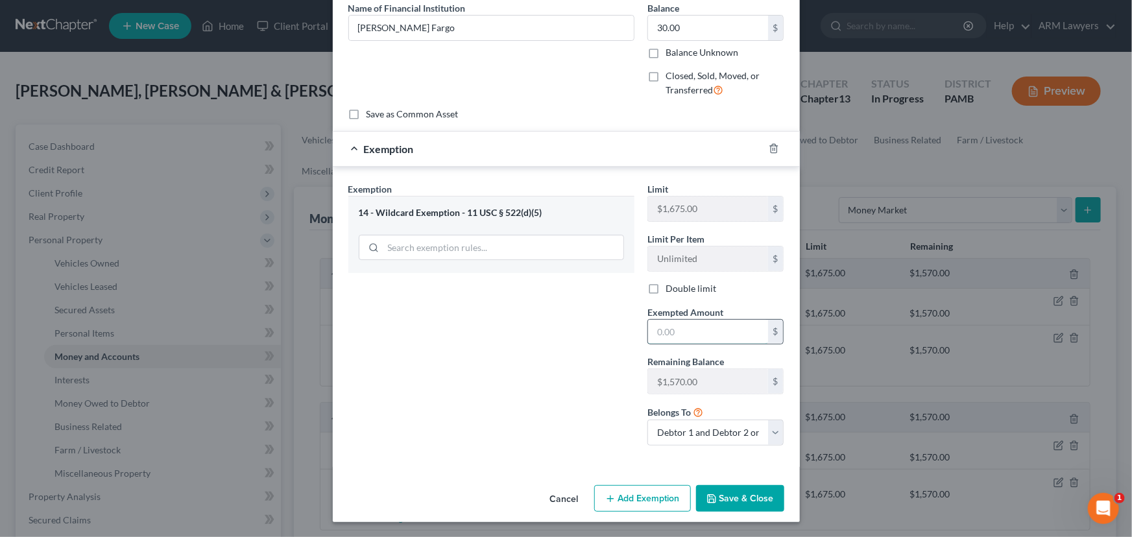
click at [692, 335] on input "text" at bounding box center [708, 332] width 120 height 25
type input "30.00"
click at [746, 495] on button "Save & Close" at bounding box center [740, 498] width 88 height 27
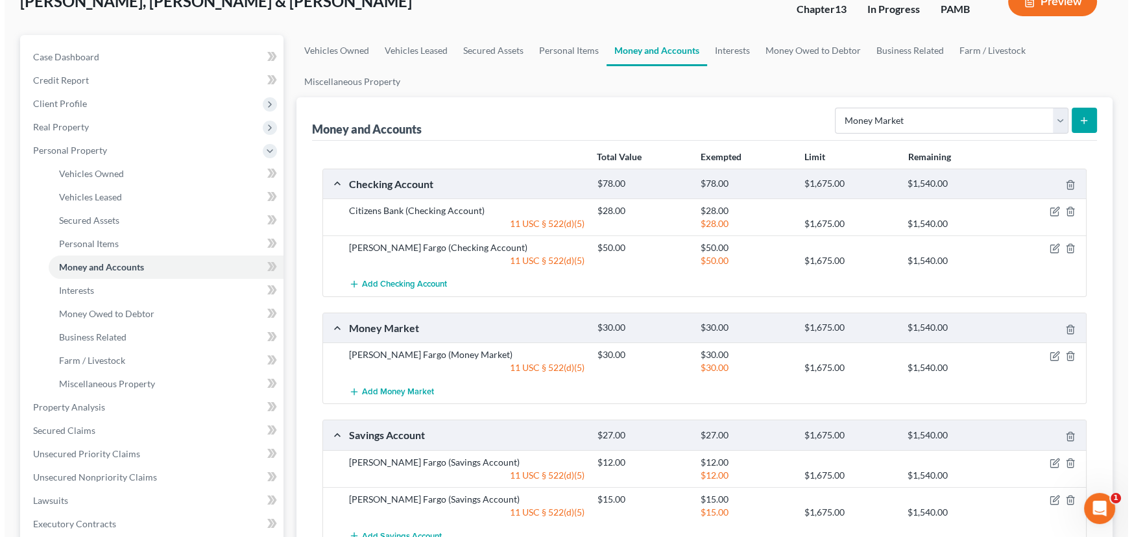
scroll to position [0, 0]
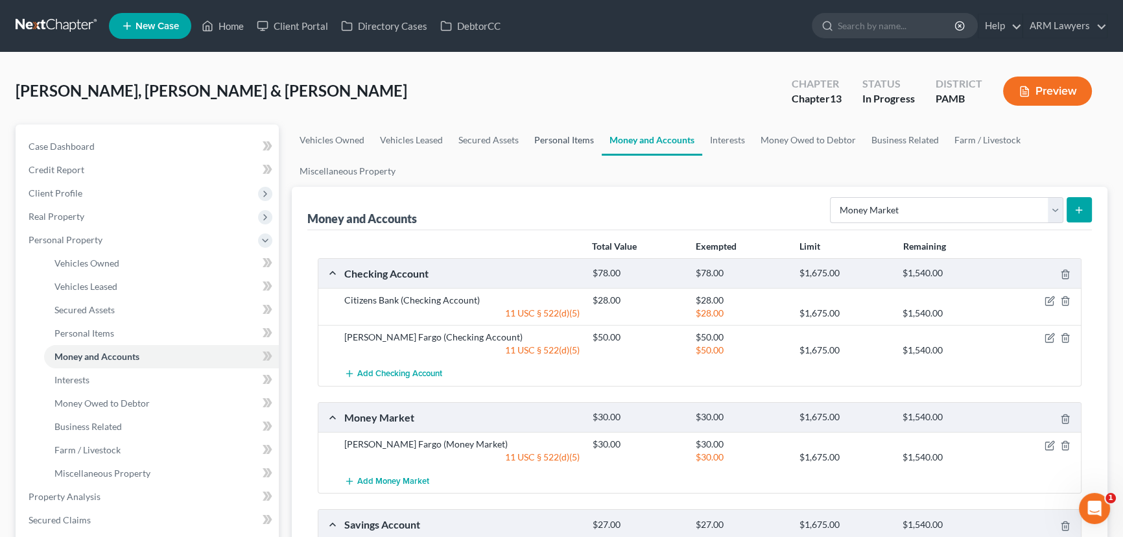
drag, startPoint x: 551, startPoint y: 137, endPoint x: 543, endPoint y: 156, distance: 21.0
click at [551, 137] on link "Personal Items" at bounding box center [564, 140] width 75 height 31
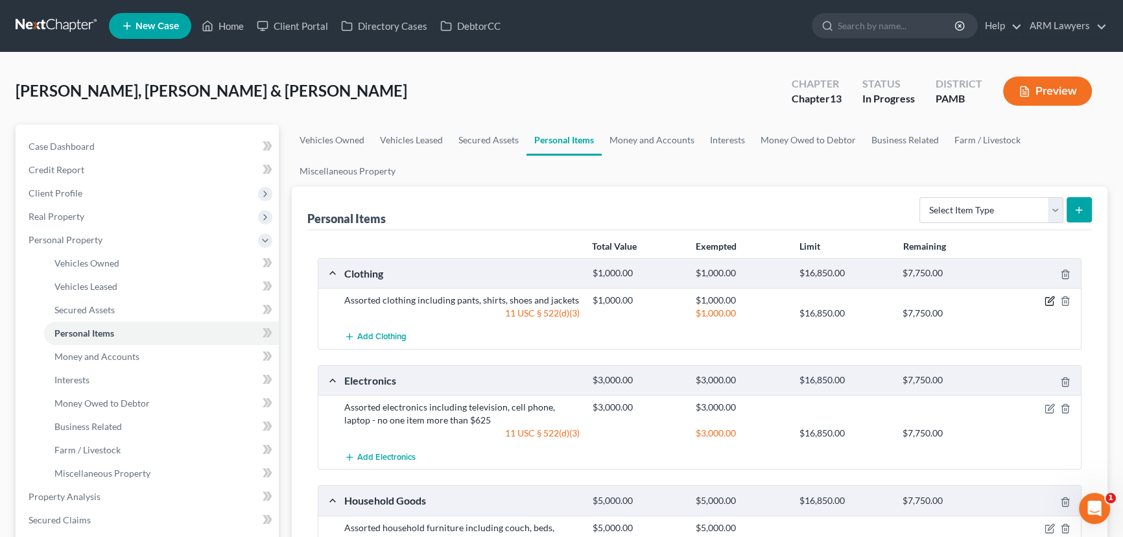
click at [1048, 298] on icon "button" at bounding box center [1050, 301] width 10 height 10
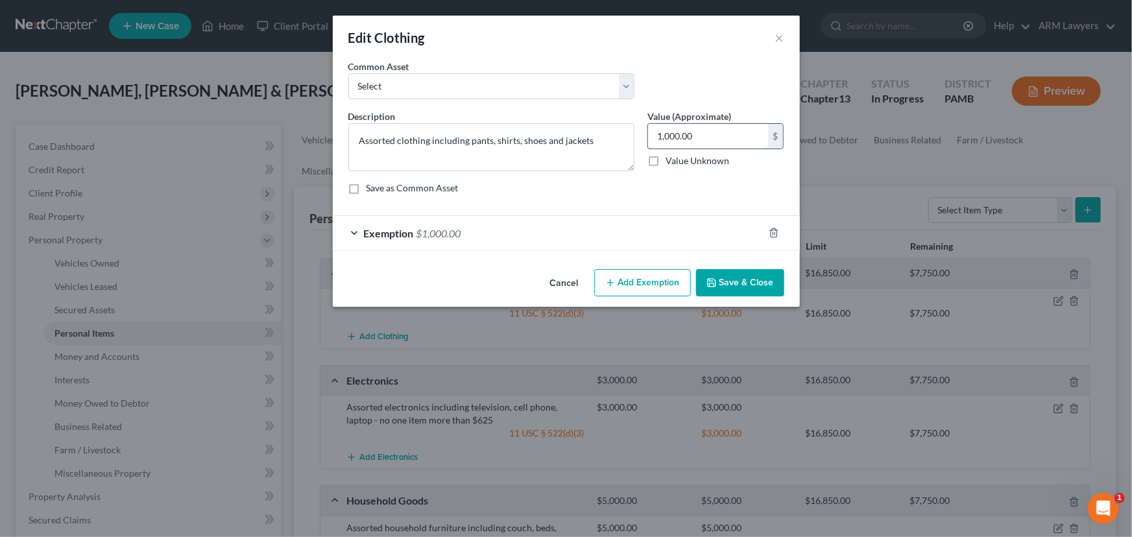
click at [677, 136] on input "1,000.00" at bounding box center [708, 136] width 120 height 25
drag, startPoint x: 679, startPoint y: 136, endPoint x: 676, endPoint y: 145, distance: 8.8
click at [678, 136] on input "1,000.00" at bounding box center [708, 136] width 120 height 25
click at [676, 134] on input "1,000.00" at bounding box center [708, 136] width 120 height 25
type input "100.00"
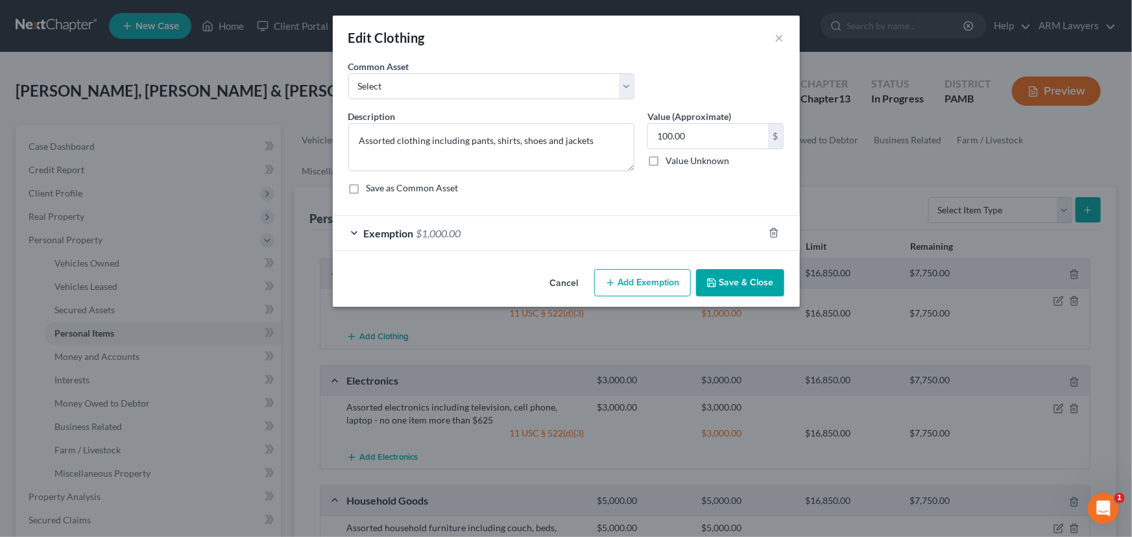
click at [634, 241] on div "Exemption $1,000.00" at bounding box center [548, 233] width 431 height 34
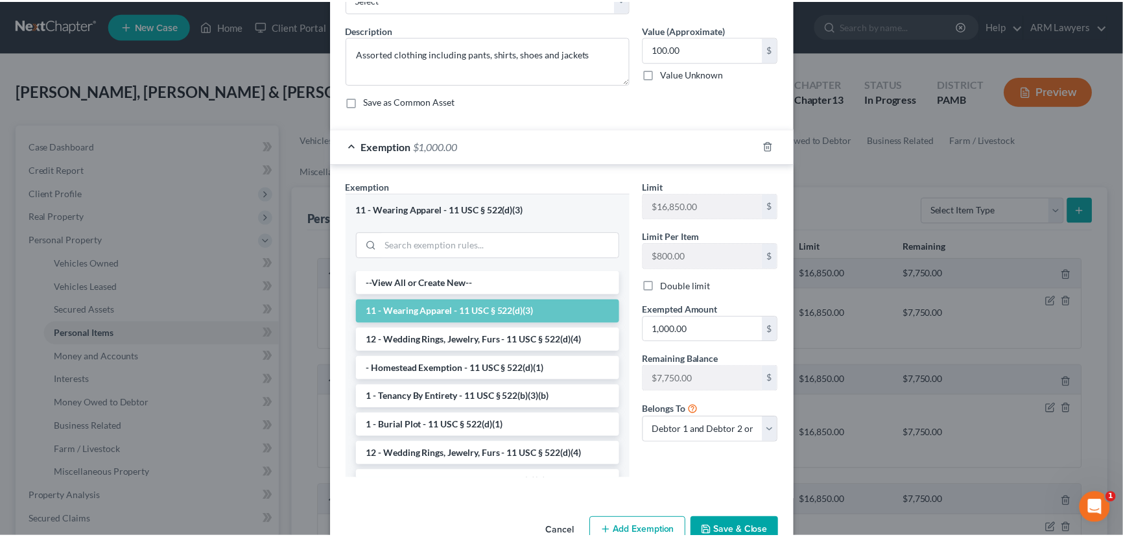
scroll to position [117, 0]
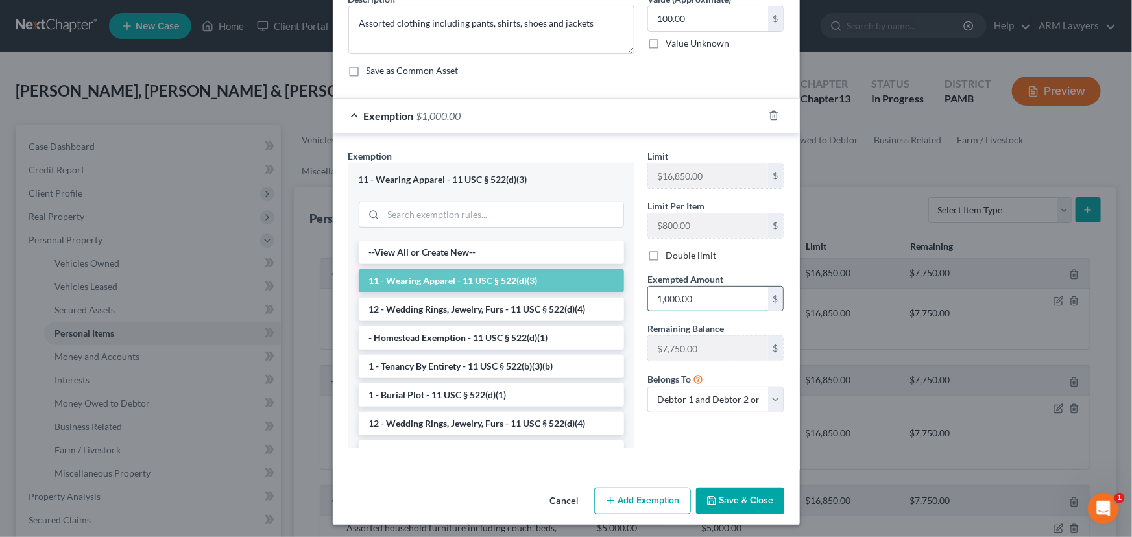
drag, startPoint x: 674, startPoint y: 295, endPoint x: 674, endPoint y: 307, distance: 12.3
click at [674, 296] on input "1,000.00" at bounding box center [708, 299] width 120 height 25
click at [674, 298] on input "1,000.00" at bounding box center [708, 299] width 120 height 25
type input "100.00"
click at [739, 498] on button "Save & Close" at bounding box center [740, 501] width 88 height 27
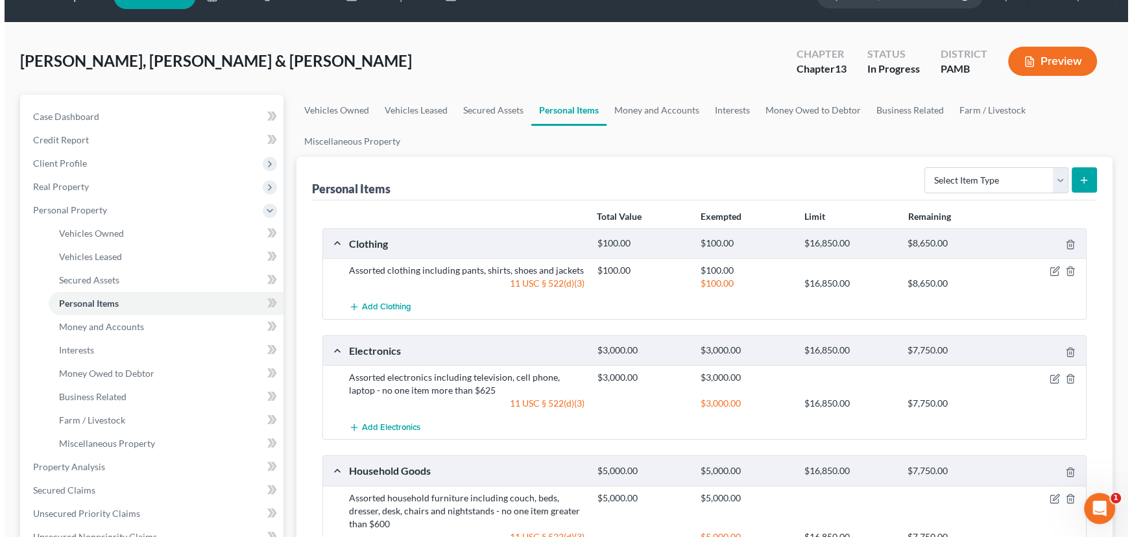
scroll to position [58, 0]
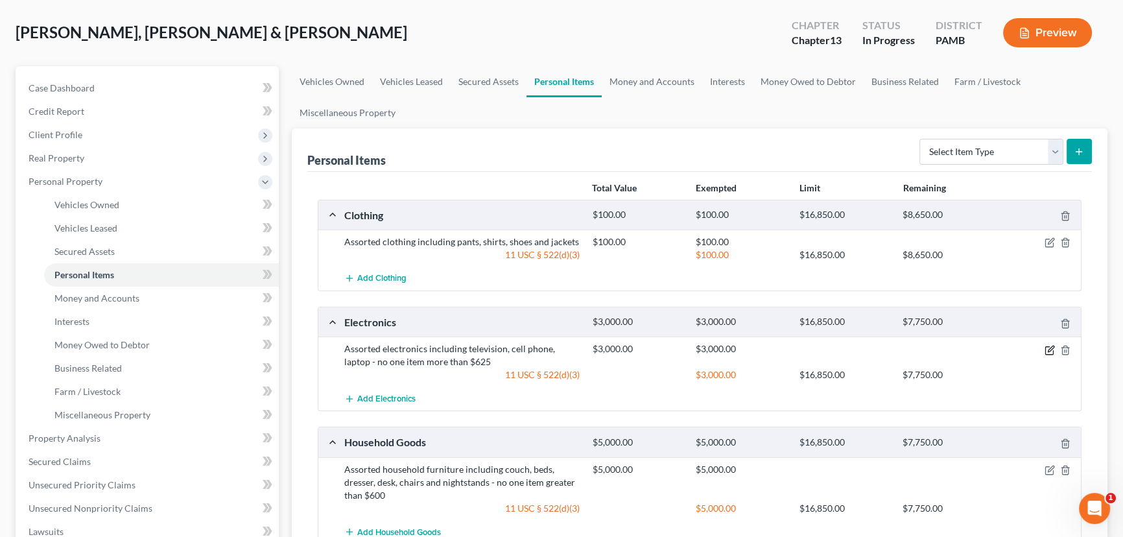
click at [1046, 347] on icon "button" at bounding box center [1050, 350] width 10 height 10
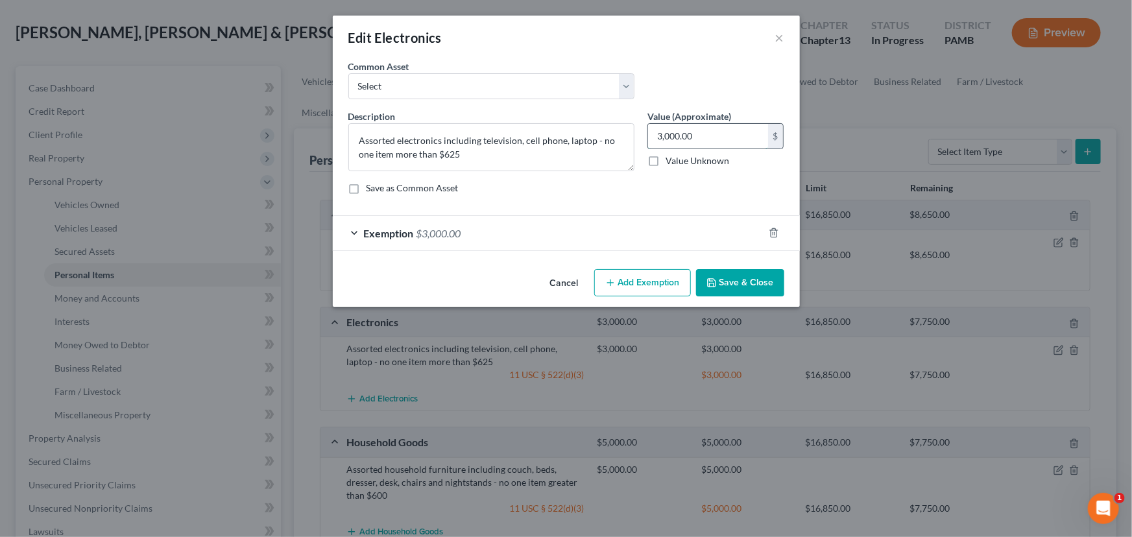
click at [676, 136] on input "3,000.00" at bounding box center [708, 136] width 120 height 25
click at [678, 129] on input "3,000.00" at bounding box center [708, 136] width 120 height 25
type input "300.00"
click at [668, 229] on div "Exemption $3,000.00" at bounding box center [548, 233] width 431 height 34
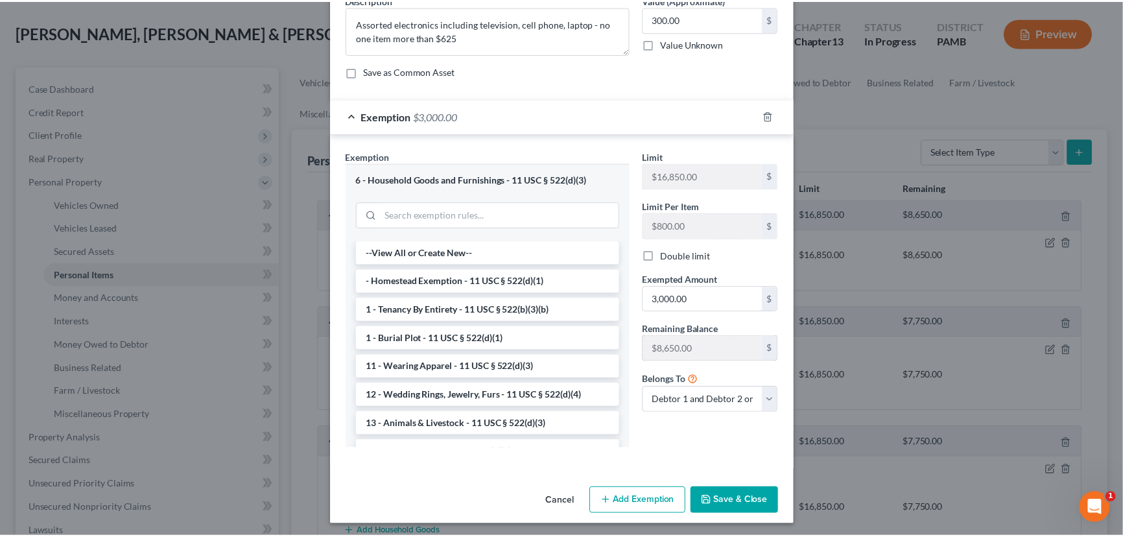
scroll to position [117, 0]
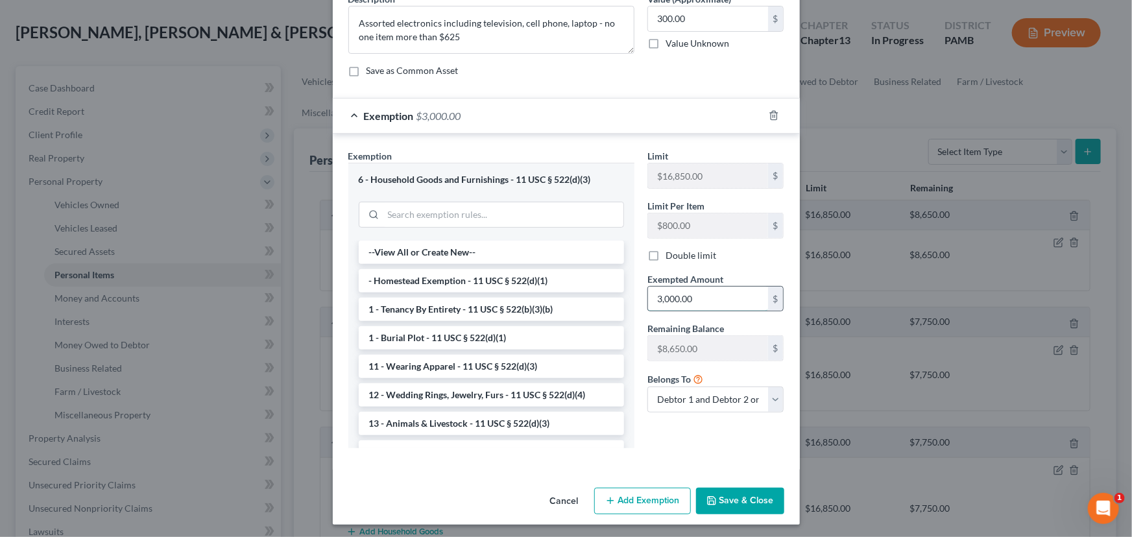
click at [667, 296] on input "3,000.00" at bounding box center [708, 299] width 120 height 25
drag, startPoint x: 674, startPoint y: 290, endPoint x: 674, endPoint y: 299, distance: 9.1
click at [674, 291] on input "3,000.00" at bounding box center [708, 299] width 120 height 25
click at [671, 297] on input "3,000.00" at bounding box center [708, 299] width 120 height 25
type input "300.00"
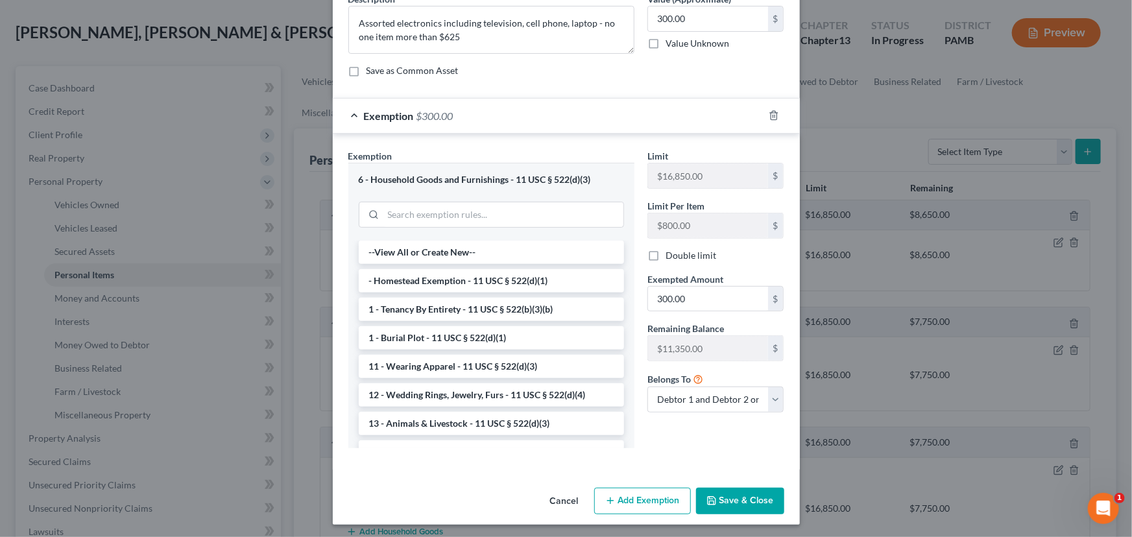
click at [750, 499] on button "Save & Close" at bounding box center [740, 501] width 88 height 27
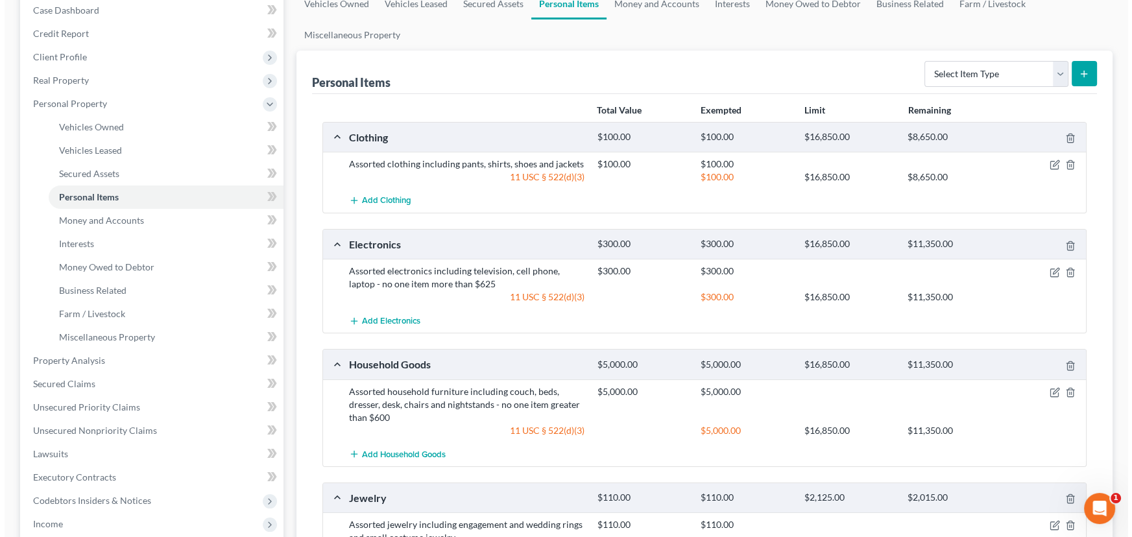
scroll to position [176, 0]
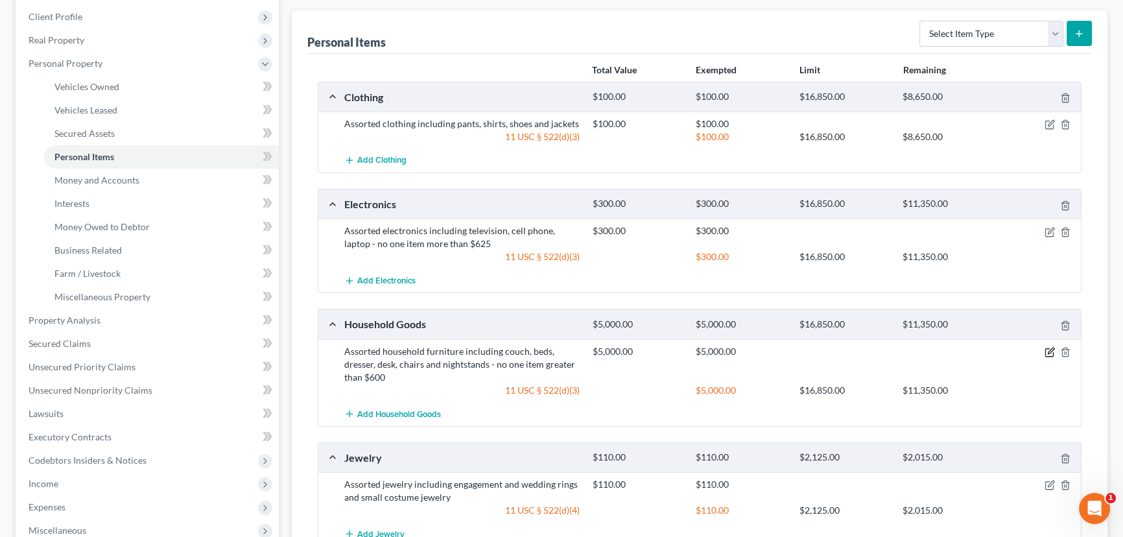
click at [1046, 350] on icon "button" at bounding box center [1050, 352] width 10 height 10
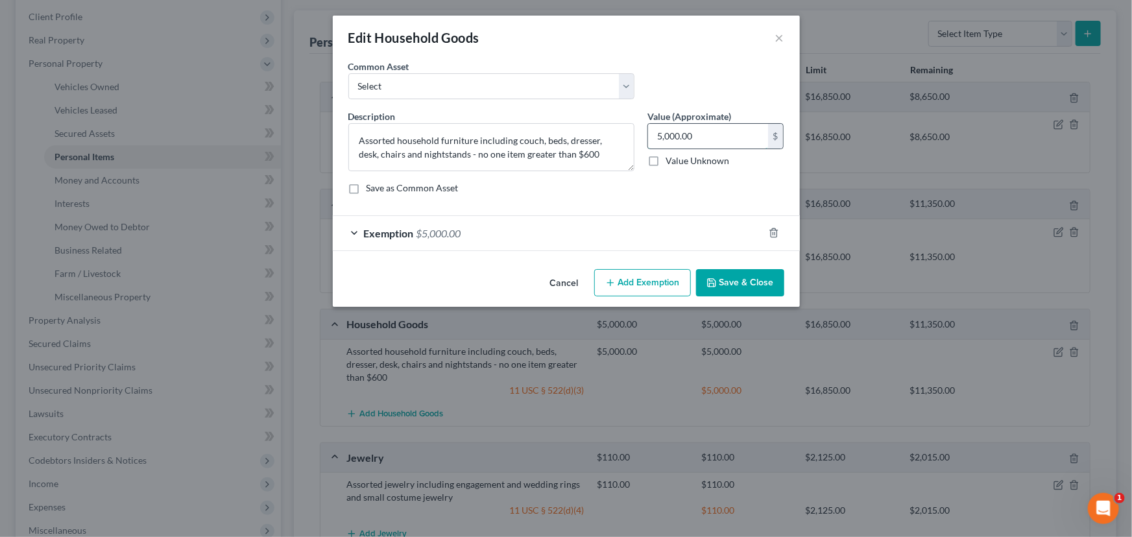
click at [671, 136] on input "5,000.00" at bounding box center [708, 136] width 120 height 25
click at [671, 135] on input "5,000.00" at bounding box center [708, 136] width 120 height 25
type input "500.00"
click at [669, 222] on div "Exemption $5,000.00" at bounding box center [548, 233] width 431 height 34
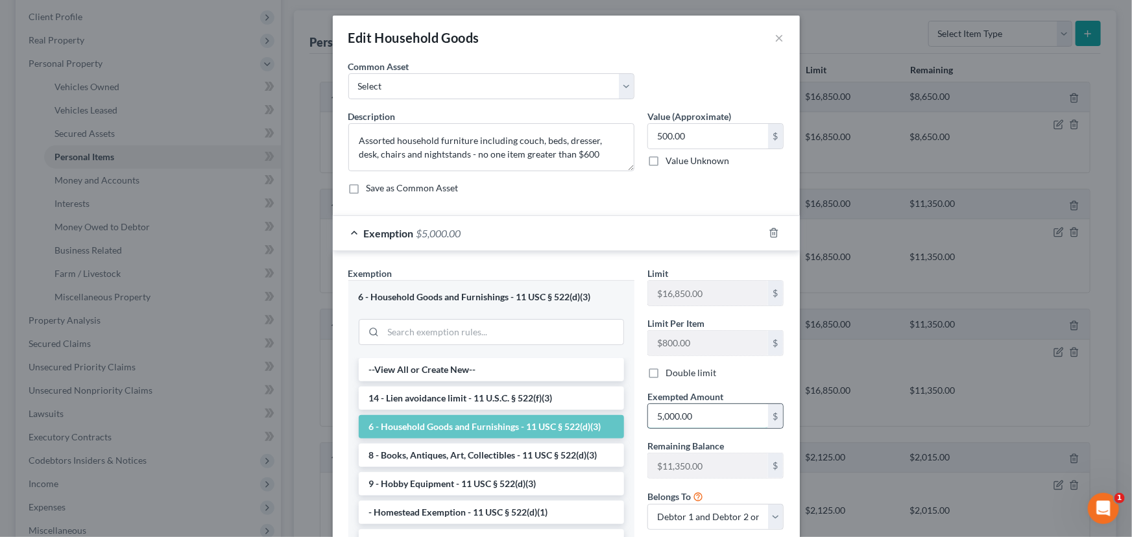
click at [671, 416] on input "5,000.00" at bounding box center [708, 416] width 120 height 25
click at [669, 414] on input "5,000.00" at bounding box center [708, 416] width 120 height 25
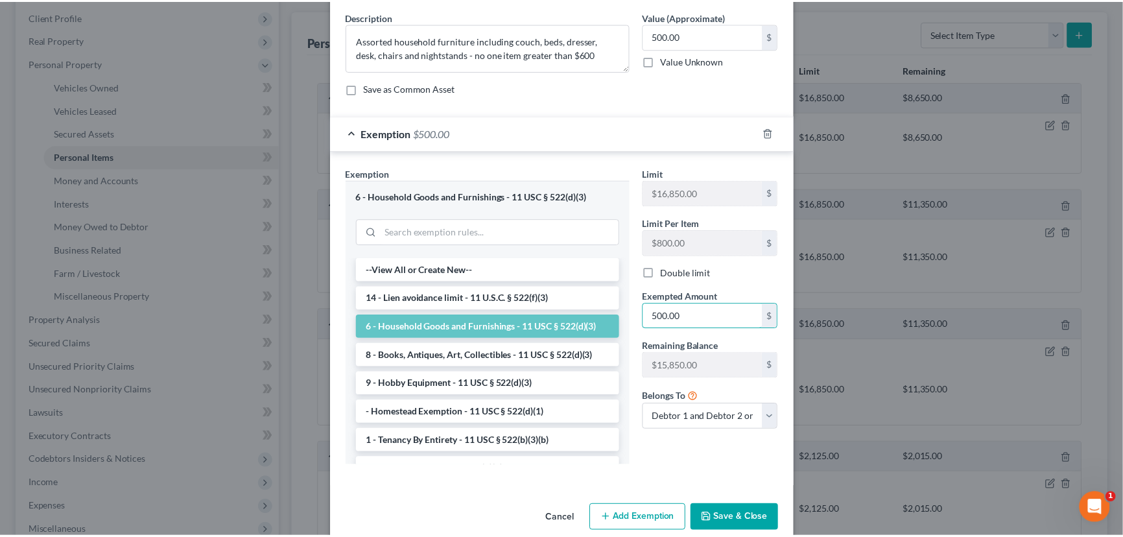
scroll to position [117, 0]
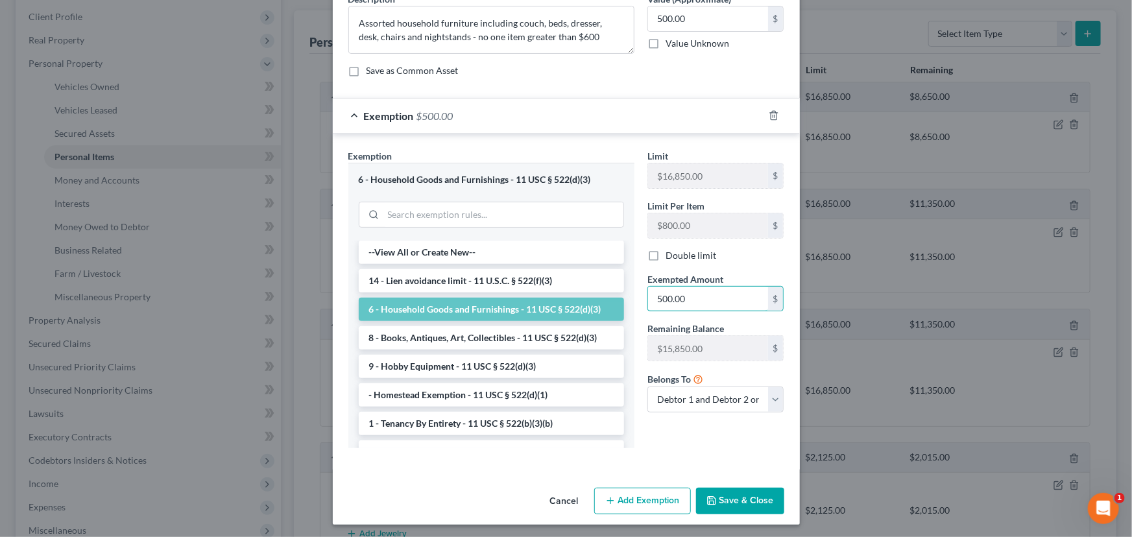
type input "500.00"
click at [726, 507] on button "Save & Close" at bounding box center [740, 501] width 88 height 27
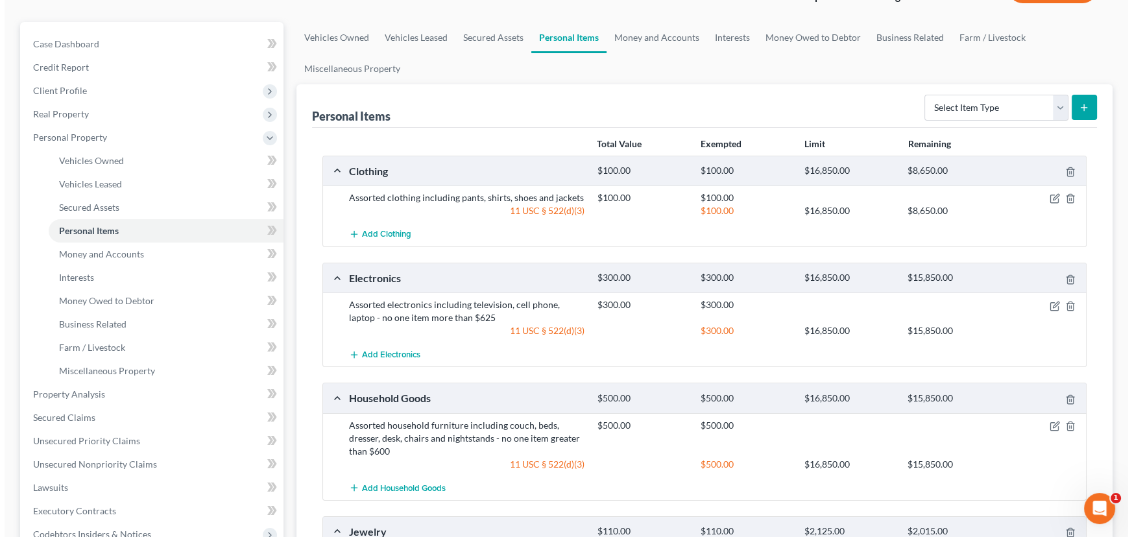
scroll to position [0, 0]
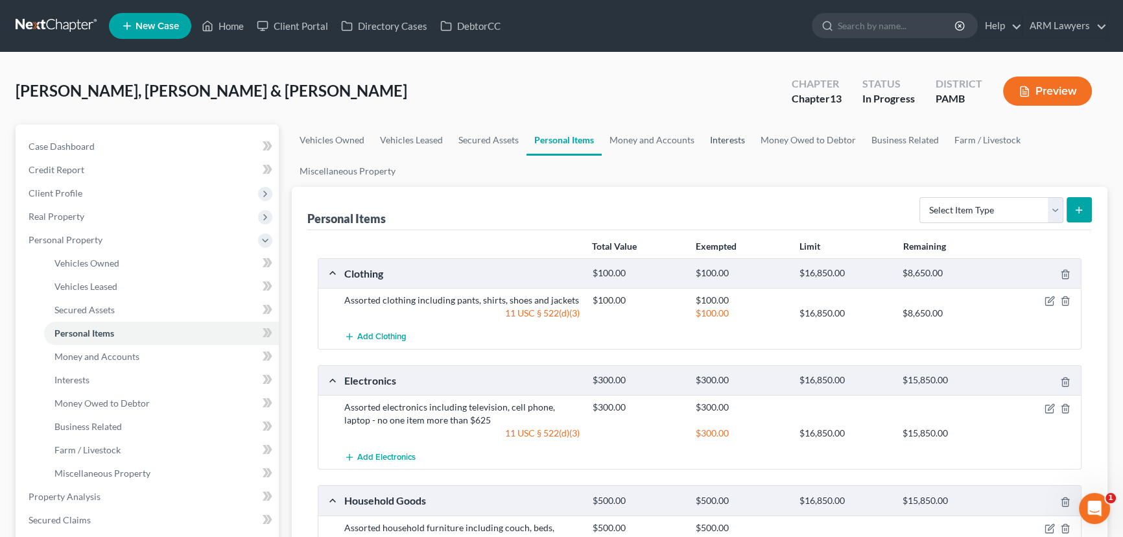
click at [726, 142] on link "Interests" at bounding box center [727, 140] width 51 height 31
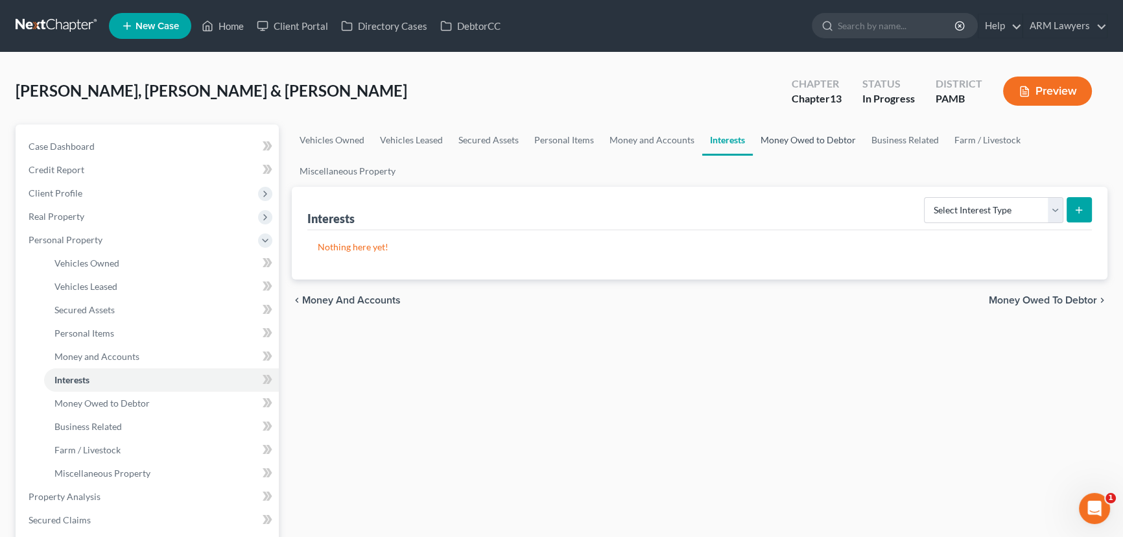
click at [790, 143] on link "Money Owed to Debtor" at bounding box center [808, 140] width 111 height 31
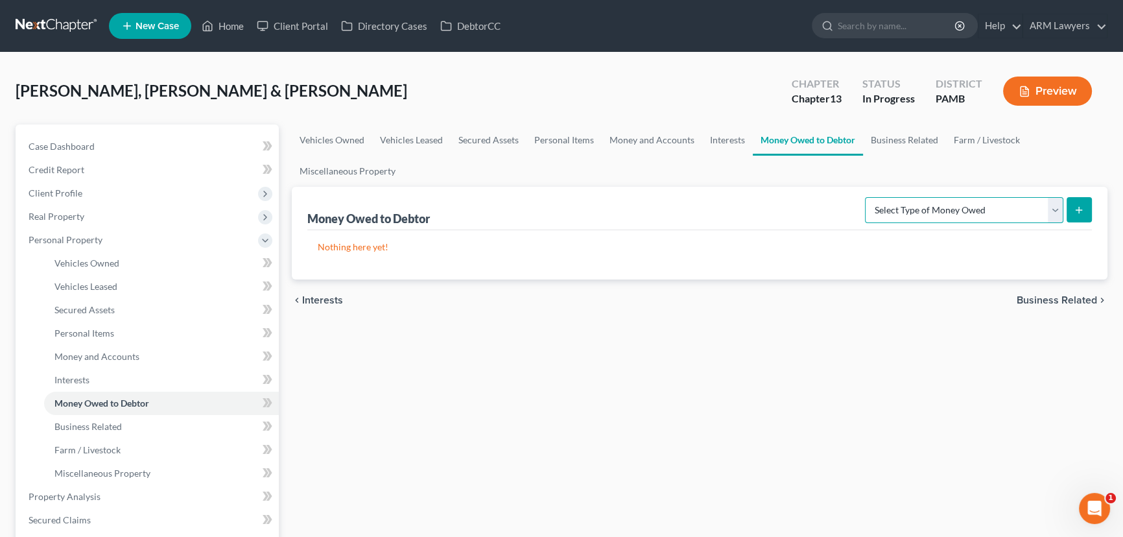
click at [919, 214] on select "Select Type of Money Owed Accounts Receivable Alimony Child Support Claims Agai…" at bounding box center [964, 210] width 198 height 26
click at [711, 136] on link "Interests" at bounding box center [727, 140] width 51 height 31
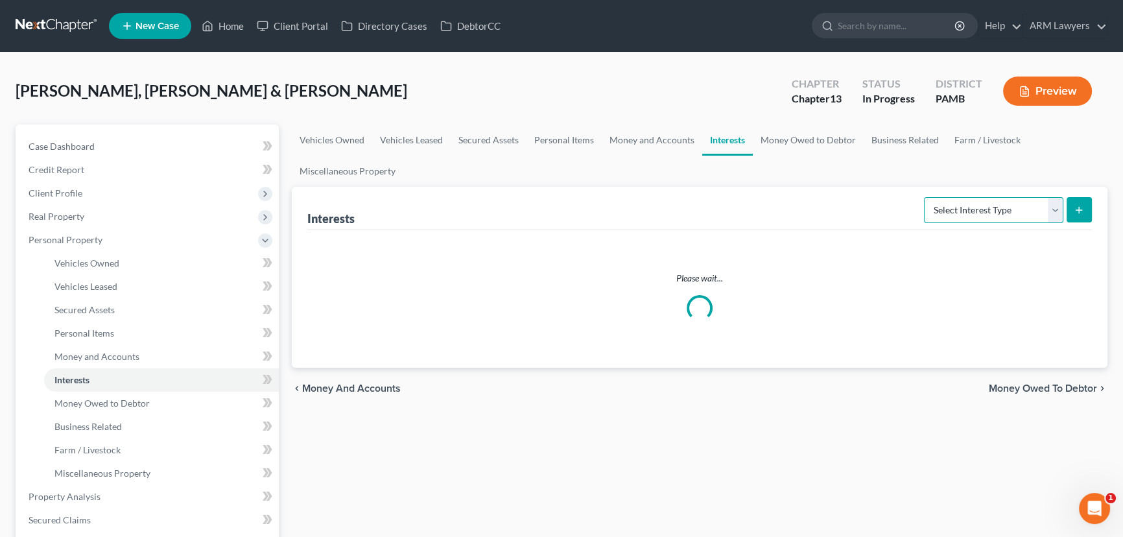
click at [971, 206] on select "Select Interest Type 401K Annuity Bond Education IRA Government Bond Government…" at bounding box center [993, 210] width 139 height 26
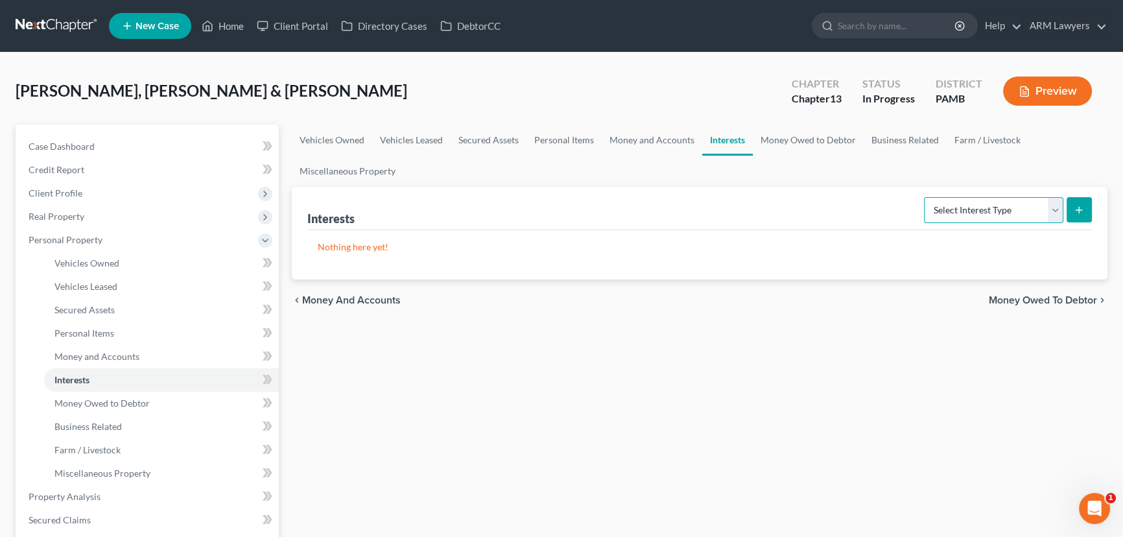
select select "pension_plan"
click at [925, 197] on select "Select Interest Type 401K Annuity Bond Education IRA Government Bond Government…" at bounding box center [993, 210] width 139 height 26
click at [1074, 207] on icon "submit" at bounding box center [1079, 210] width 10 height 10
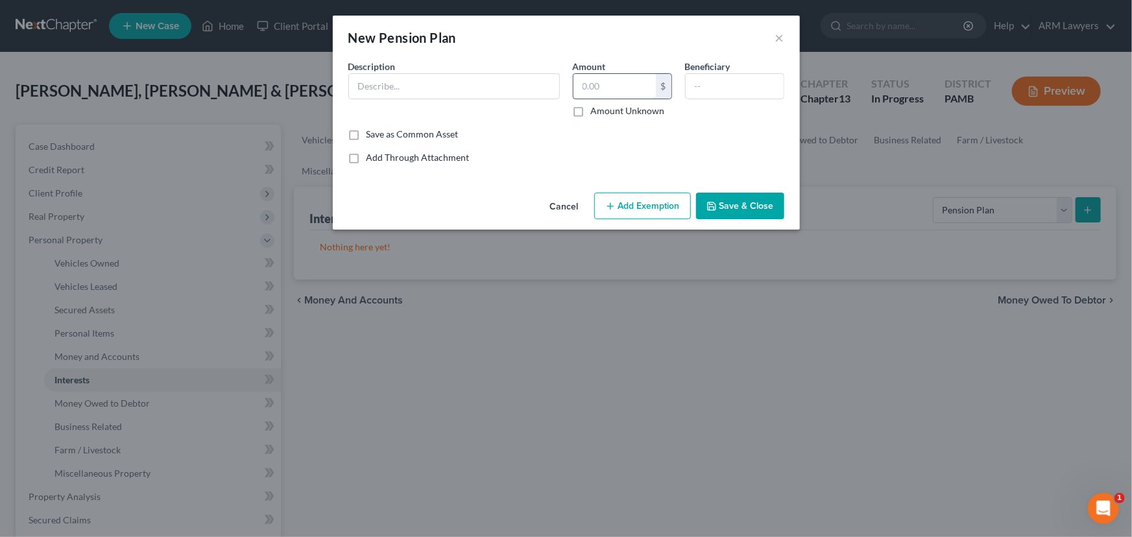
click at [614, 89] on input "text" at bounding box center [614, 86] width 82 height 25
type input "827.38"
click at [458, 86] on input "text" at bounding box center [454, 86] width 210 height 25
click at [375, 87] on input "NY police Pension Fund" at bounding box center [454, 86] width 210 height 25
type input "NY Police Pension Fund"
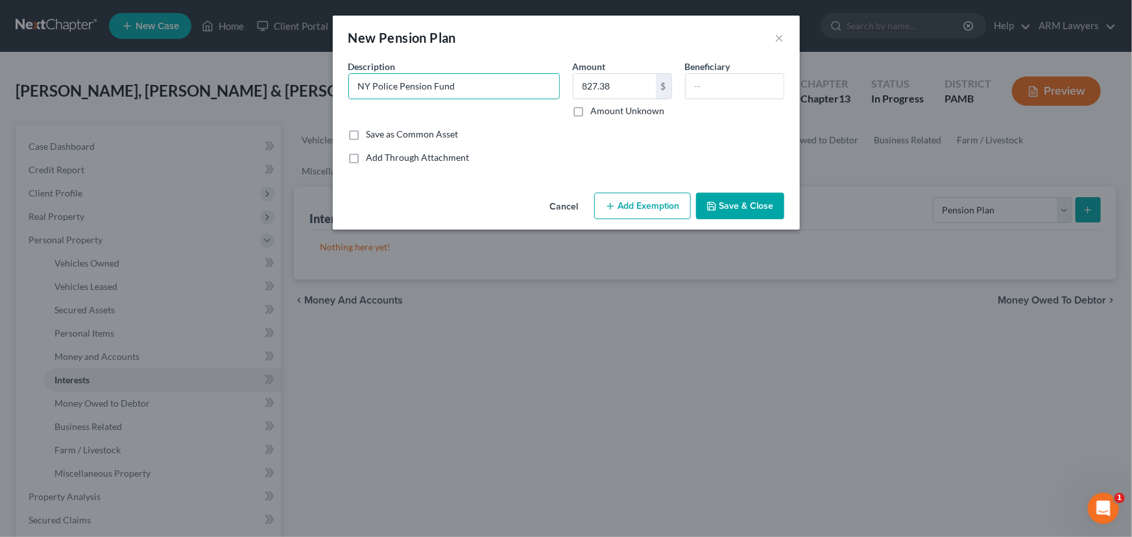
click at [638, 206] on button "Add Exemption" at bounding box center [642, 206] width 97 height 27
select select "2"
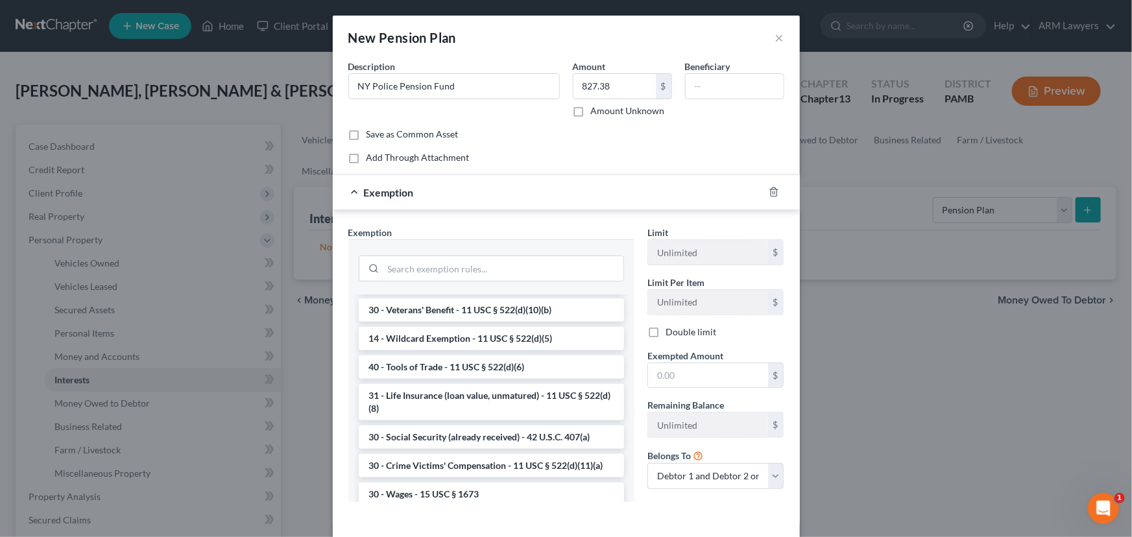
scroll to position [471, 0]
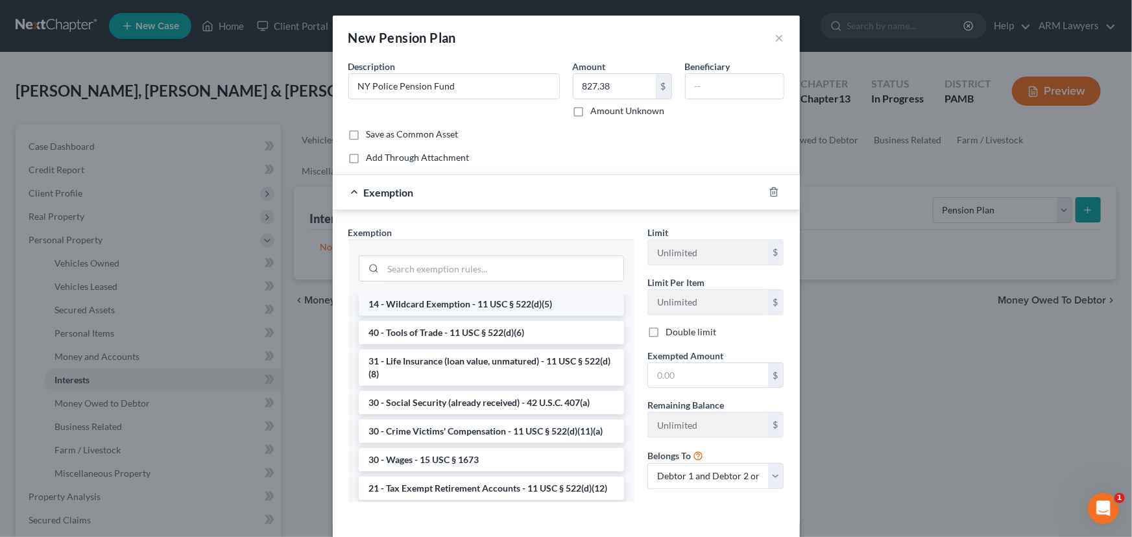
click at [457, 316] on li "14 - Wildcard Exemption - 11 USC § 522(d)(5)" at bounding box center [491, 303] width 265 height 23
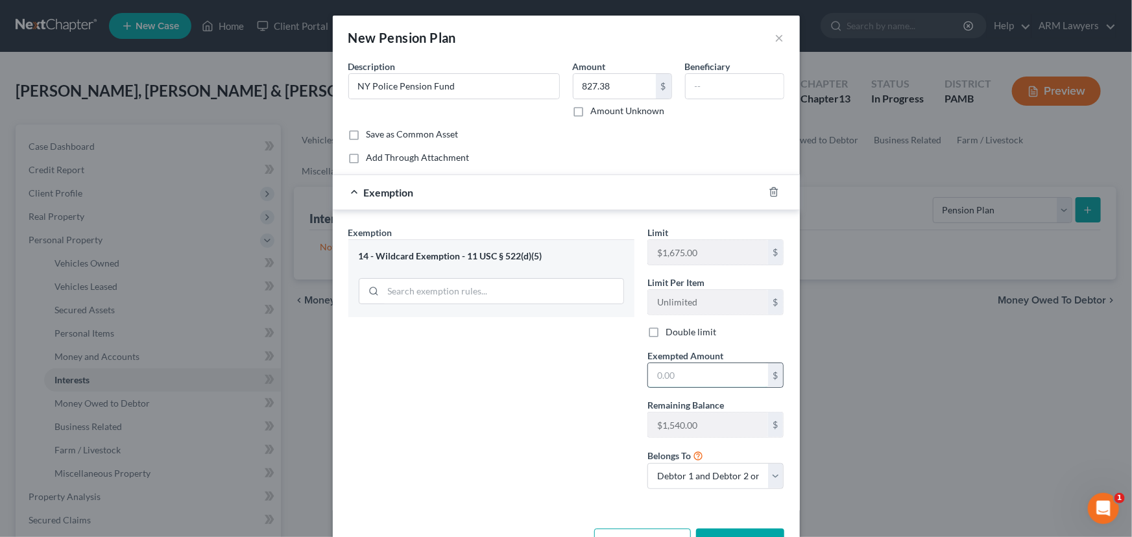
click at [679, 376] on input "text" at bounding box center [708, 375] width 120 height 25
type input "827.38"
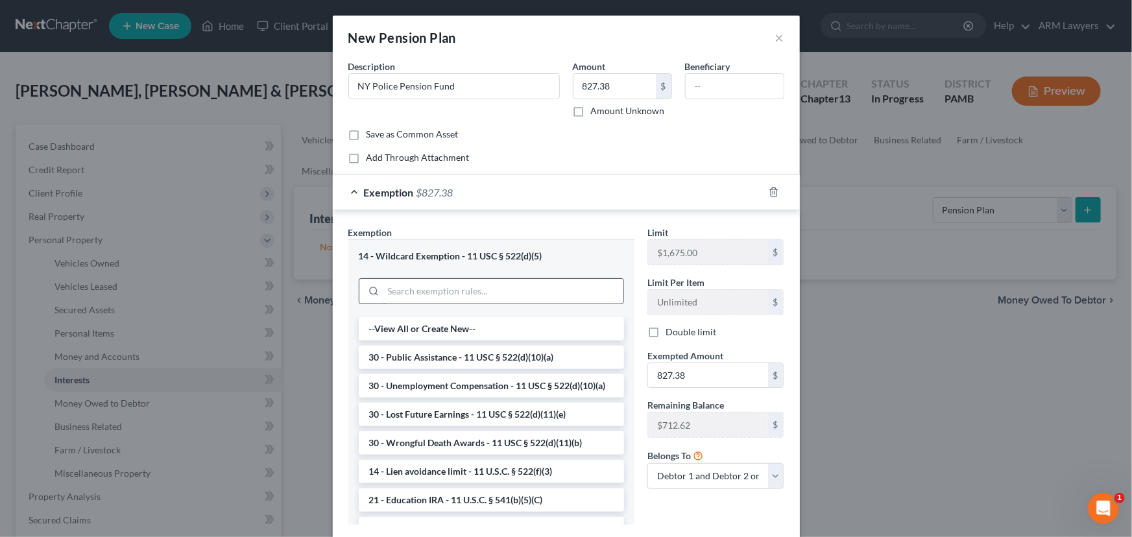
click at [509, 292] on input "search" at bounding box center [503, 291] width 240 height 25
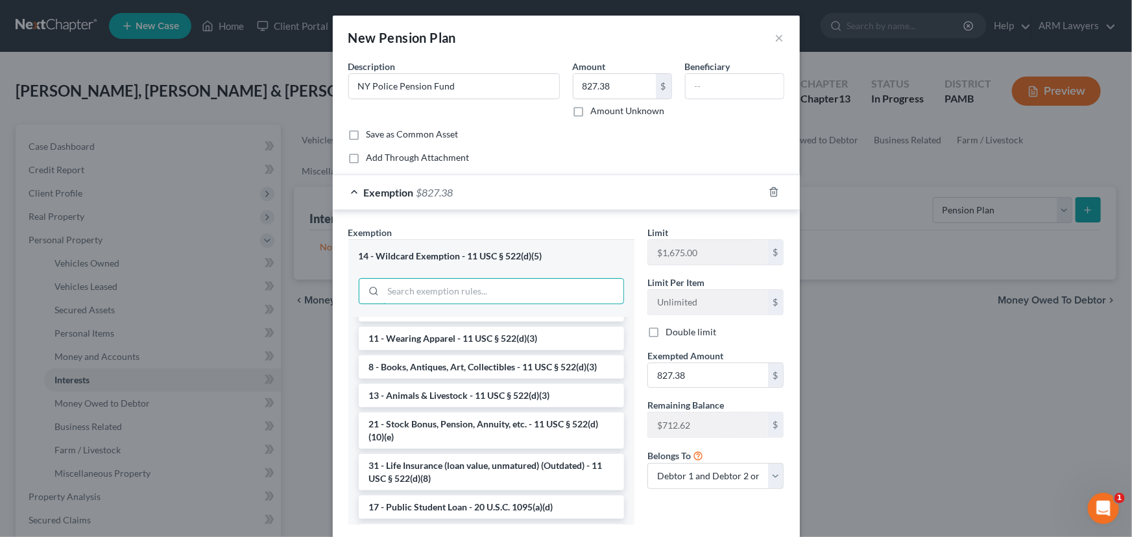
scroll to position [943, 0]
click at [478, 448] on li "21 - Stock Bonus, Pension, Annuity, etc. - 11 USC § 522(d)(10)(e)" at bounding box center [491, 430] width 265 height 36
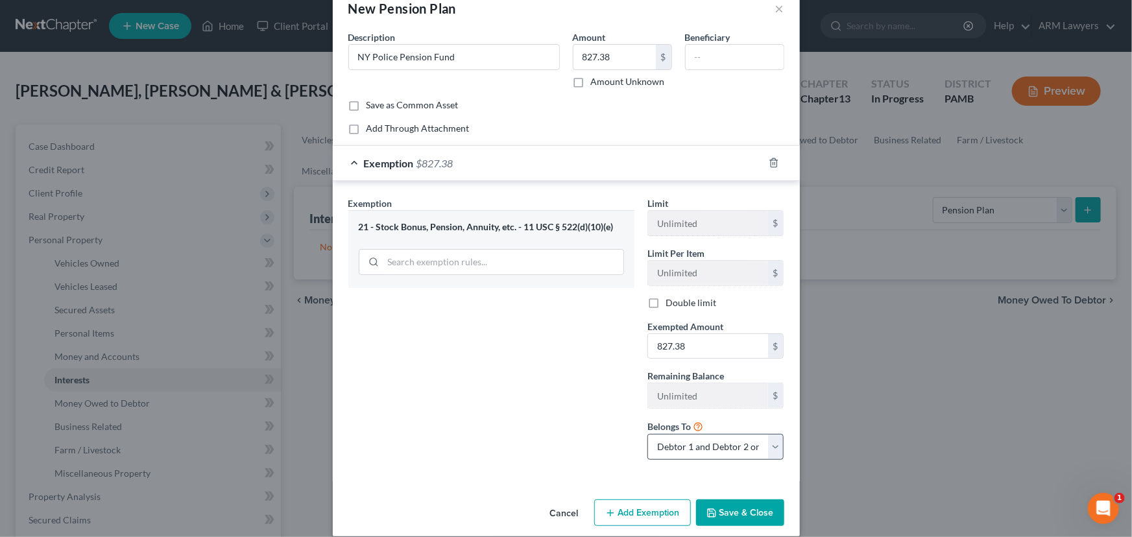
scroll to position [43, 0]
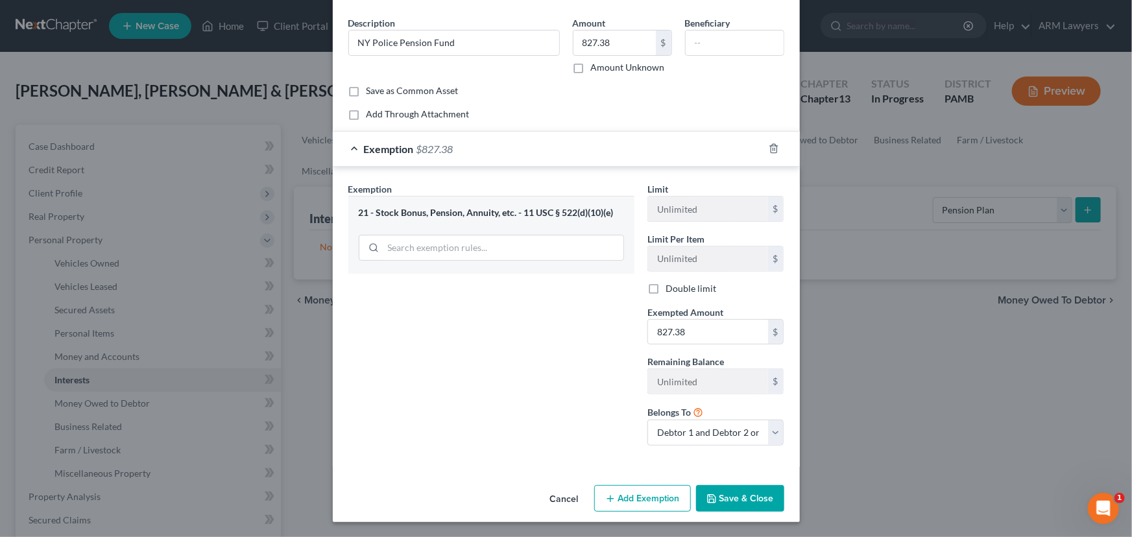
click at [726, 499] on button "Save & Close" at bounding box center [740, 498] width 88 height 27
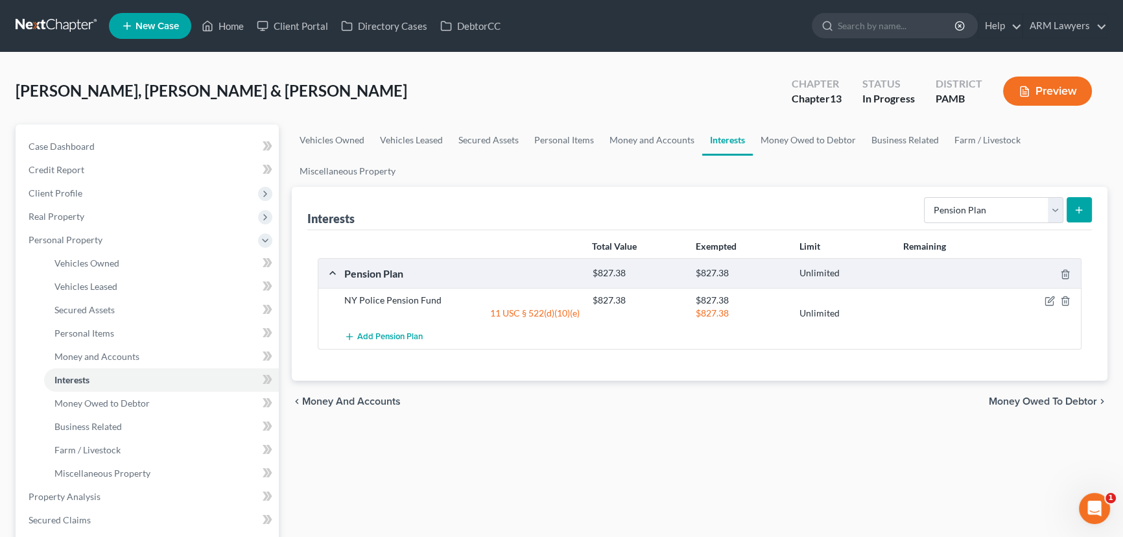
click at [1083, 208] on icon "submit" at bounding box center [1079, 210] width 10 height 10
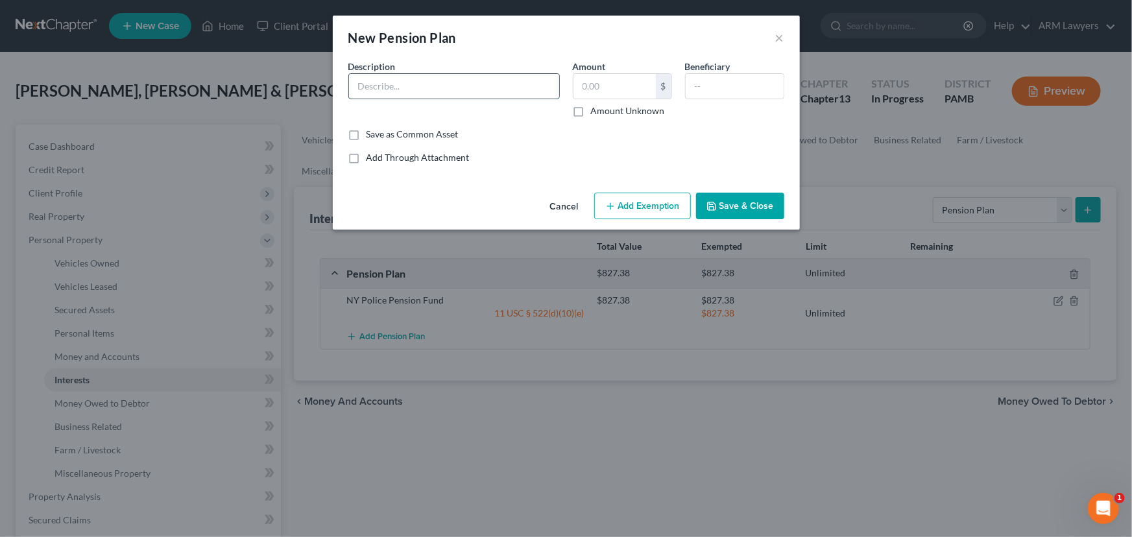
click at [506, 90] on input "text" at bounding box center [454, 86] width 210 height 25
type input "PASR"
click at [602, 86] on input "text" at bounding box center [614, 86] width 82 height 25
type input "395.64"
click at [640, 197] on button "Add Exemption" at bounding box center [642, 206] width 97 height 27
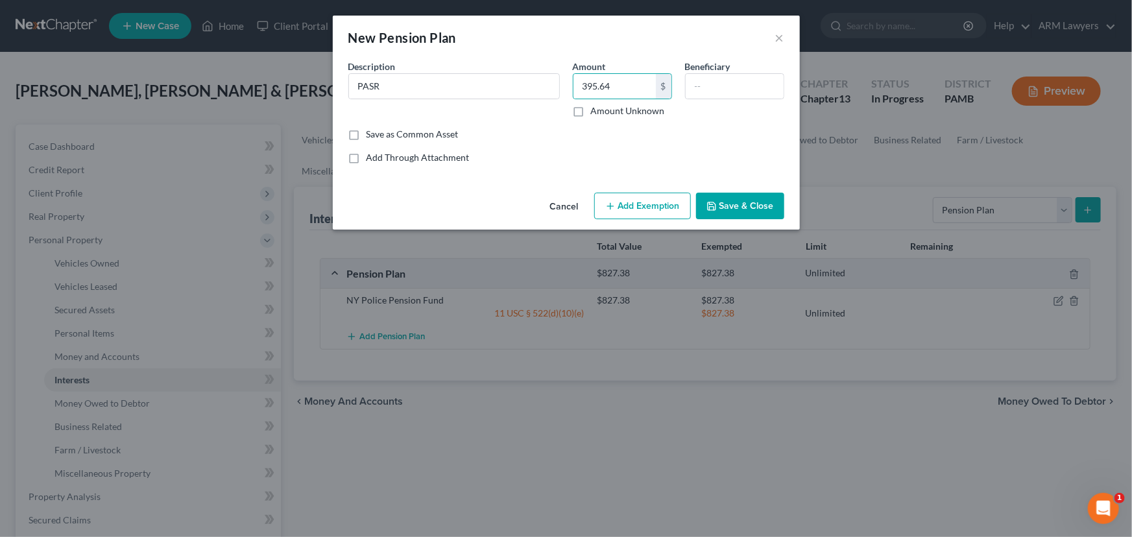
select select "2"
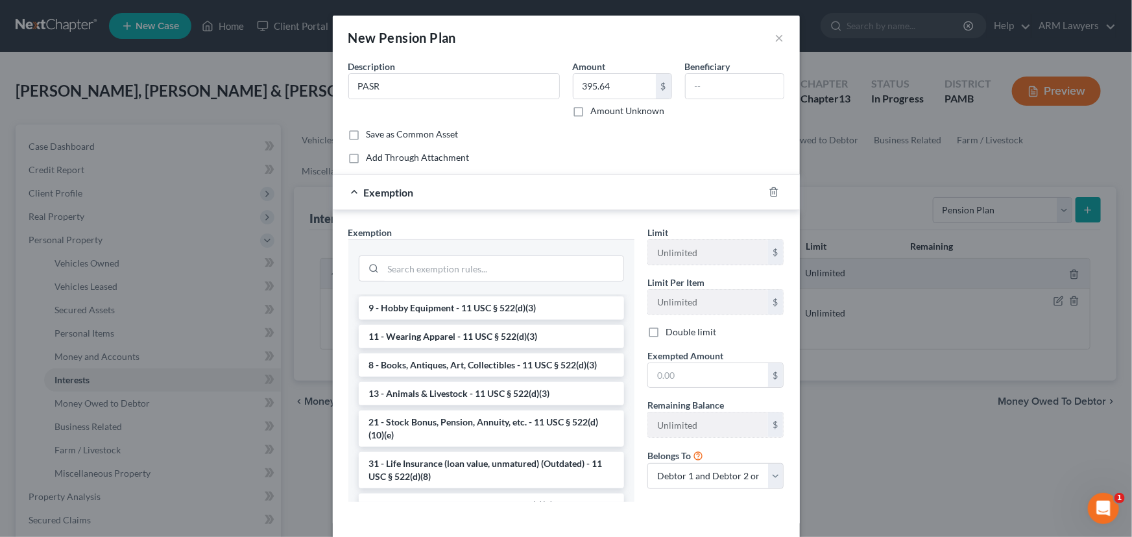
scroll to position [943, 0]
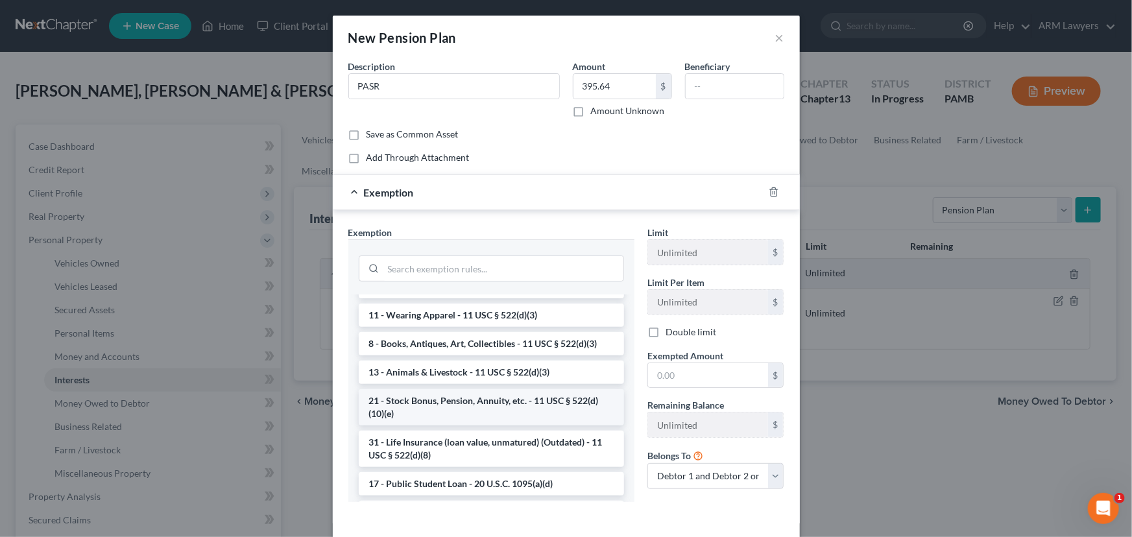
click at [471, 425] on li "21 - Stock Bonus, Pension, Annuity, etc. - 11 USC § 522(d)(10)(e)" at bounding box center [491, 407] width 265 height 36
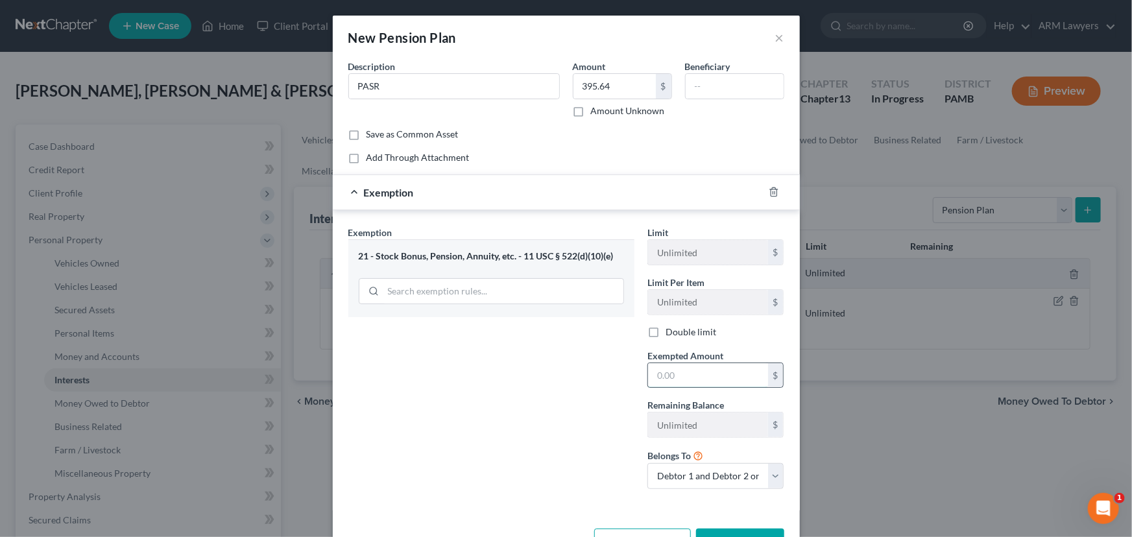
click at [672, 371] on input "text" at bounding box center [708, 375] width 120 height 25
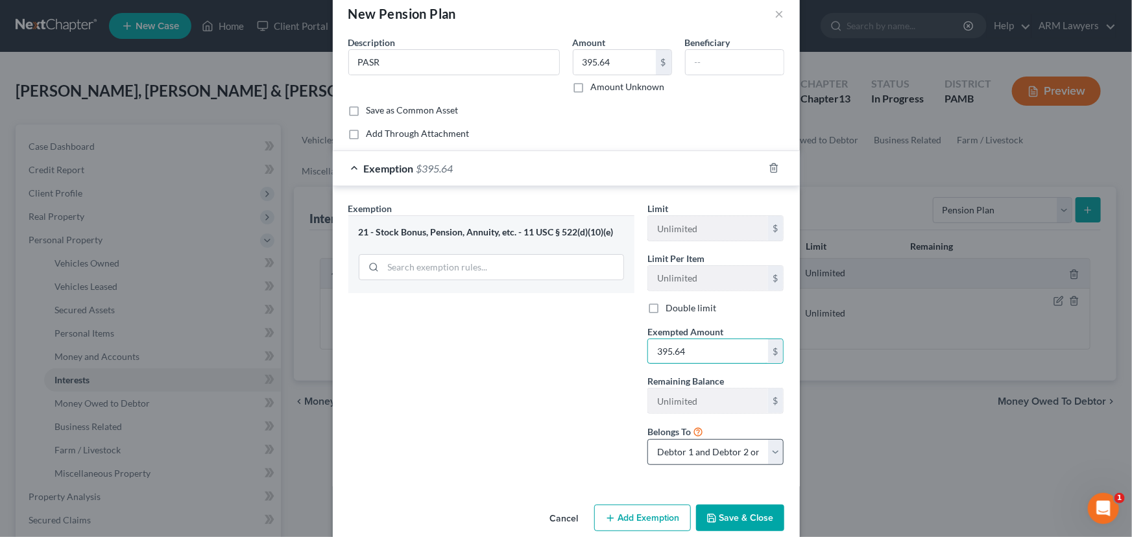
scroll to position [43, 0]
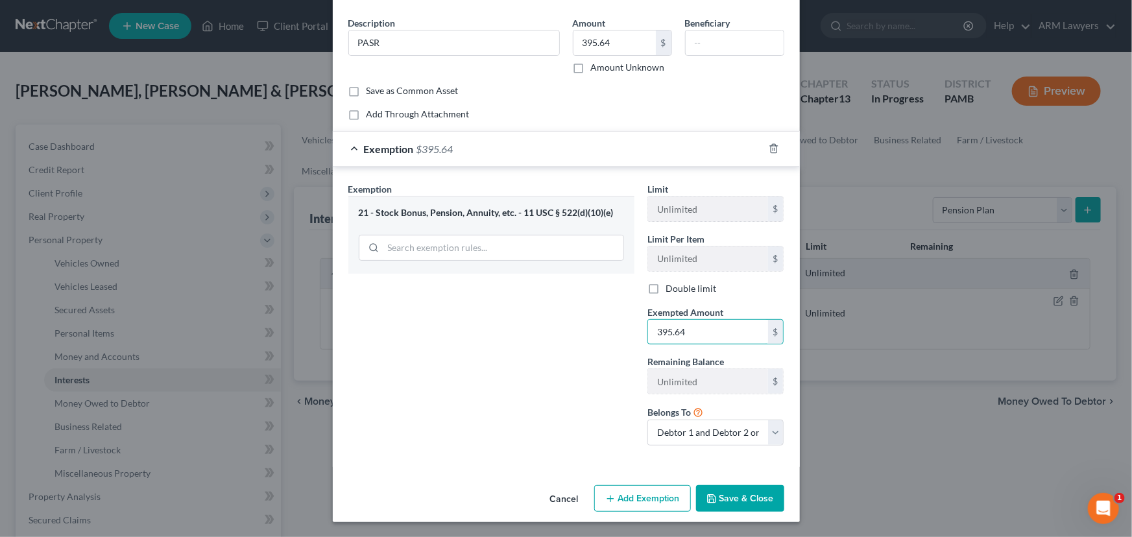
type input "395.64"
click at [738, 486] on button "Save & Close" at bounding box center [740, 498] width 88 height 27
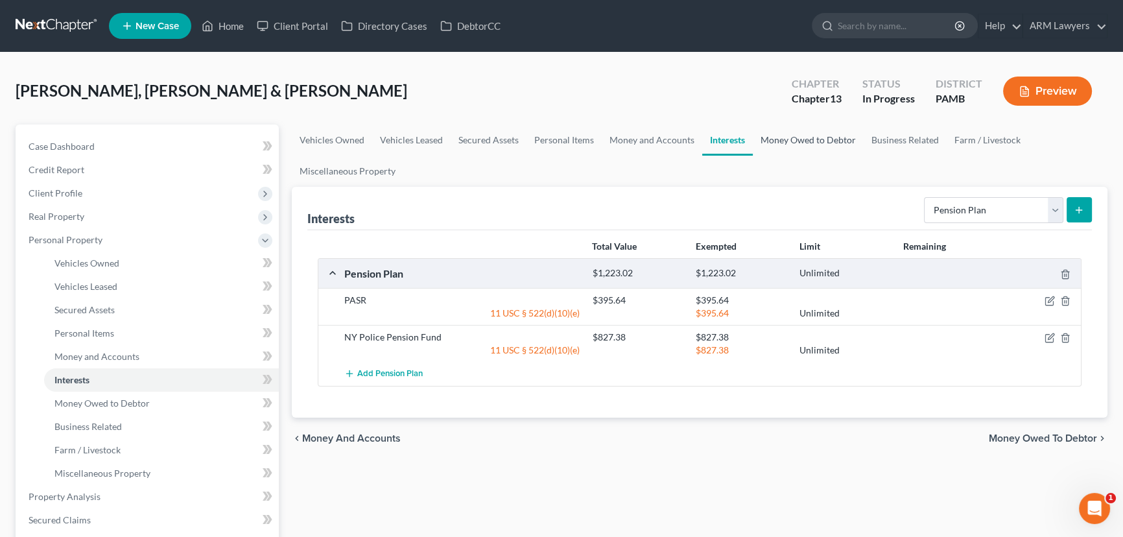
click at [797, 141] on link "Money Owed to Debtor" at bounding box center [808, 140] width 111 height 31
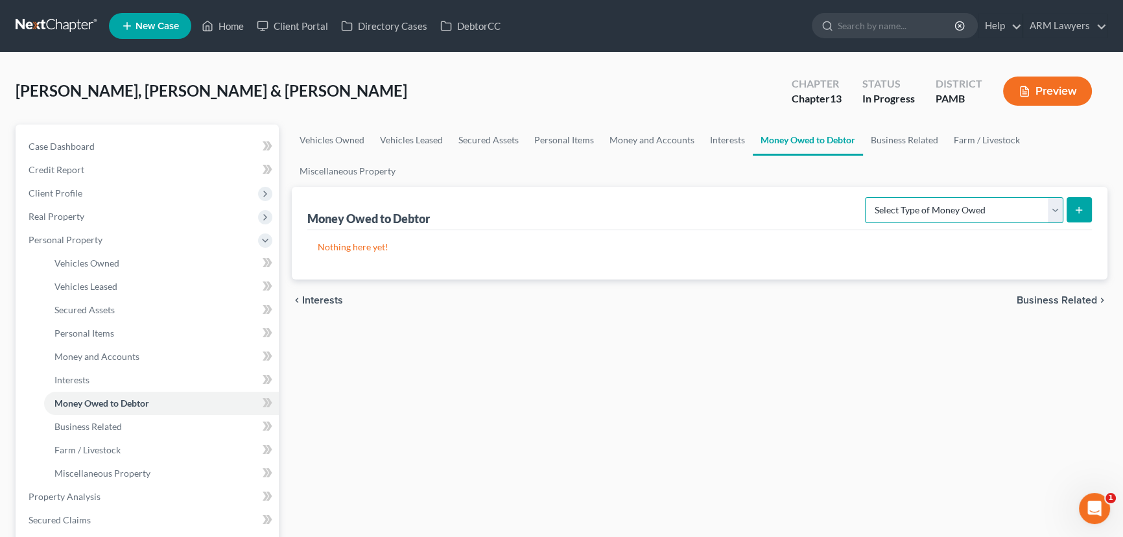
click at [981, 211] on select "Select Type of Money Owed Accounts Receivable Alimony Child Support Claims Agai…" at bounding box center [964, 210] width 198 height 26
select select "expected_tax_refund"
click at [868, 197] on select "Select Type of Money Owed Accounts Receivable Alimony Child Support Claims Agai…" at bounding box center [964, 210] width 198 height 26
click at [1074, 211] on icon "submit" at bounding box center [1079, 210] width 10 height 10
select select "0"
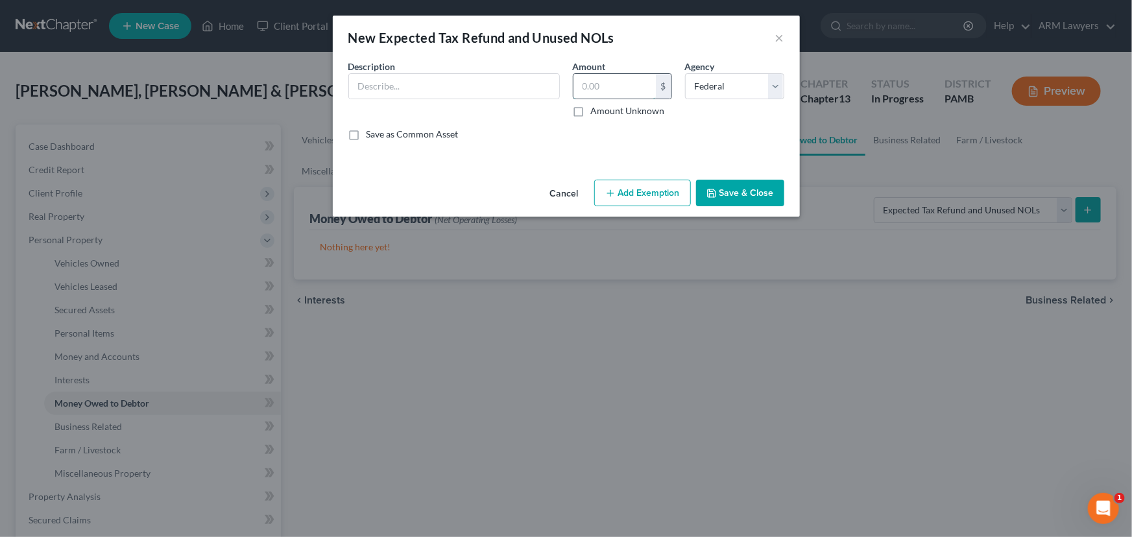
click at [606, 92] on input "text" at bounding box center [614, 86] width 82 height 25
type input "2,500.00"
click at [492, 86] on input "text" at bounding box center [454, 86] width 210 height 25
click at [399, 86] on input "2025 Tax return" at bounding box center [454, 86] width 210 height 25
type input "2025 Tax Return"
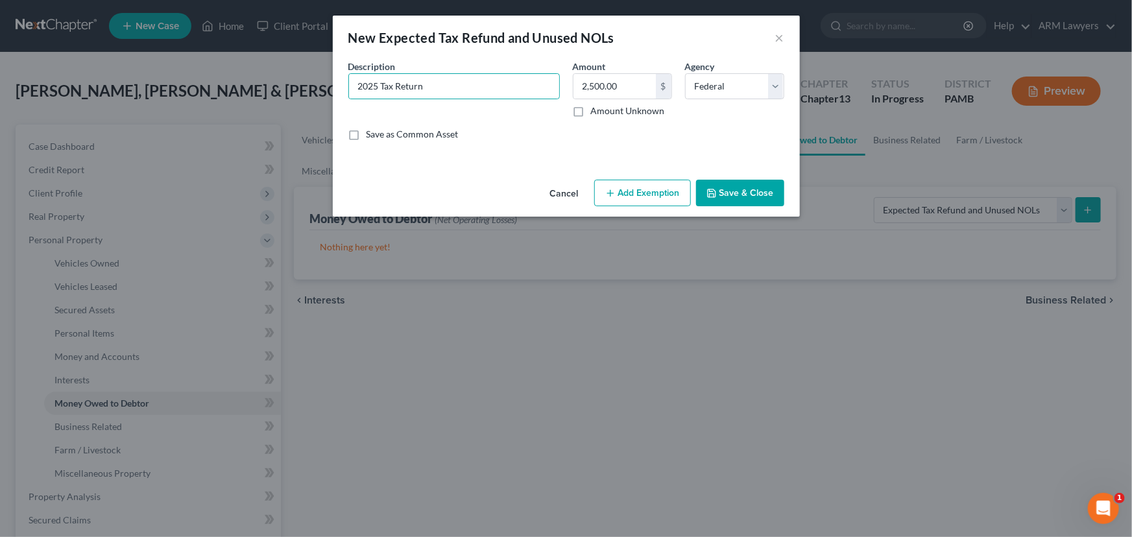
click at [727, 190] on button "Save & Close" at bounding box center [740, 193] width 88 height 27
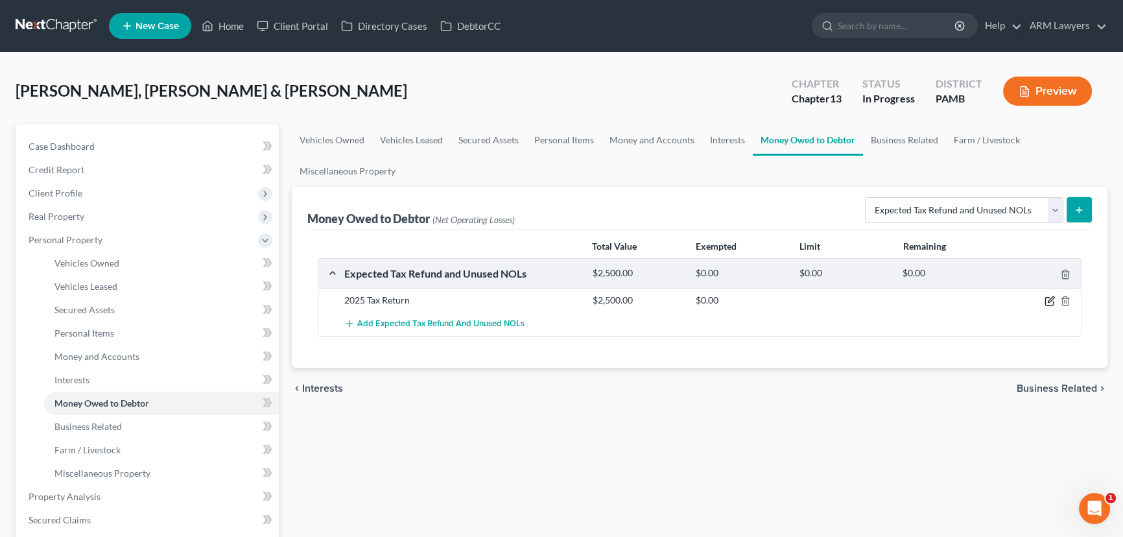
click at [1049, 298] on icon "button" at bounding box center [1050, 301] width 10 height 10
select select "0"
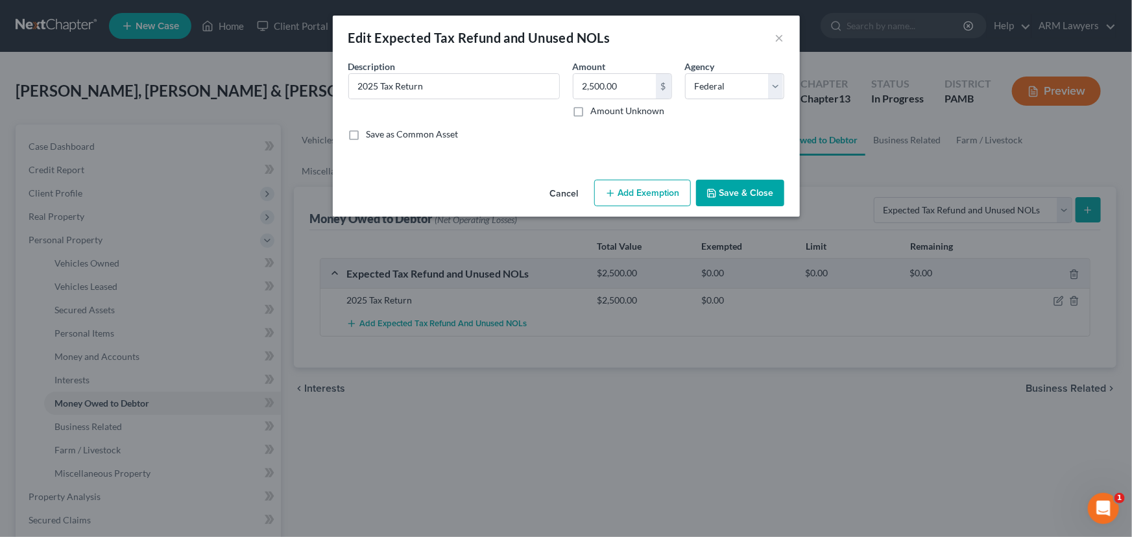
click at [636, 189] on button "Add Exemption" at bounding box center [642, 193] width 97 height 27
select select "2"
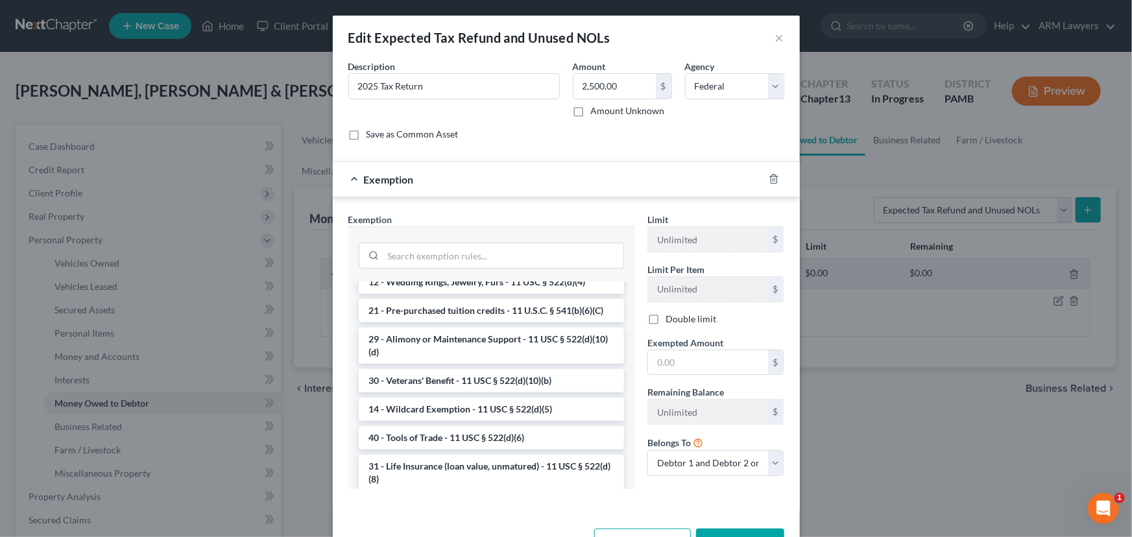
scroll to position [412, 0]
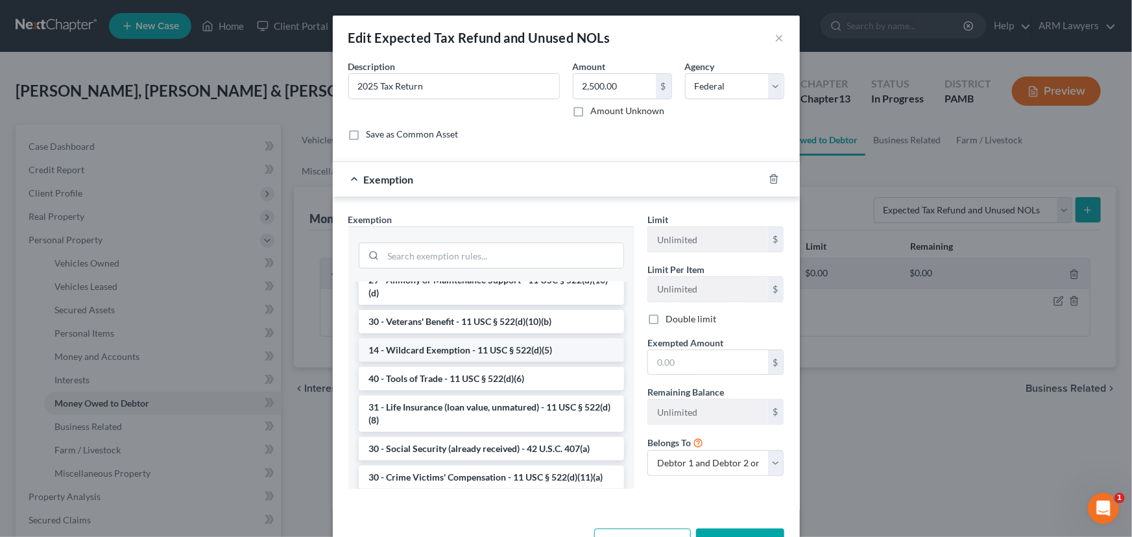
click at [447, 362] on li "14 - Wildcard Exemption - 11 USC § 522(d)(5)" at bounding box center [491, 350] width 265 height 23
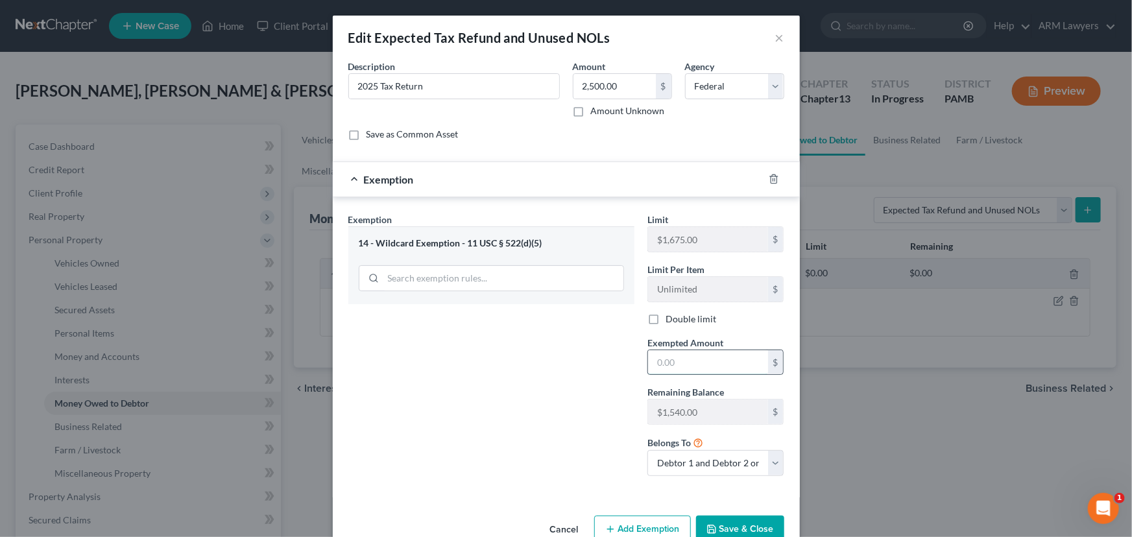
click at [686, 365] on input "text" at bounding box center [708, 362] width 120 height 25
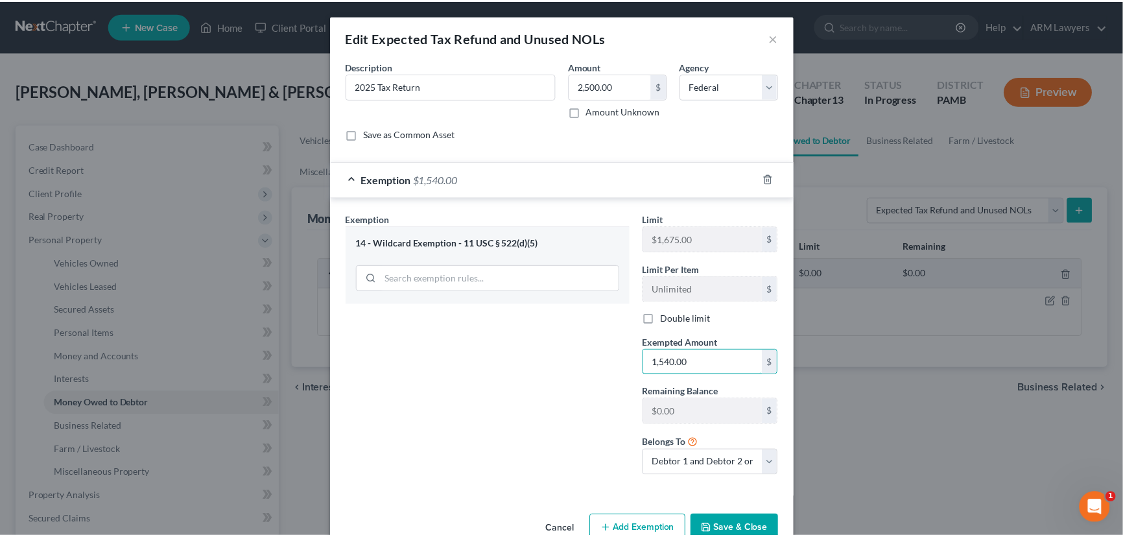
scroll to position [30, 0]
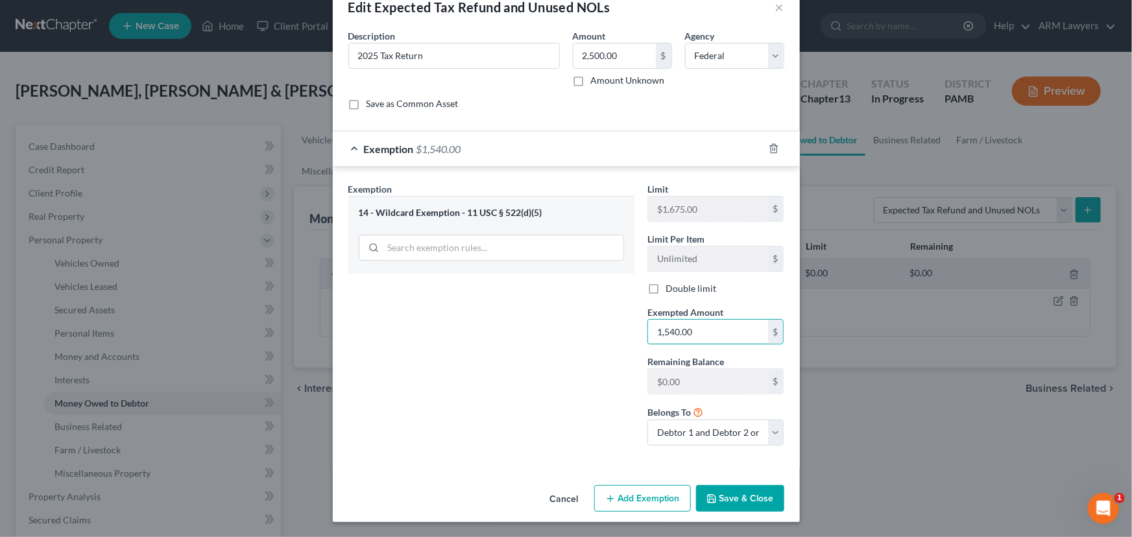
type input "1,540.00"
click at [733, 495] on button "Save & Close" at bounding box center [740, 498] width 88 height 27
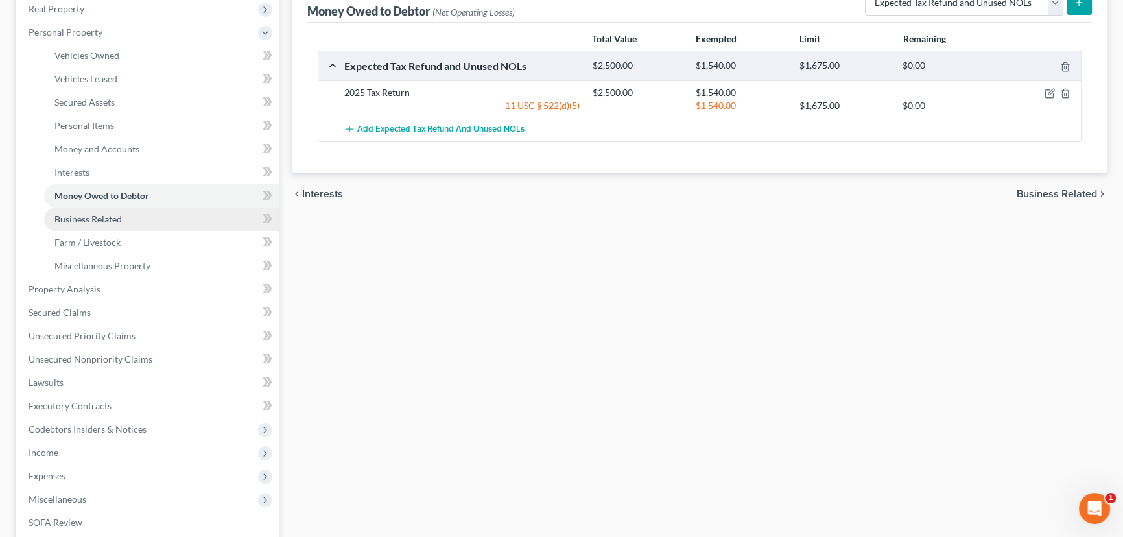
scroll to position [235, 0]
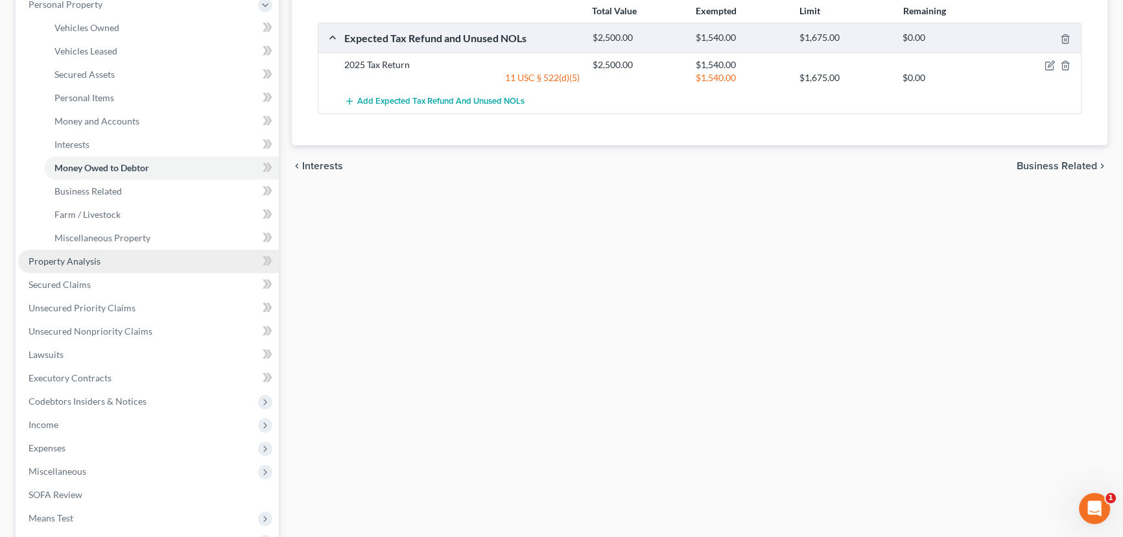
click at [152, 263] on link "Property Analysis" at bounding box center [148, 261] width 261 height 23
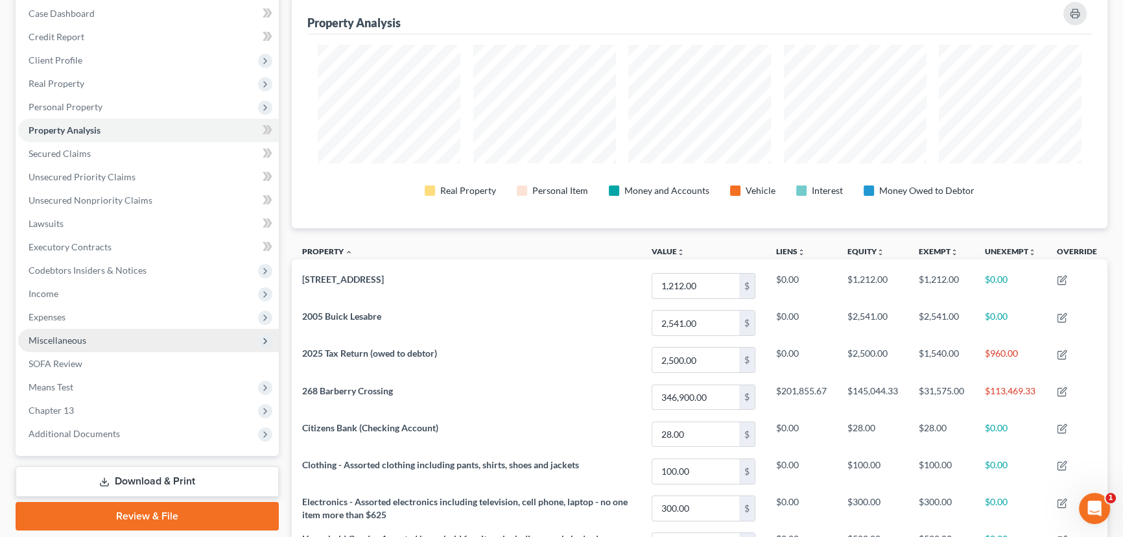
scroll to position [110, 0]
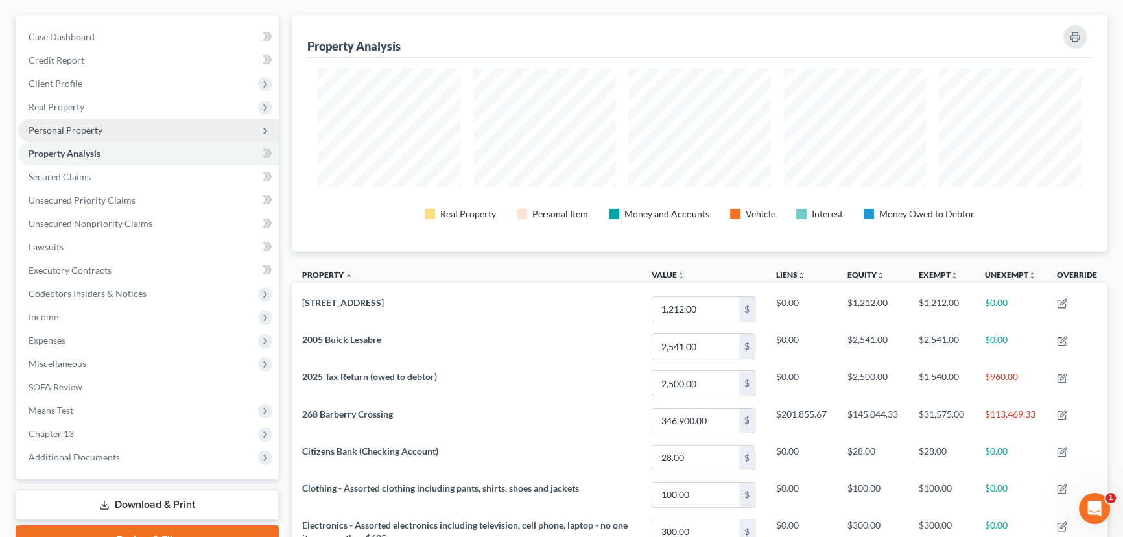
click at [84, 129] on span "Personal Property" at bounding box center [66, 130] width 74 height 11
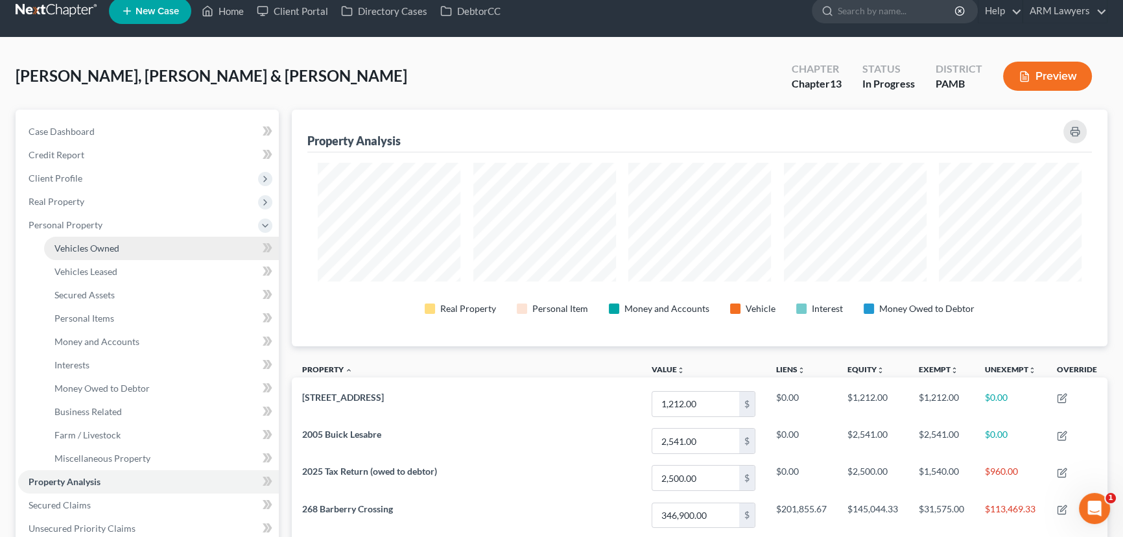
scroll to position [0, 0]
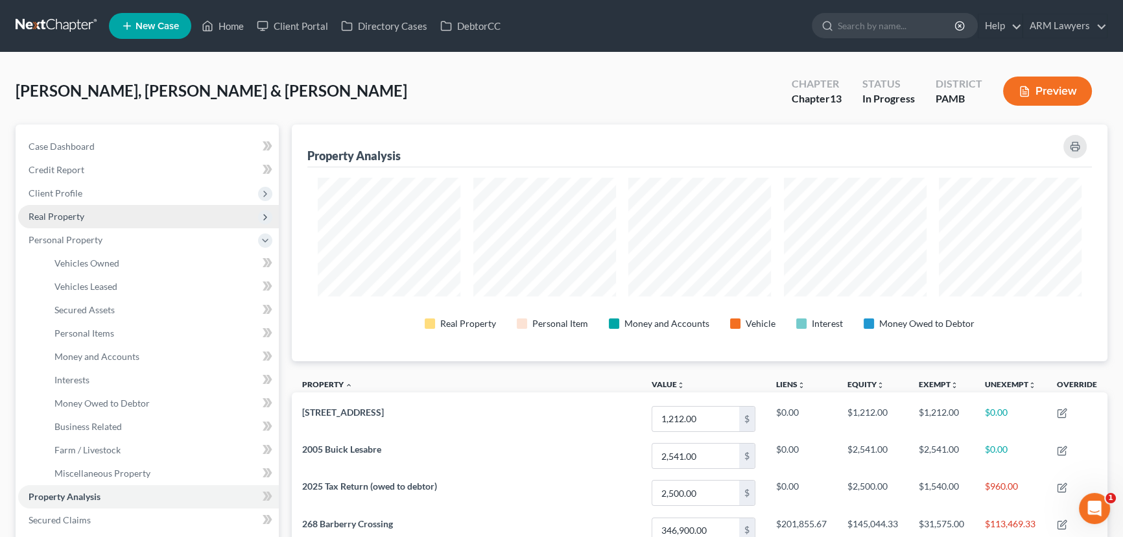
click at [75, 217] on span "Real Property" at bounding box center [57, 216] width 56 height 11
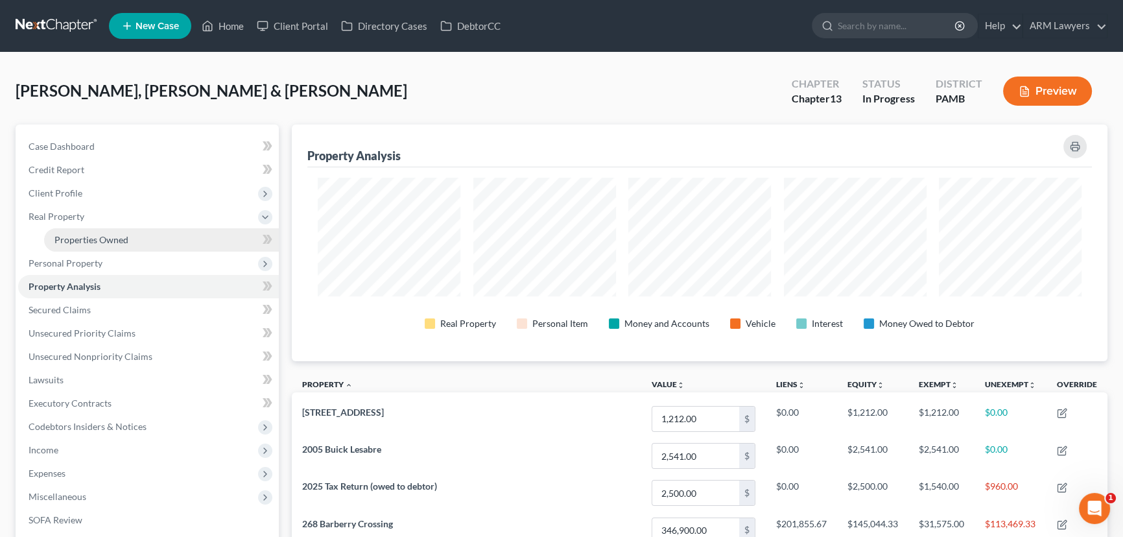
click at [145, 237] on link "Properties Owned" at bounding box center [161, 239] width 235 height 23
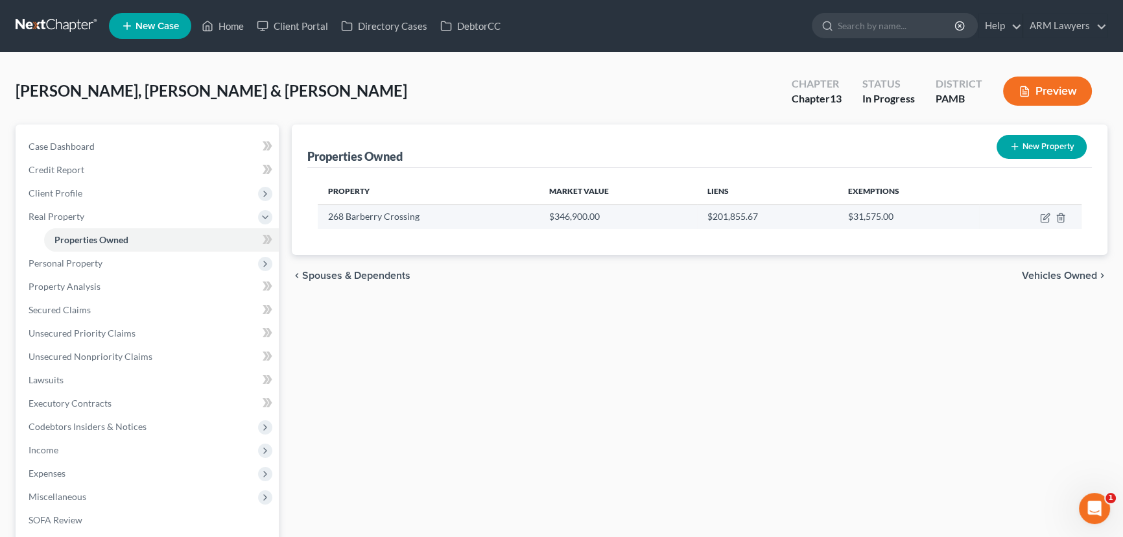
click at [649, 214] on td "$346,900.00" at bounding box center [618, 216] width 158 height 25
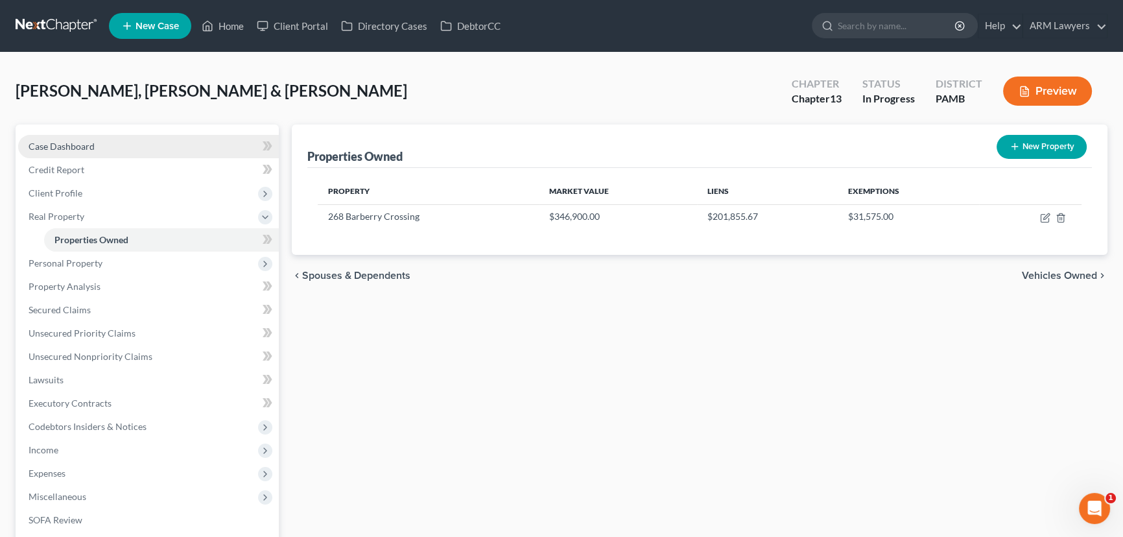
click at [121, 142] on link "Case Dashboard" at bounding box center [148, 146] width 261 height 23
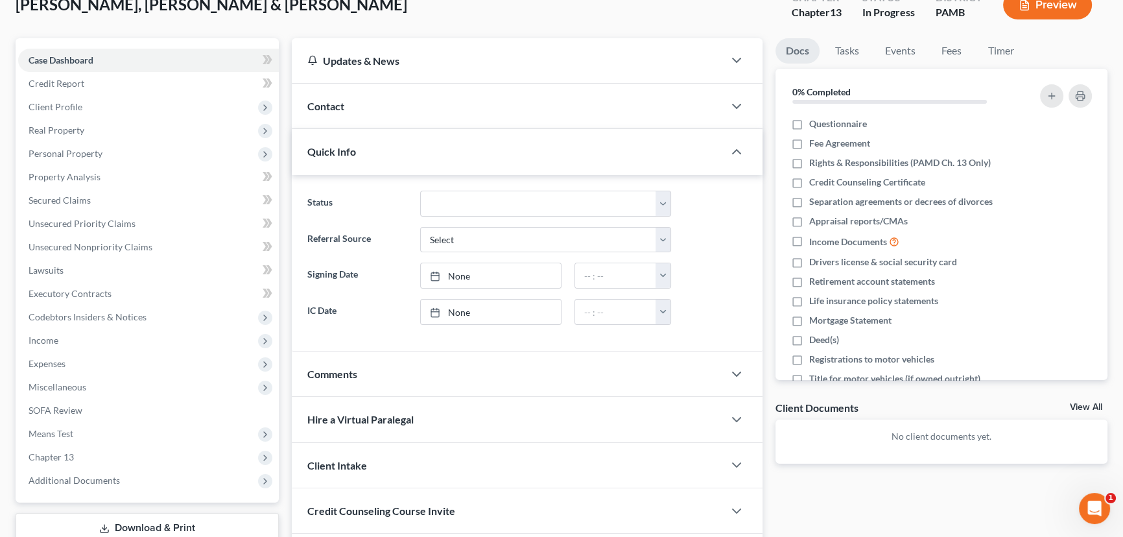
scroll to position [115, 0]
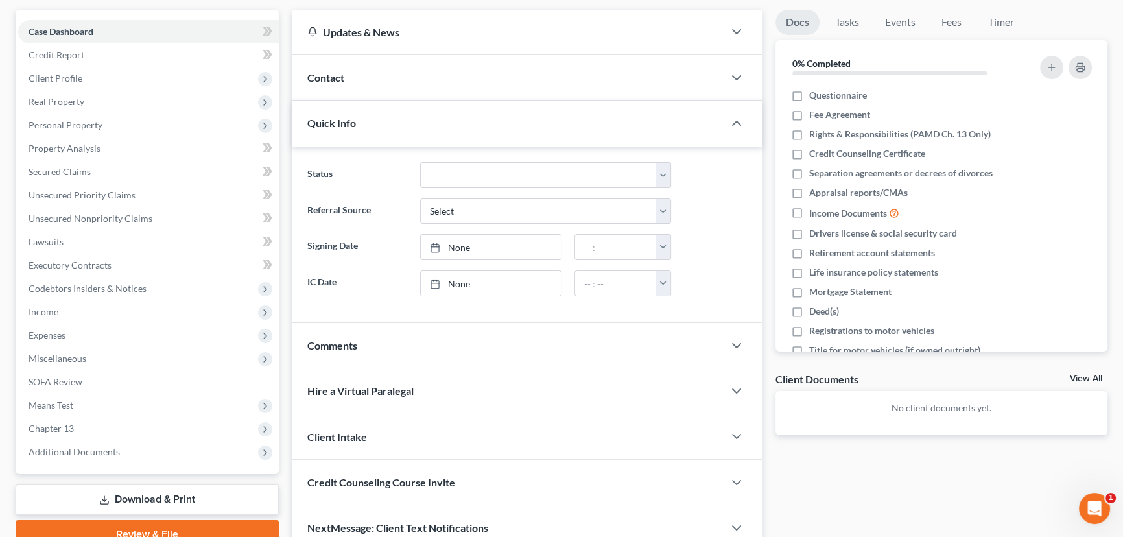
click at [446, 371] on div "Hire a Virtual Paralegal" at bounding box center [508, 390] width 432 height 45
click at [453, 350] on div "Comments" at bounding box center [508, 345] width 432 height 45
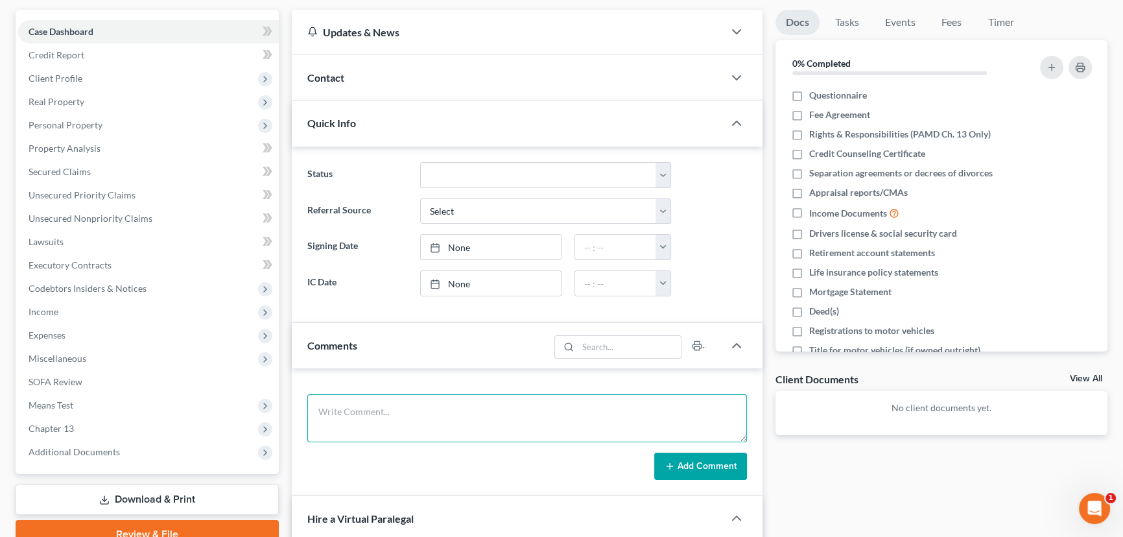
click at [481, 415] on textarea at bounding box center [527, 418] width 440 height 48
type textarea "Only one debtor on deed. late mother was also on it."
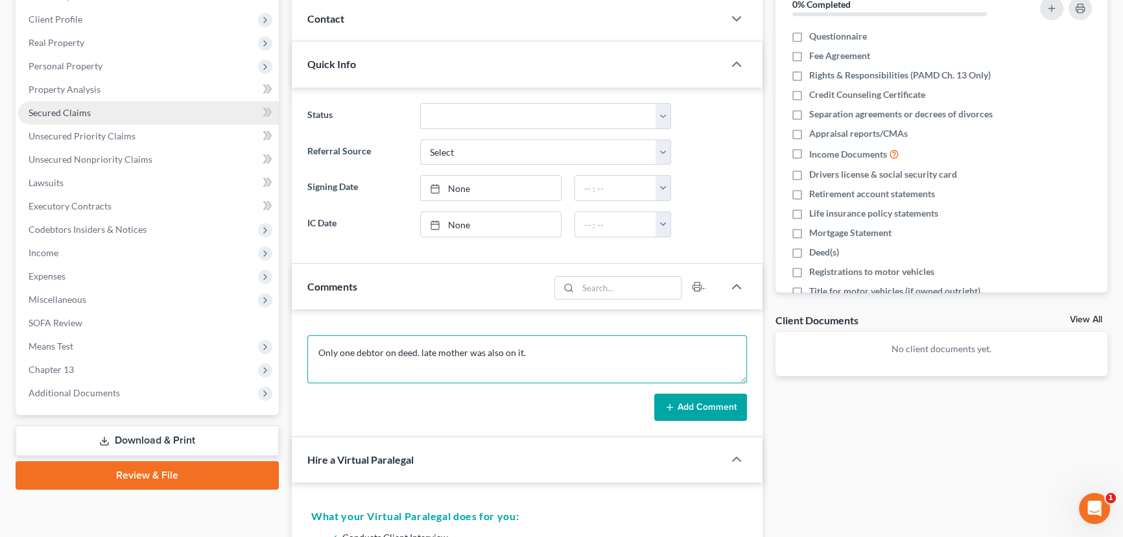
scroll to position [176, 0]
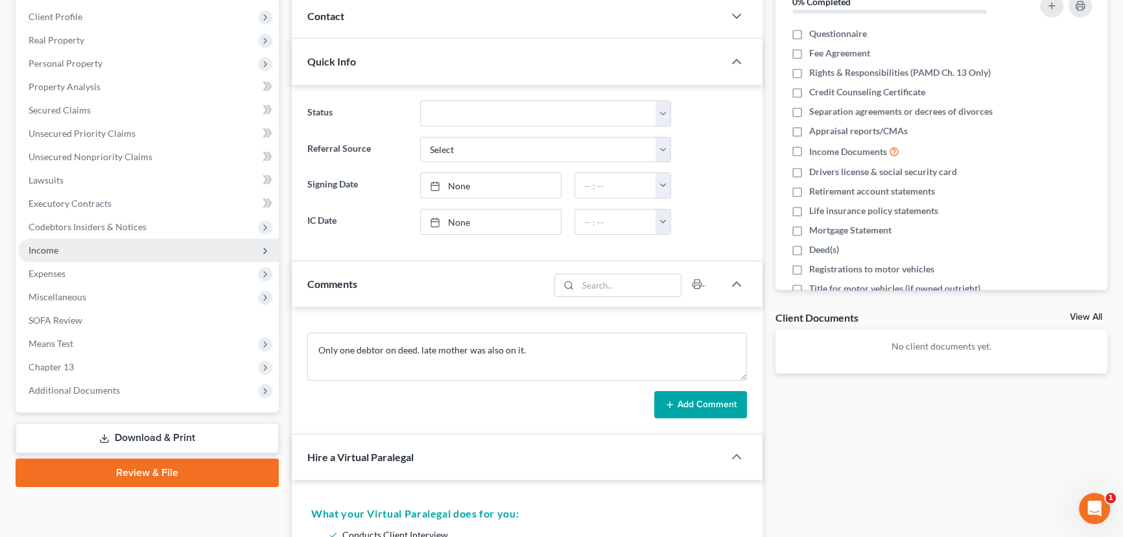
click at [76, 249] on span "Income" at bounding box center [148, 250] width 261 height 23
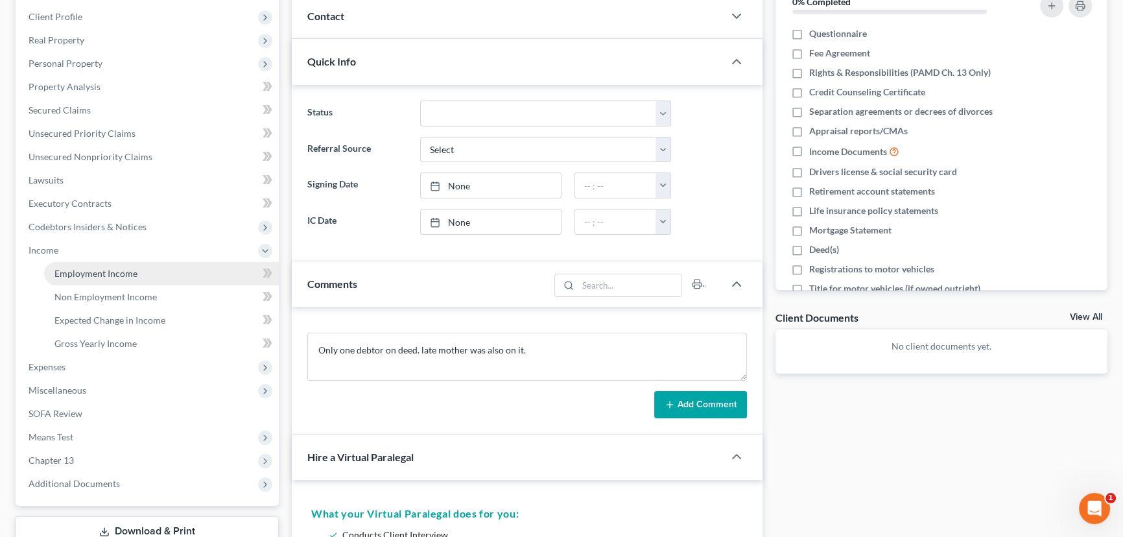
click at [151, 268] on link "Employment Income" at bounding box center [161, 273] width 235 height 23
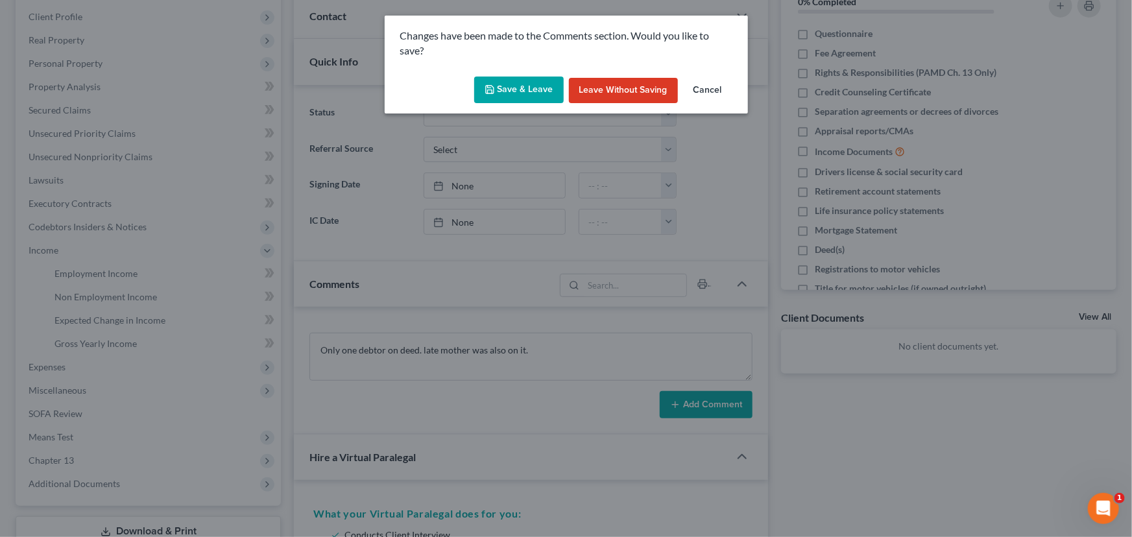
click at [503, 96] on button "Save & Leave" at bounding box center [518, 90] width 89 height 27
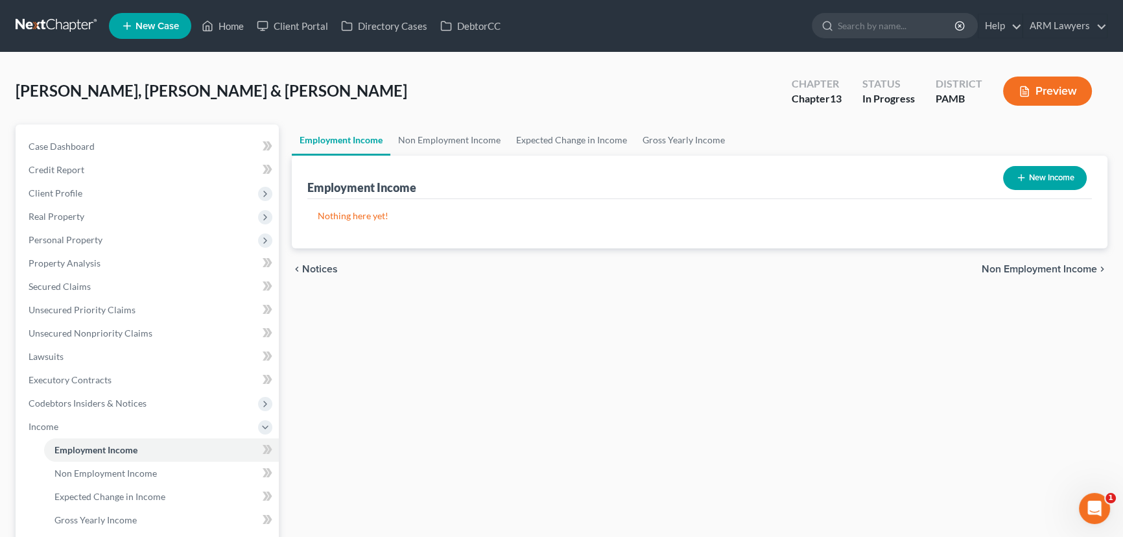
click at [1066, 177] on button "New Income" at bounding box center [1045, 178] width 84 height 24
select select "0"
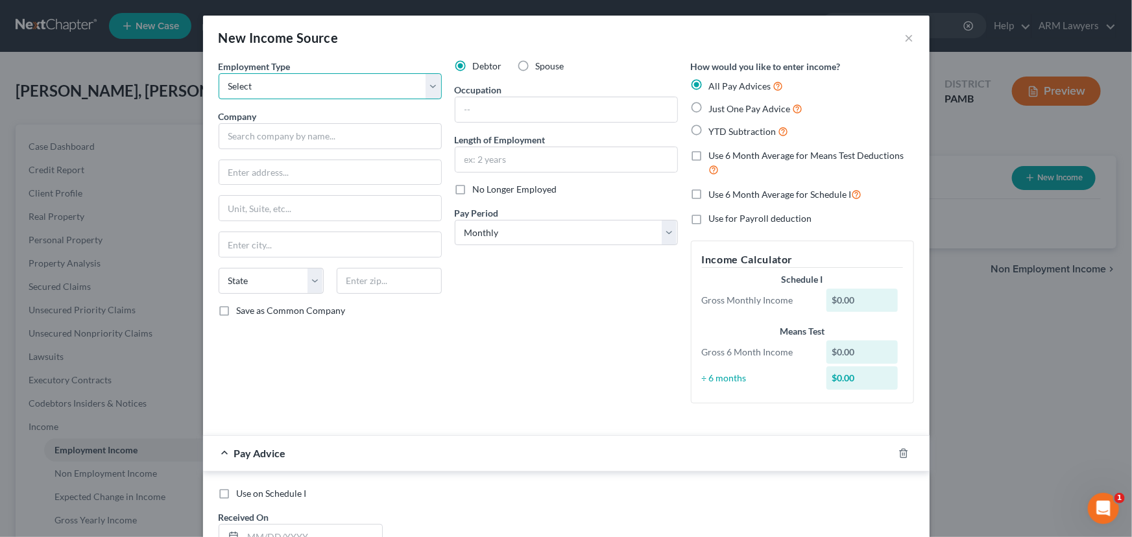
click at [366, 80] on select "Select Full or [DEMOGRAPHIC_DATA] Employment Self Employment" at bounding box center [330, 86] width 223 height 26
select select "0"
click at [219, 73] on select "Select Full or [DEMOGRAPHIC_DATA] Employment Self Employment" at bounding box center [330, 86] width 223 height 26
click at [355, 127] on input "text" at bounding box center [330, 136] width 223 height 26
click at [333, 182] on input "text" at bounding box center [330, 172] width 222 height 25
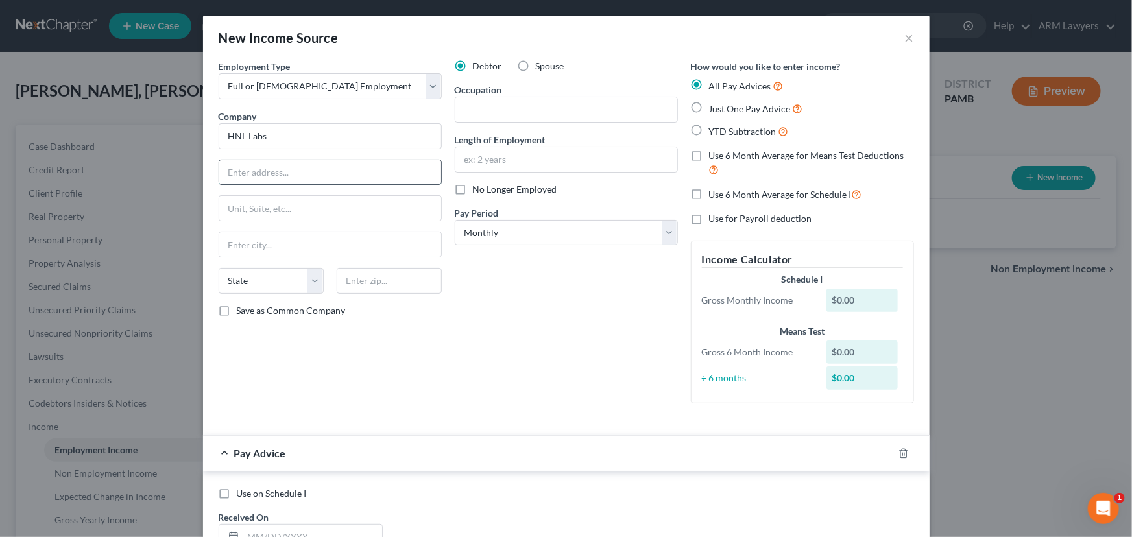
type input "HNL Labs"
type input "794 [PERSON_NAME] Roads"
click at [389, 287] on input "text" at bounding box center [389, 281] width 105 height 26
type input "18109"
type input "[GEOGRAPHIC_DATA]"
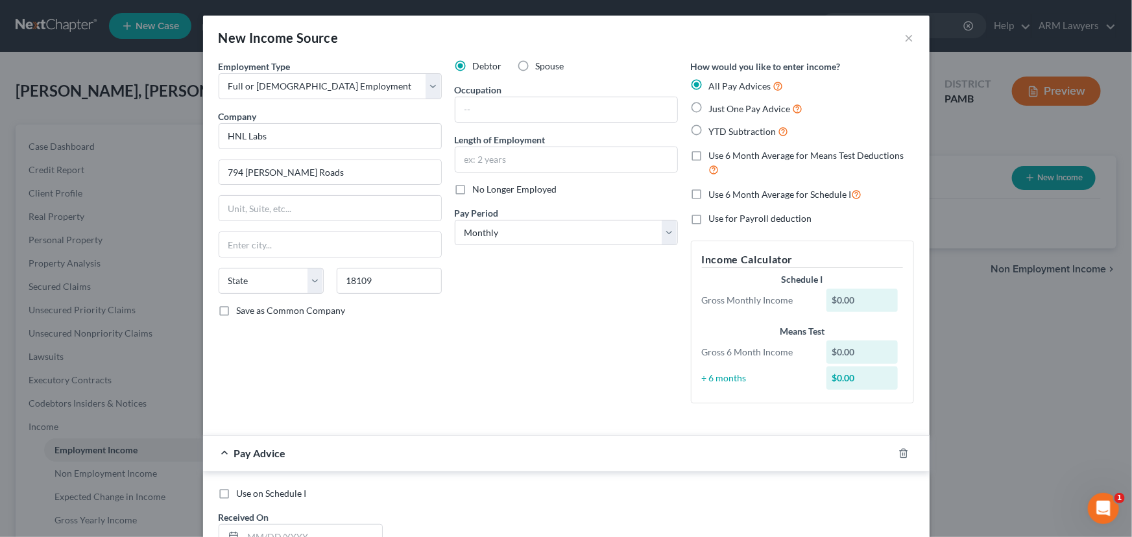
select select "39"
click at [489, 307] on div "Debtor Spouse Occupation Length of Employment No Longer Employed Pay Period * S…" at bounding box center [566, 237] width 236 height 354
click at [530, 158] on input "text" at bounding box center [566, 159] width 222 height 25
click at [517, 156] on input "text" at bounding box center [566, 159] width 222 height 25
type input "1 year 9 months"
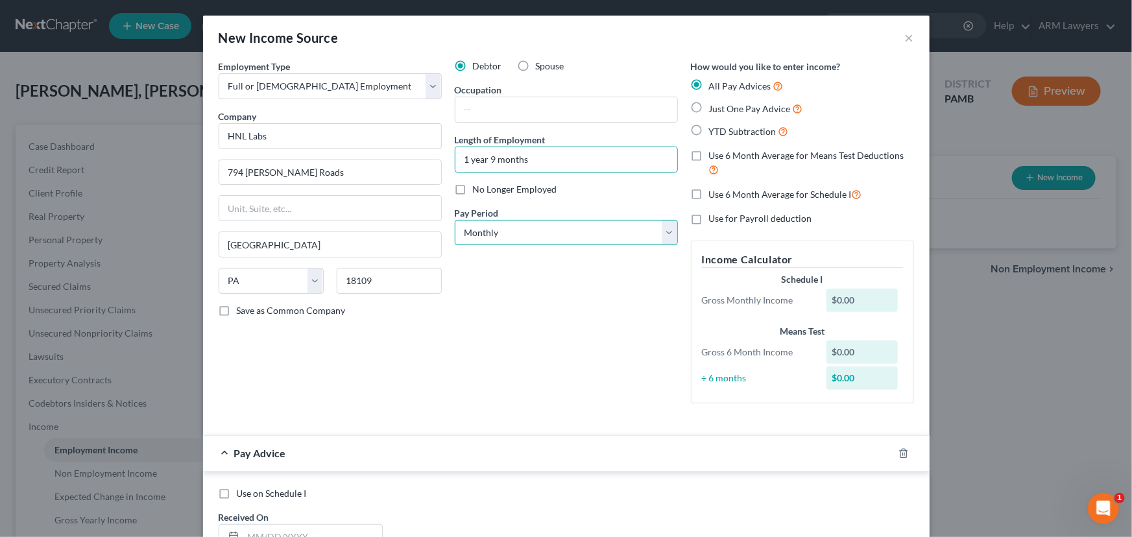
click at [532, 228] on select "Select Monthly Twice Monthly Every Other Week Weekly" at bounding box center [566, 233] width 223 height 26
select select "2"
click at [455, 220] on select "Select Monthly Twice Monthly Every Other Week Weekly" at bounding box center [566, 233] width 223 height 26
click at [514, 98] on input "text" at bounding box center [566, 109] width 222 height 25
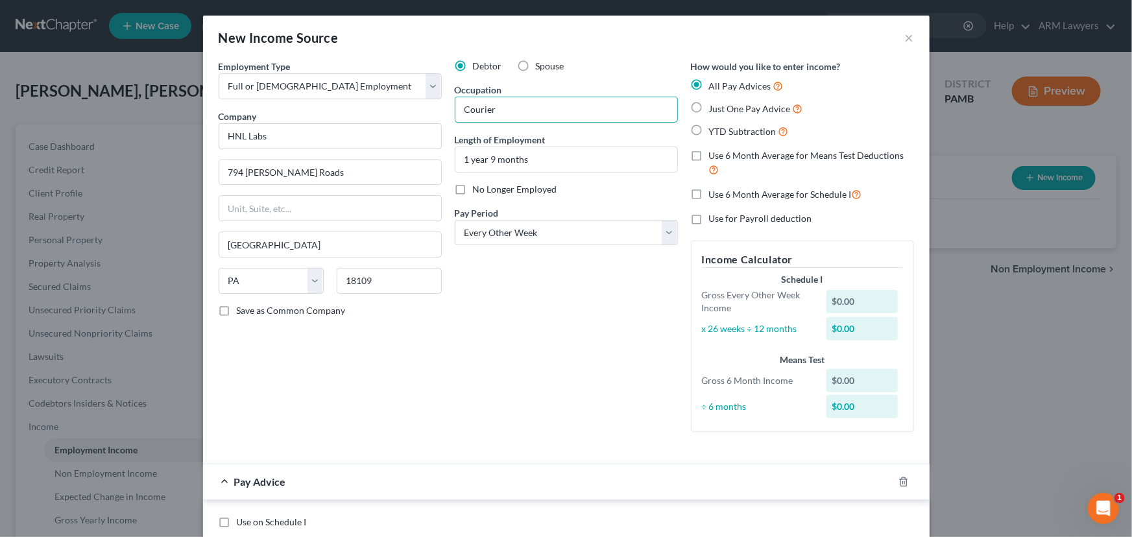
type input "Courier"
